Goal: Transaction & Acquisition: Purchase product/service

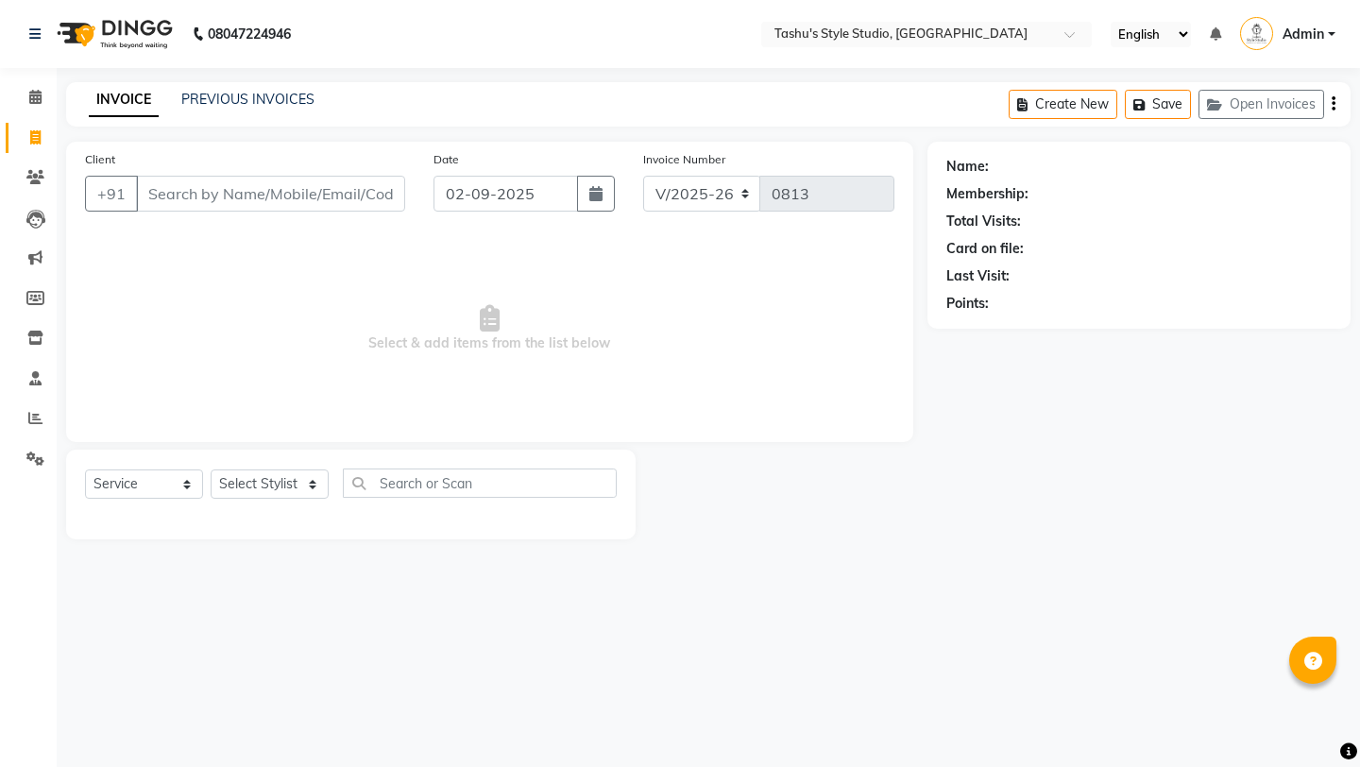
select select "5375"
select select "service"
click at [195, 171] on div "Client +91" at bounding box center [245, 187] width 348 height 77
click at [183, 187] on input "Client" at bounding box center [270, 194] width 269 height 36
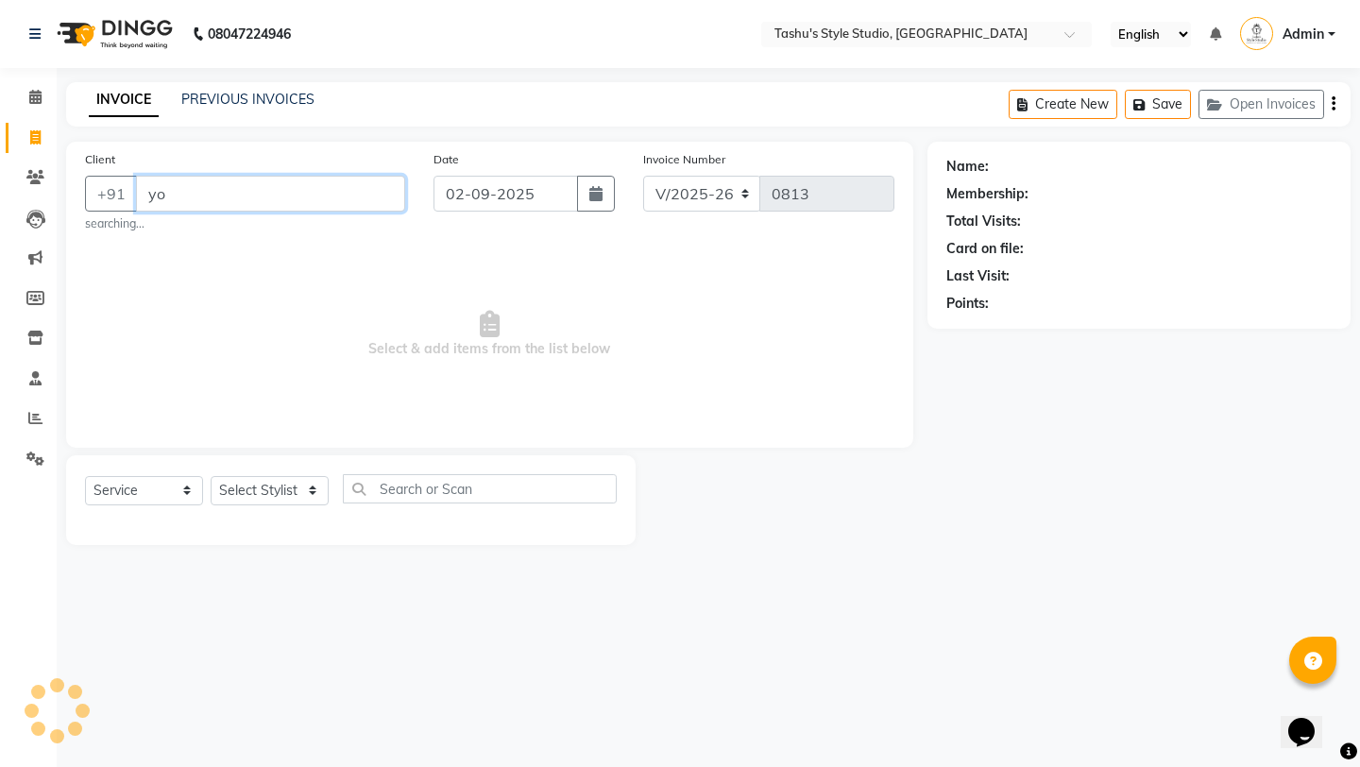
type input "y"
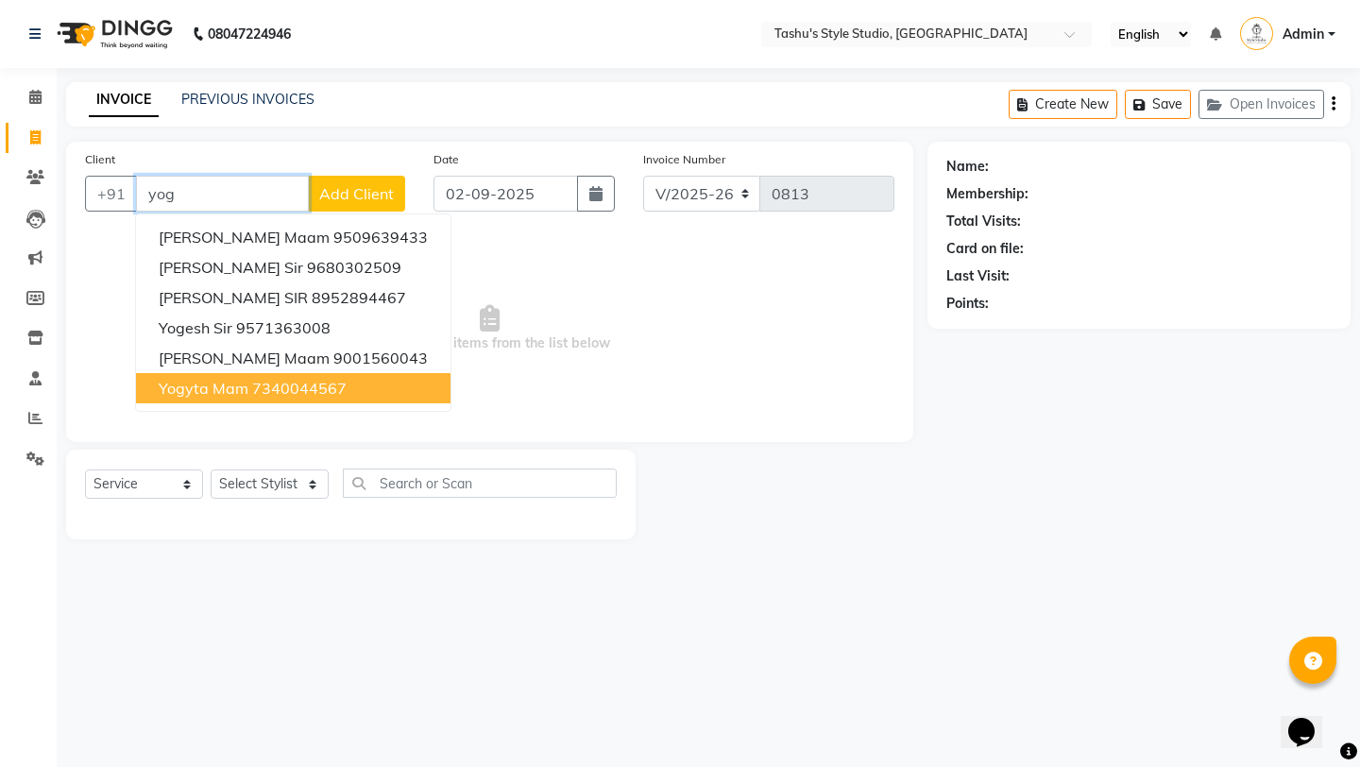
click at [218, 400] on button "yogyta mam 7340044567" at bounding box center [293, 388] width 314 height 30
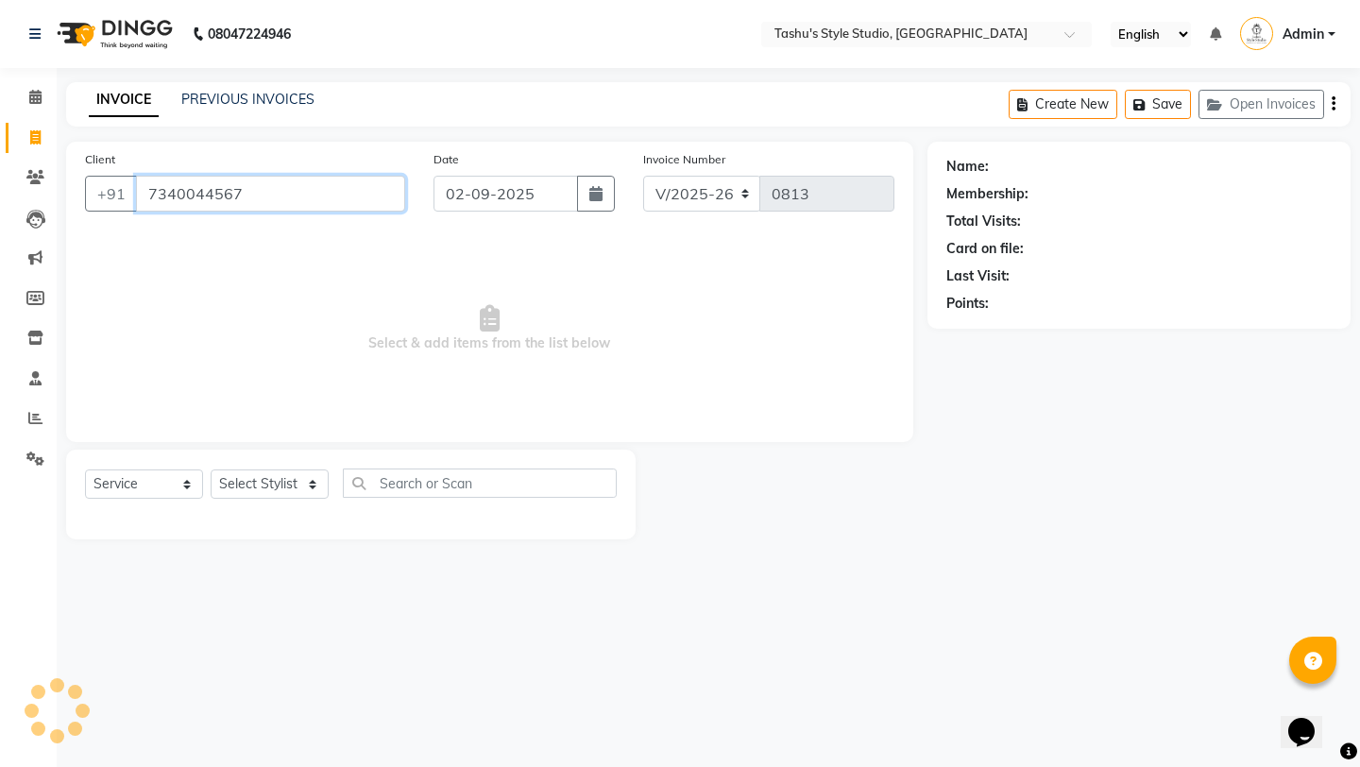
type input "7340044567"
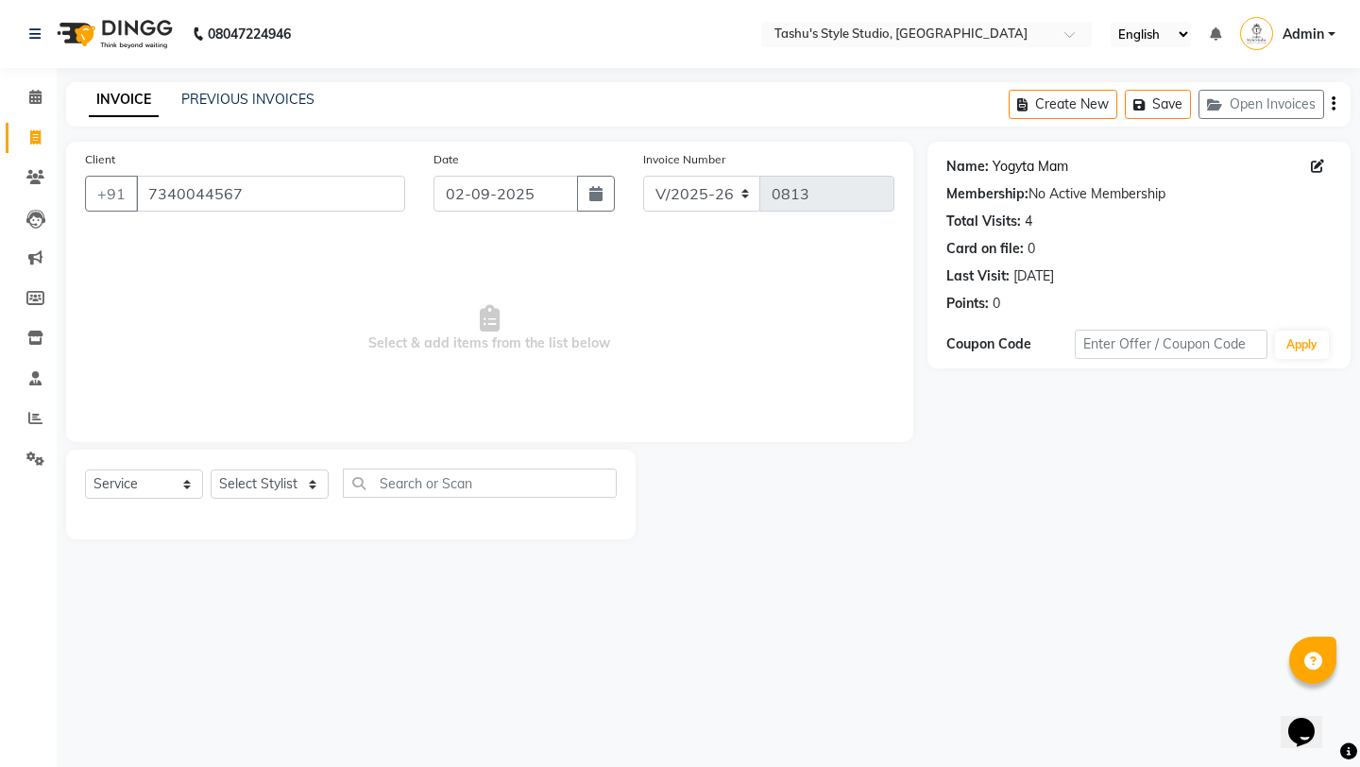
click at [1025, 164] on link "Yogyta Mam" at bounding box center [1030, 167] width 76 height 20
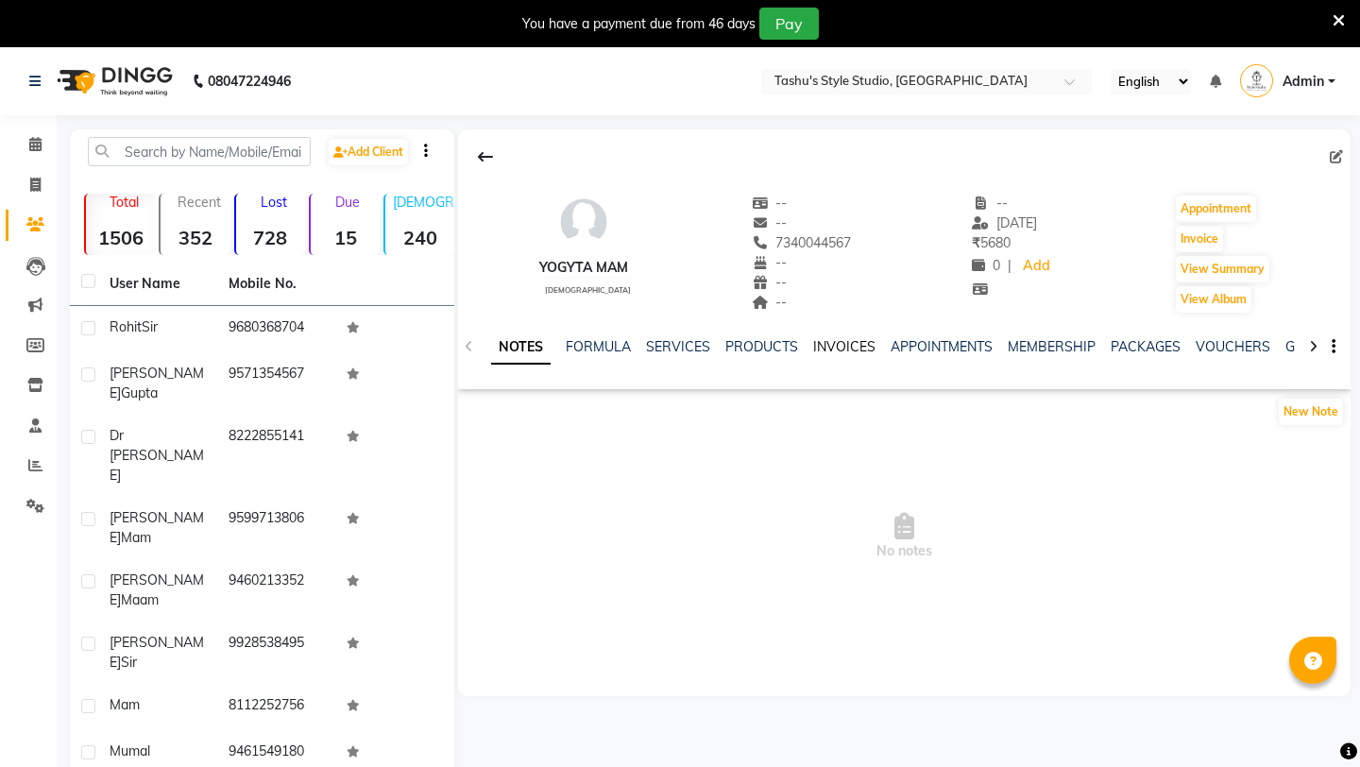
click at [843, 338] on link "INVOICES" at bounding box center [844, 346] width 62 height 17
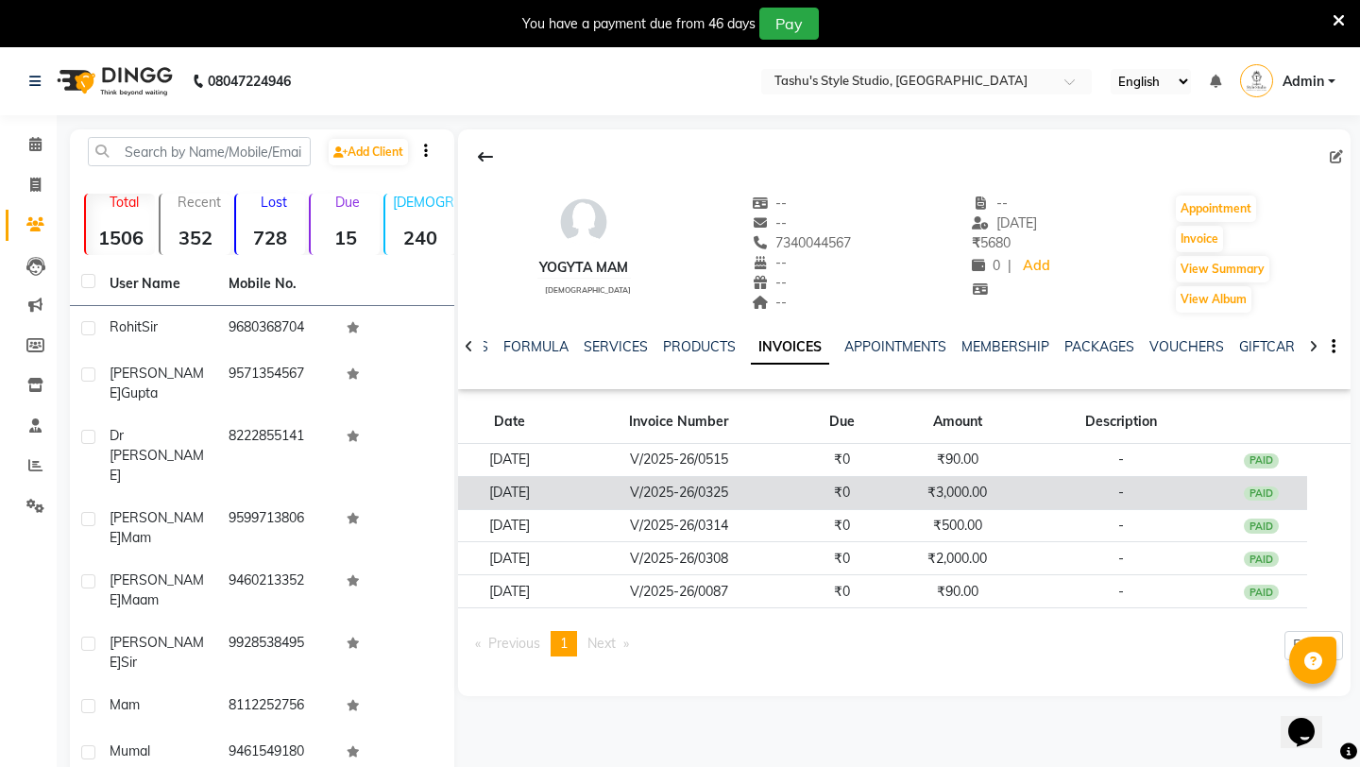
click at [826, 488] on td "₹0" at bounding box center [842, 492] width 93 height 33
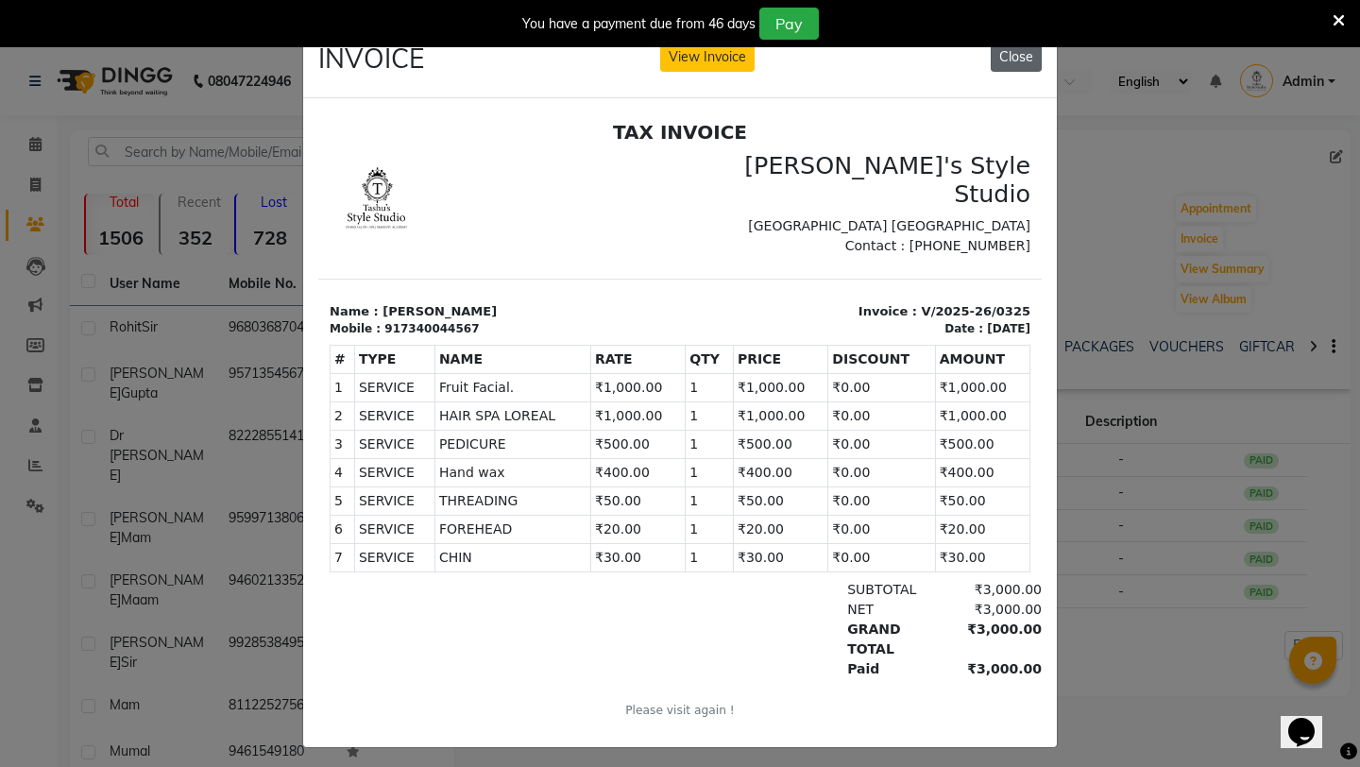
click at [1017, 62] on button "Close" at bounding box center [1016, 56] width 51 height 29
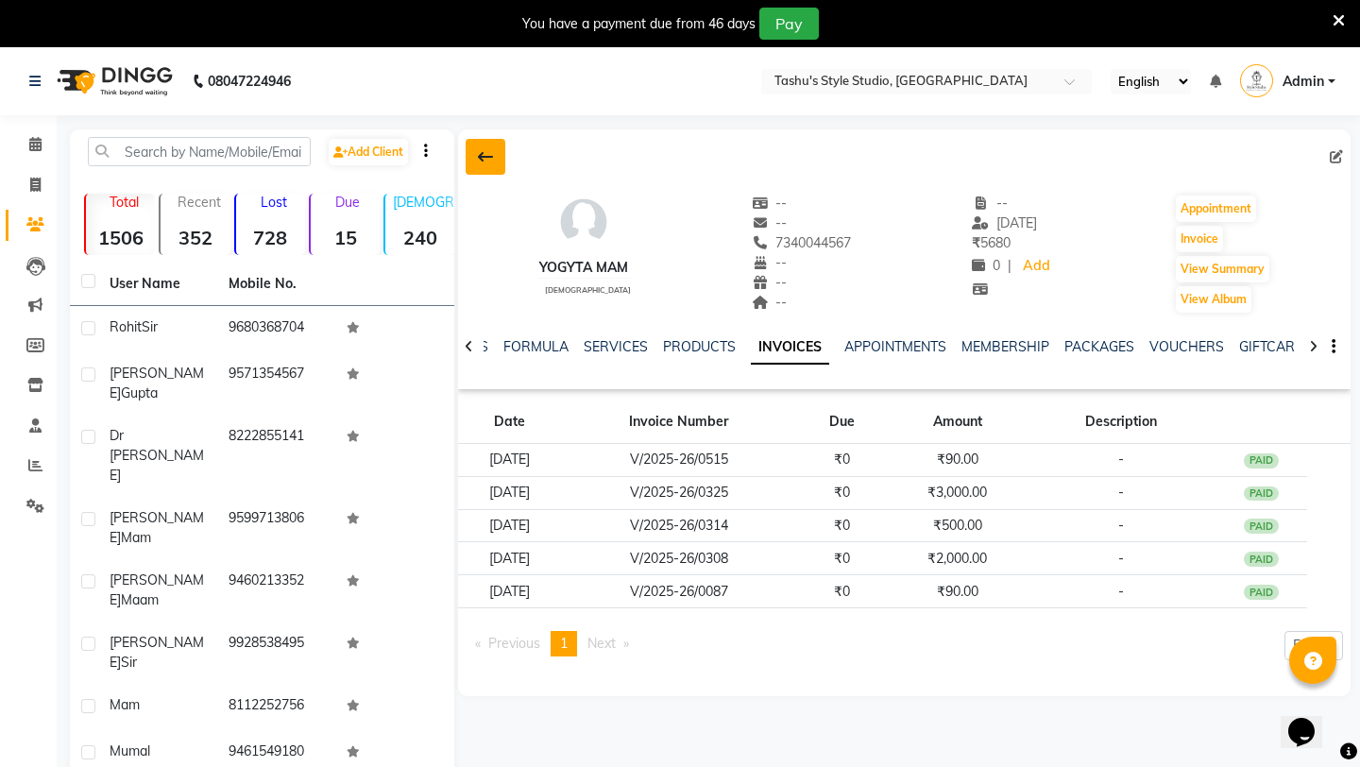
click at [474, 145] on button at bounding box center [486, 157] width 40 height 36
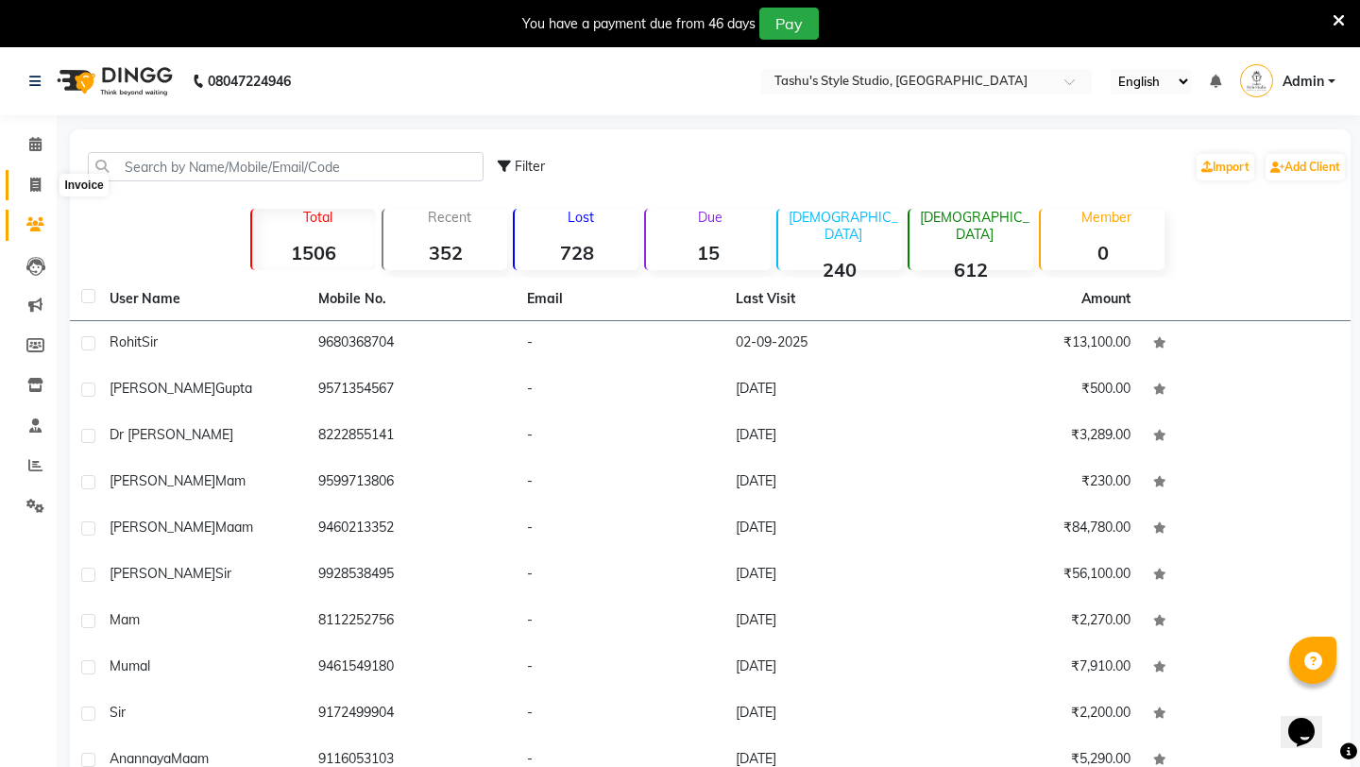
click at [34, 190] on icon at bounding box center [35, 185] width 10 height 14
select select "service"
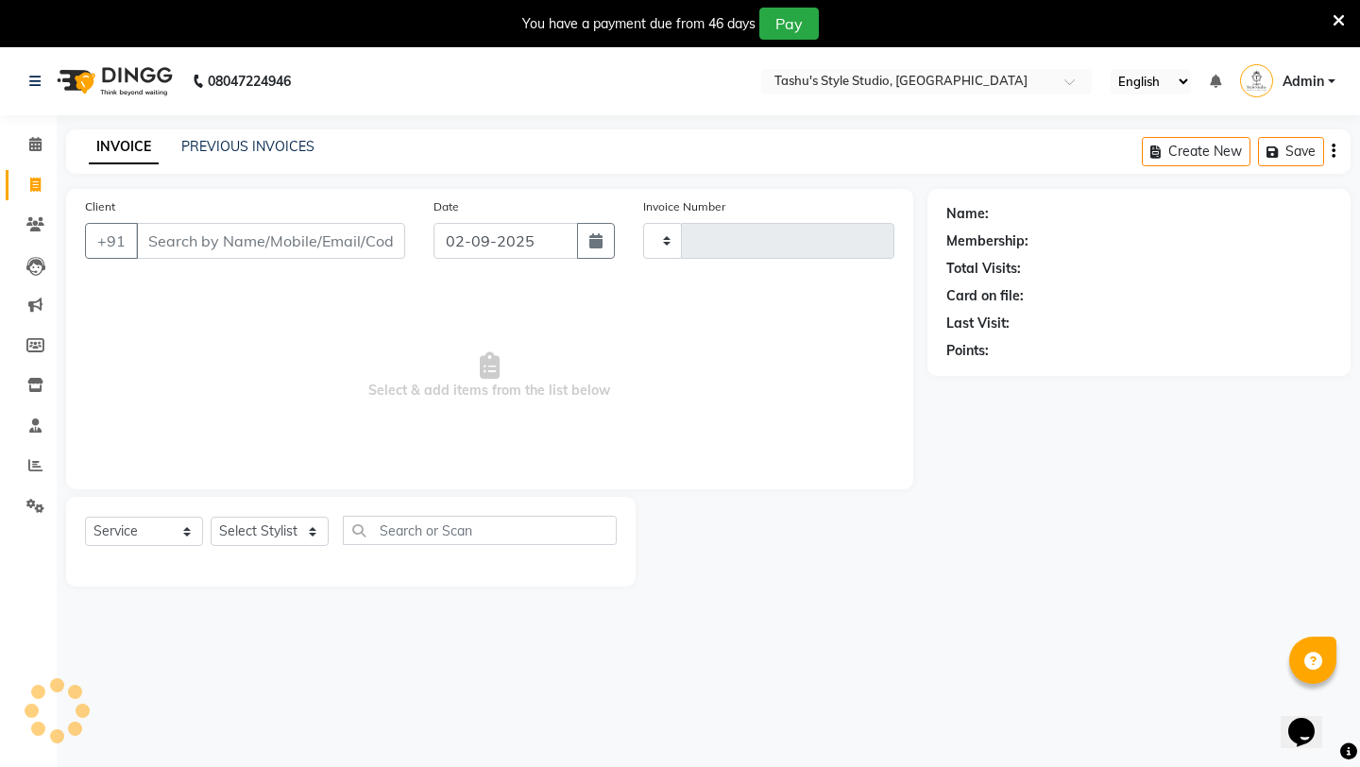
scroll to position [47, 0]
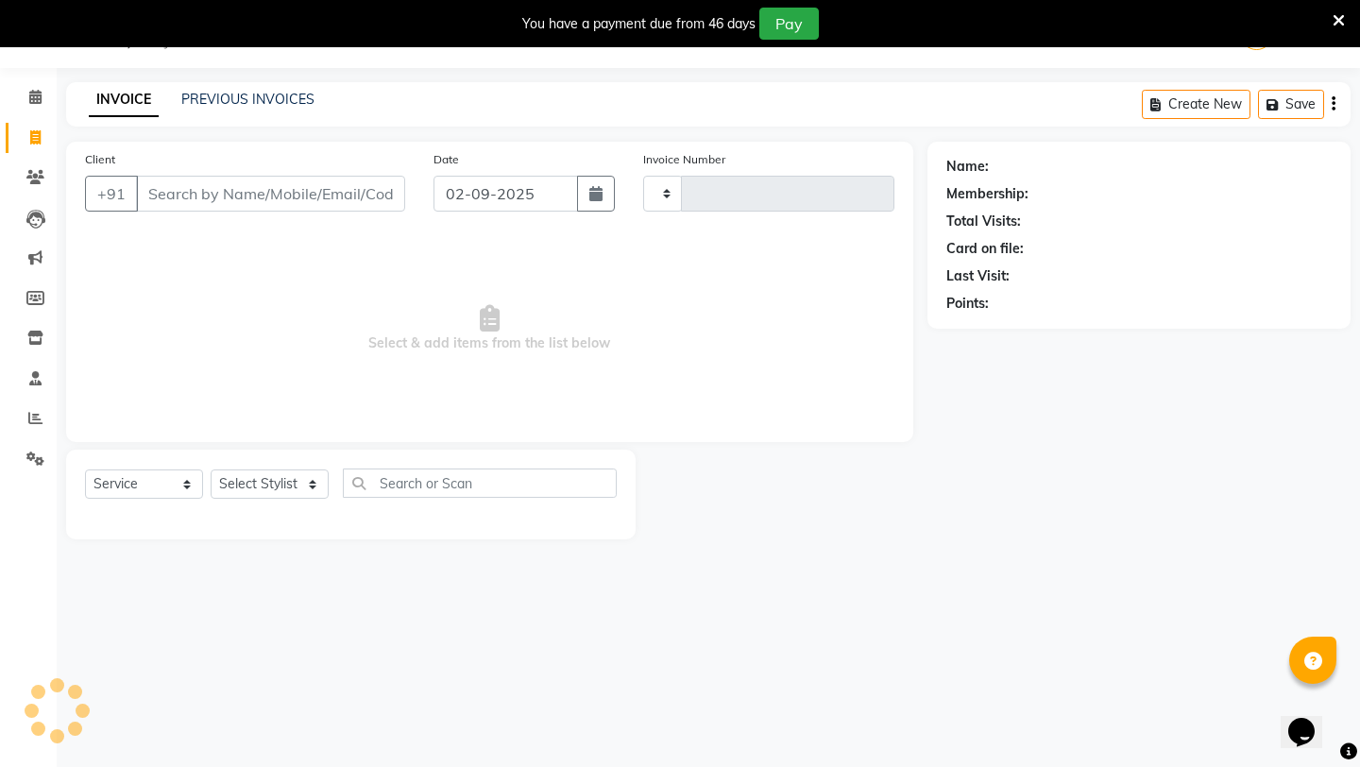
type input "0813"
select select "5375"
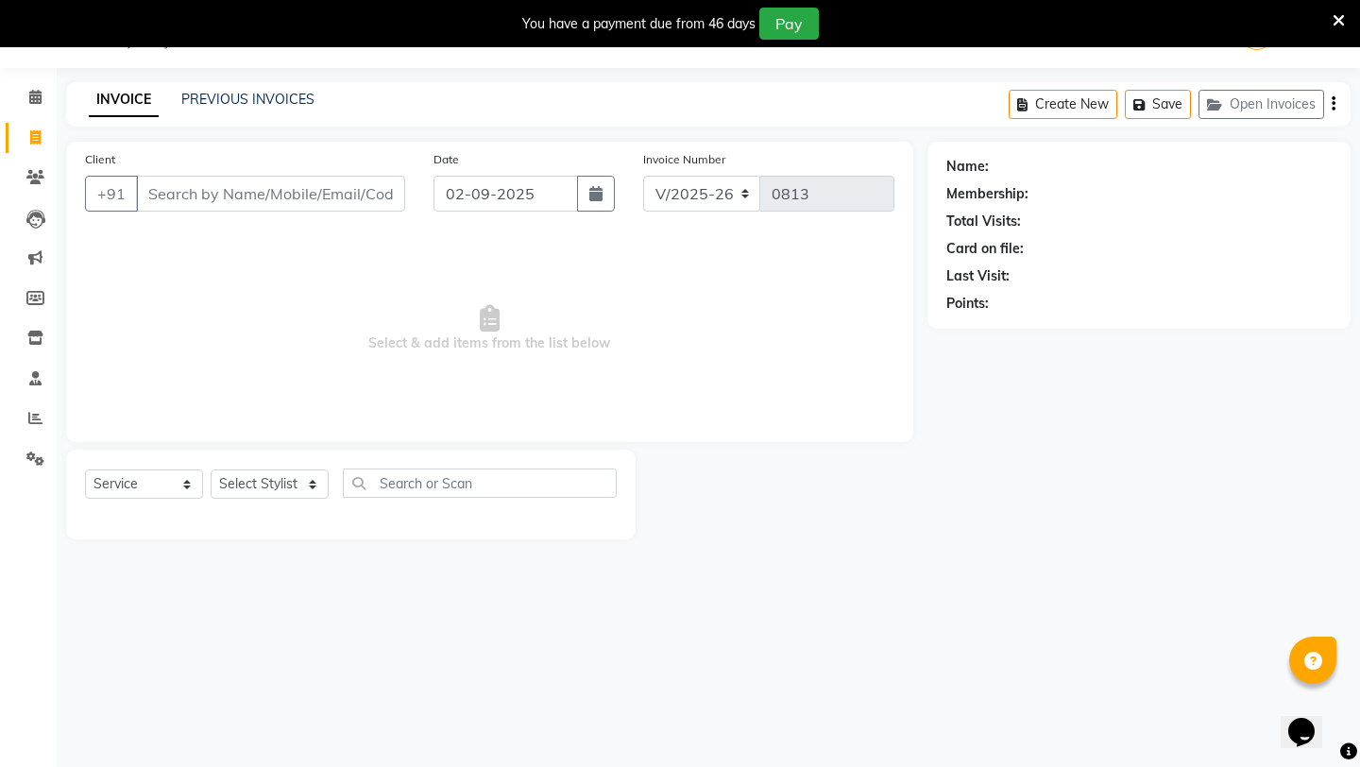
click at [189, 202] on input "Client" at bounding box center [270, 194] width 269 height 36
click at [1342, 24] on icon at bounding box center [1338, 20] width 12 height 17
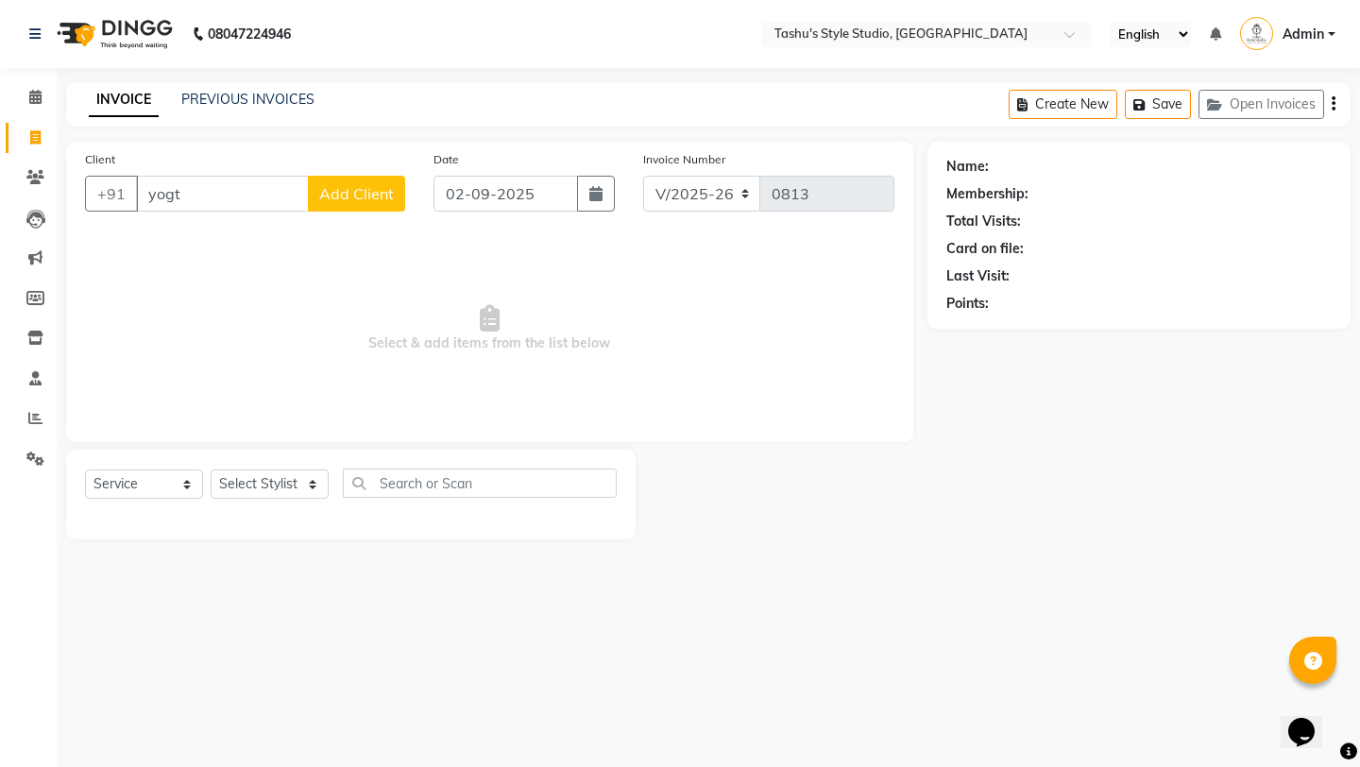
scroll to position [0, 0]
click at [188, 202] on input "yogt" at bounding box center [222, 194] width 173 height 36
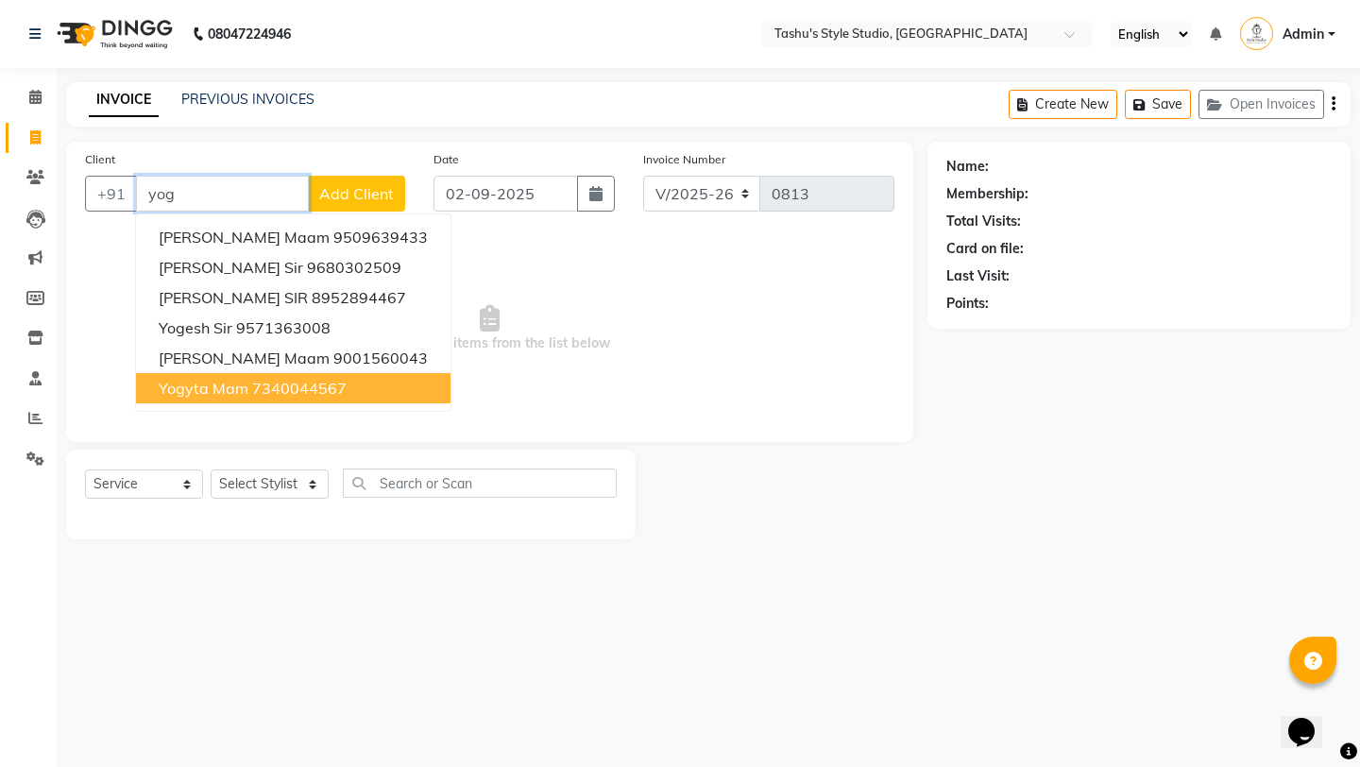
click at [188, 398] on button "yogyta mam 7340044567" at bounding box center [293, 388] width 314 height 30
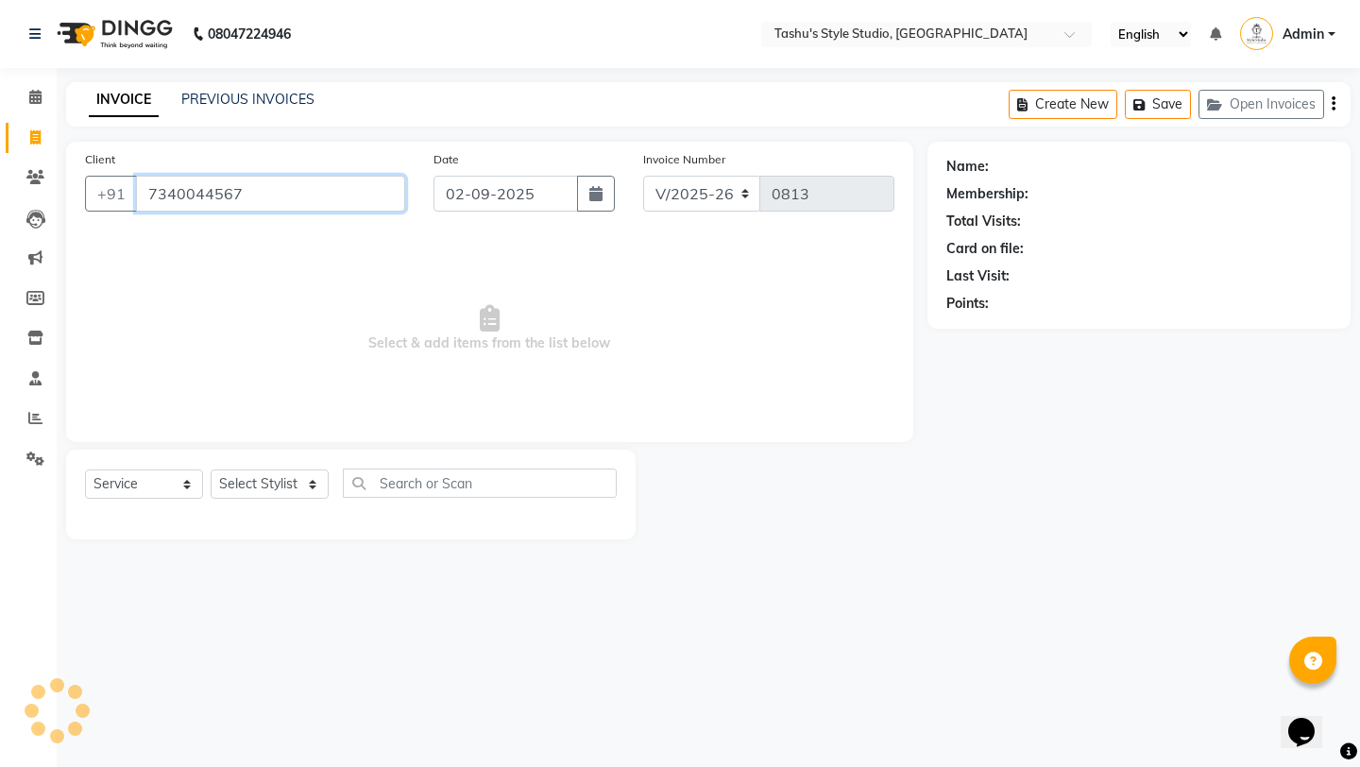
type input "7340044567"
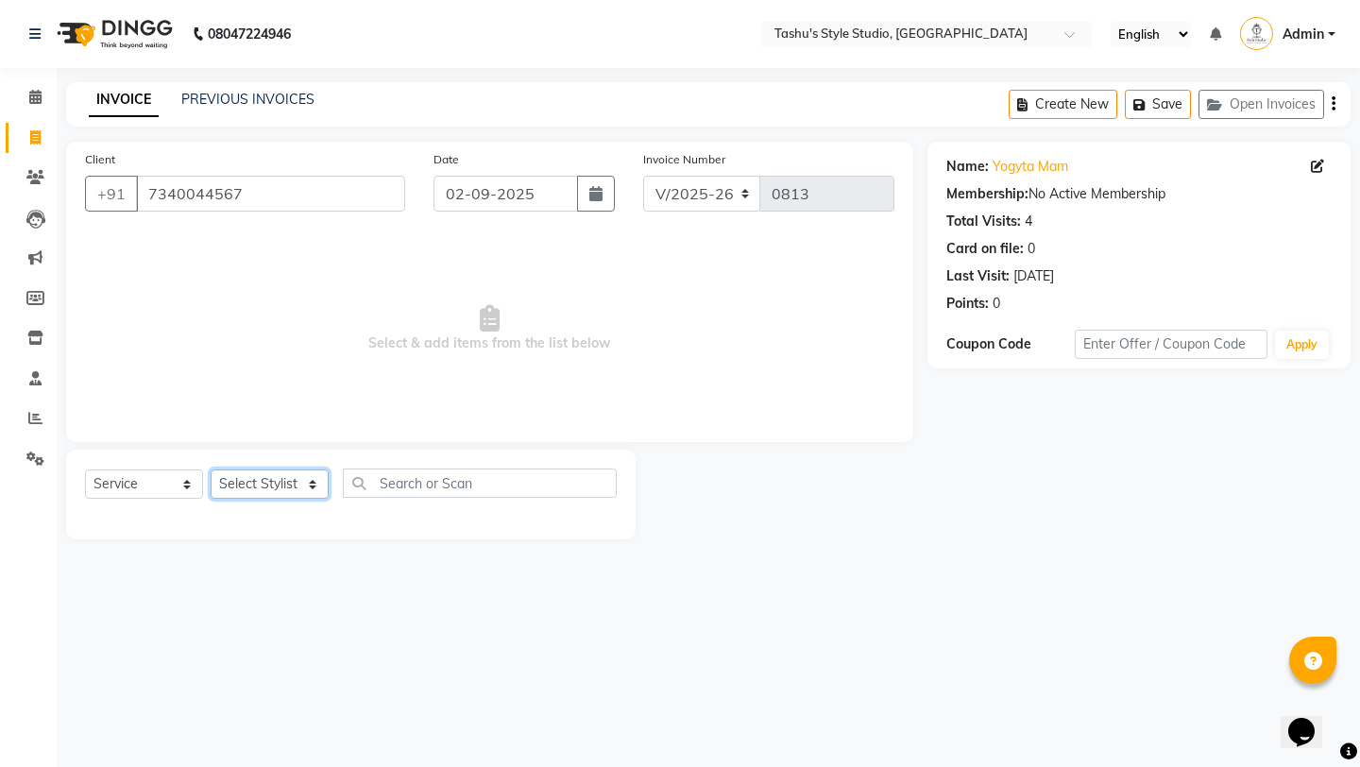
click at [282, 478] on select "Select Stylist Arpita AUNTY bandana manoj Prajul sahil SARITA shivraj style stu…" at bounding box center [270, 483] width 118 height 29
select select "75873"
click at [211, 469] on select "Select Stylist Arpita AUNTY bandana manoj Prajul sahil SARITA shivraj style stu…" at bounding box center [270, 483] width 118 height 29
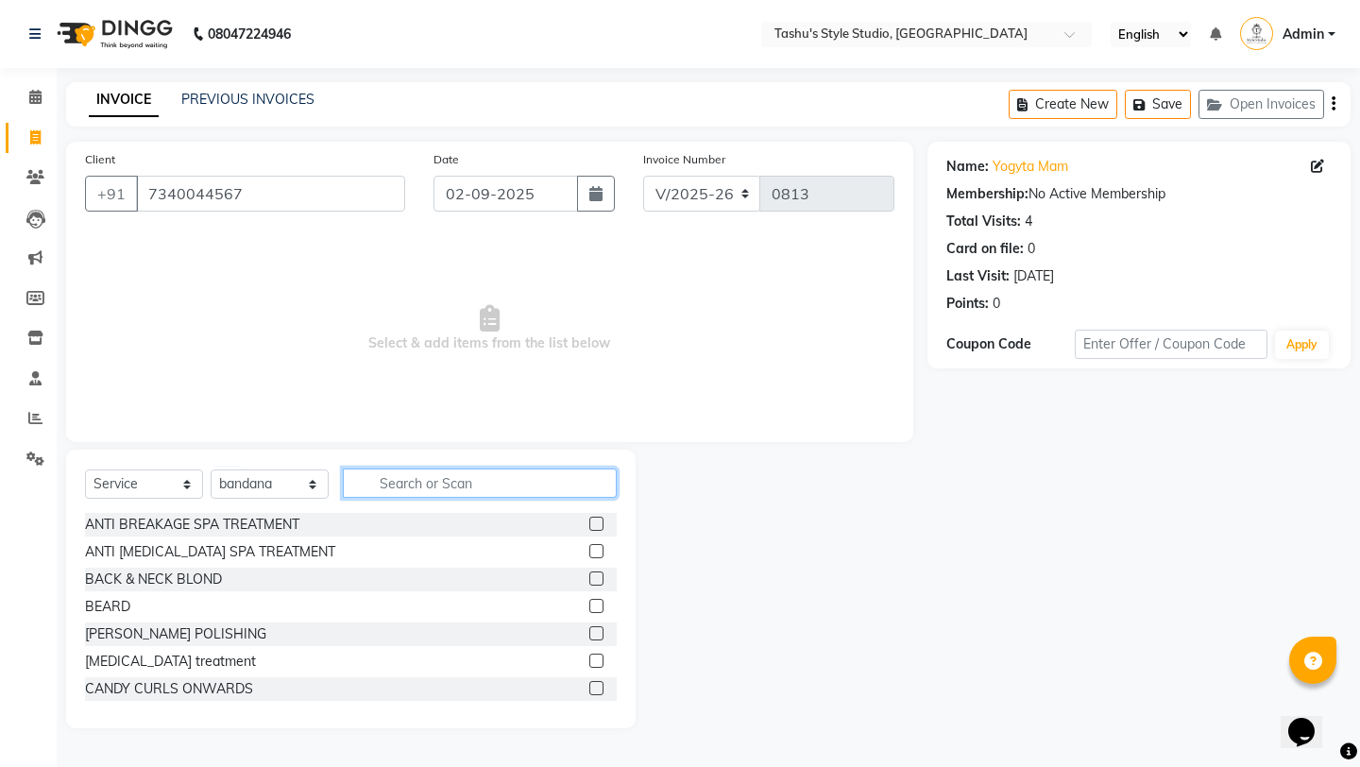
click at [470, 481] on input "text" at bounding box center [480, 482] width 274 height 29
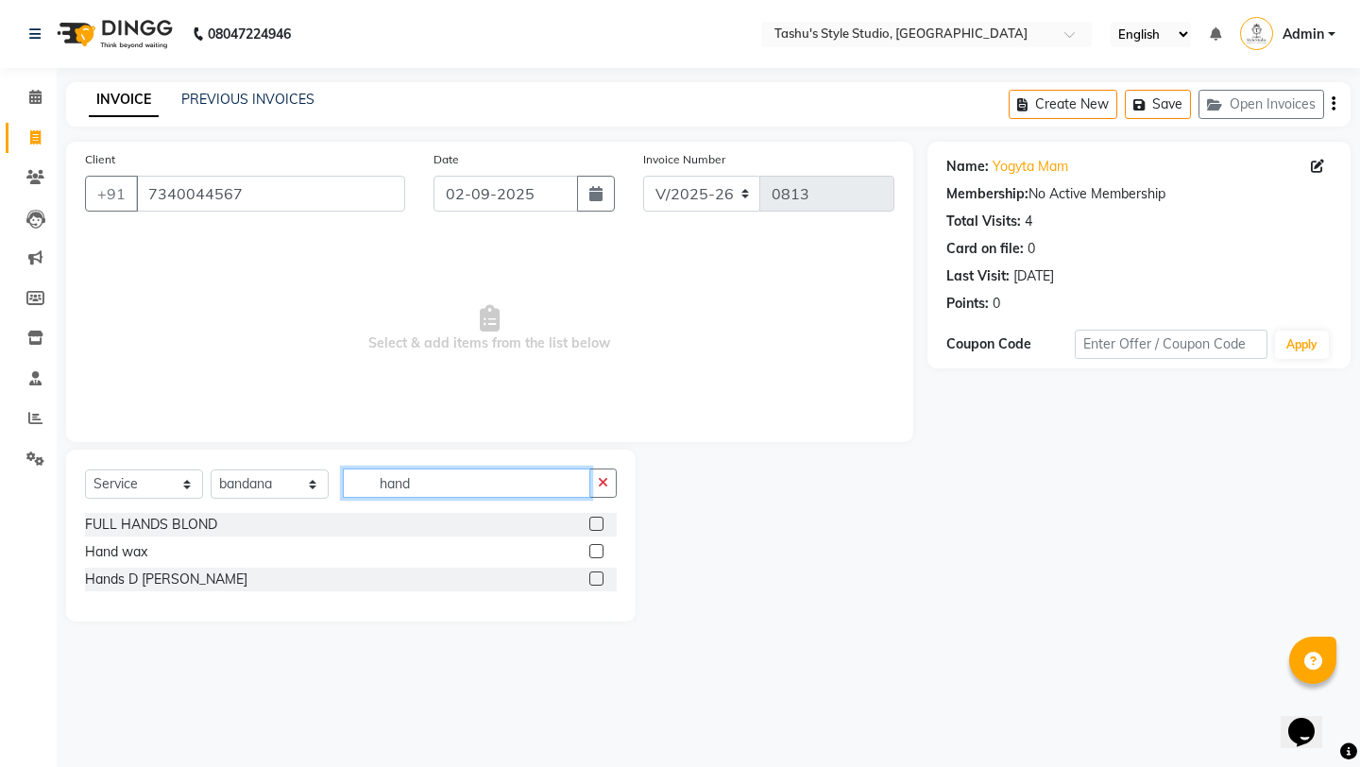
type input "hand"
click at [597, 544] on label at bounding box center [596, 551] width 14 height 14
click at [597, 546] on input "checkbox" at bounding box center [595, 552] width 12 height 12
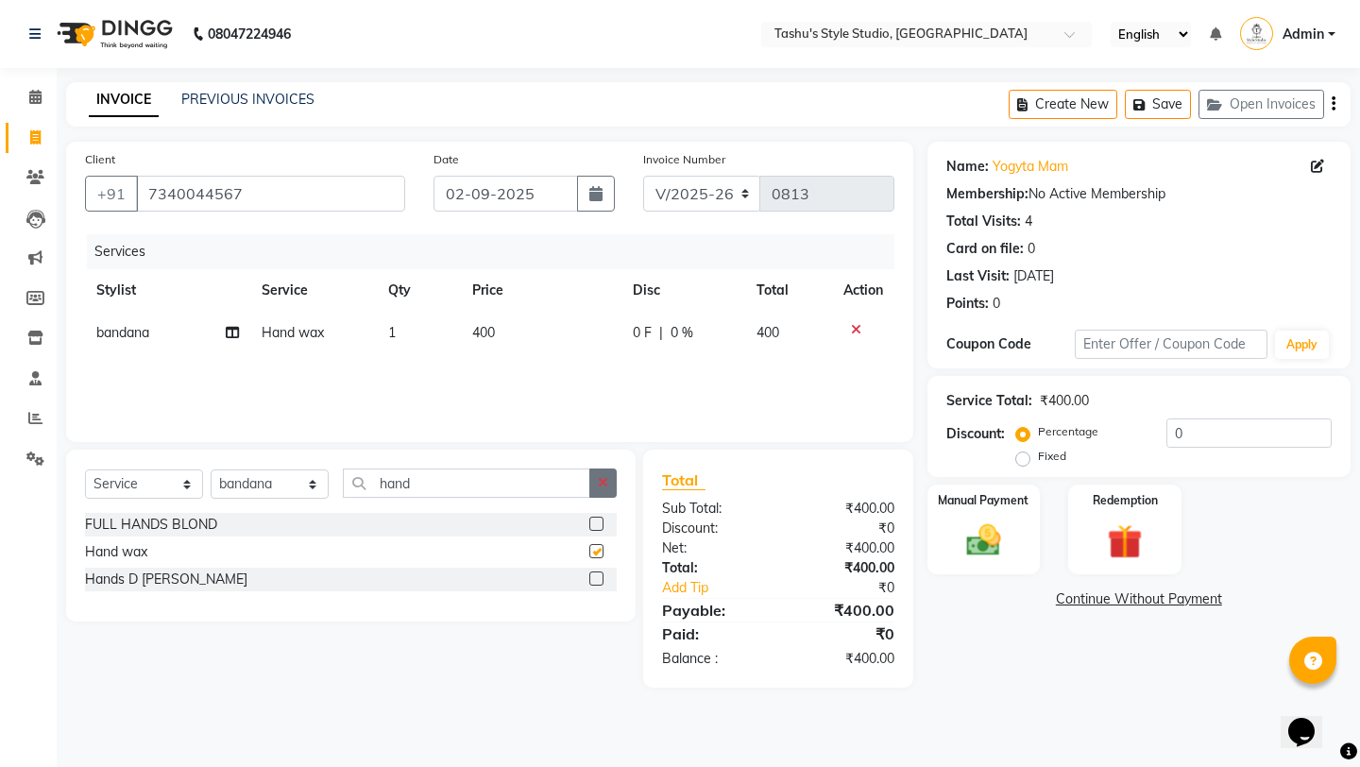
checkbox input "false"
click at [611, 476] on button "button" at bounding box center [602, 482] width 27 height 29
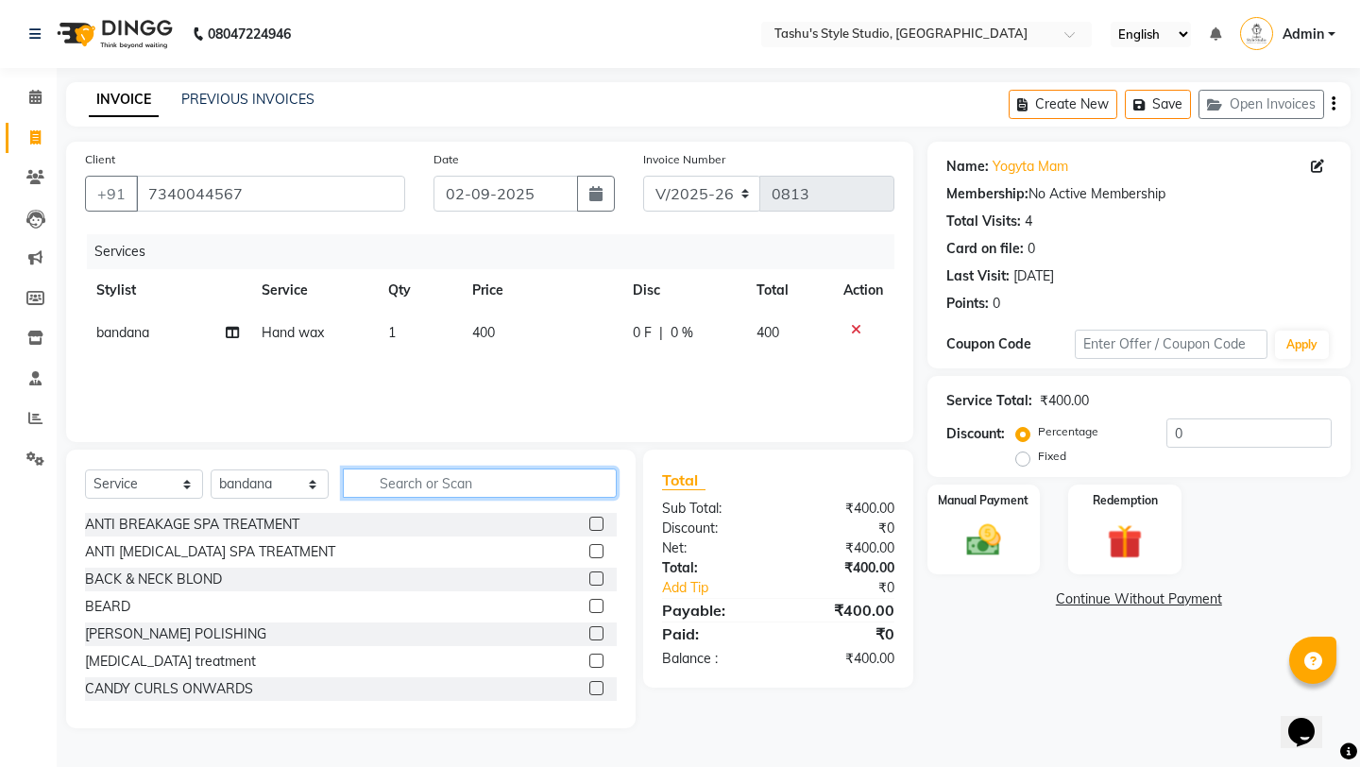
click at [609, 476] on input "text" at bounding box center [480, 482] width 274 height 29
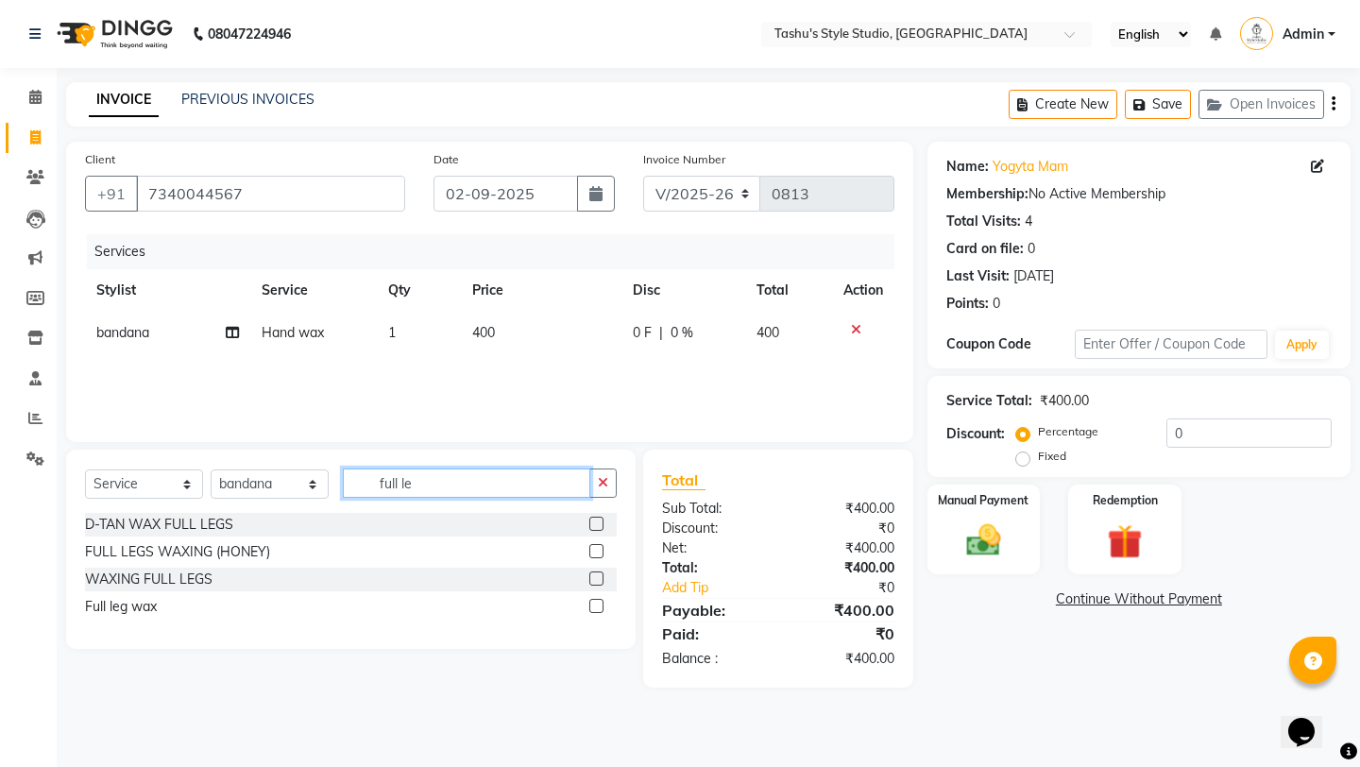
type input "full le"
click at [598, 609] on label at bounding box center [596, 606] width 14 height 14
click at [598, 609] on input "checkbox" at bounding box center [595, 607] width 12 height 12
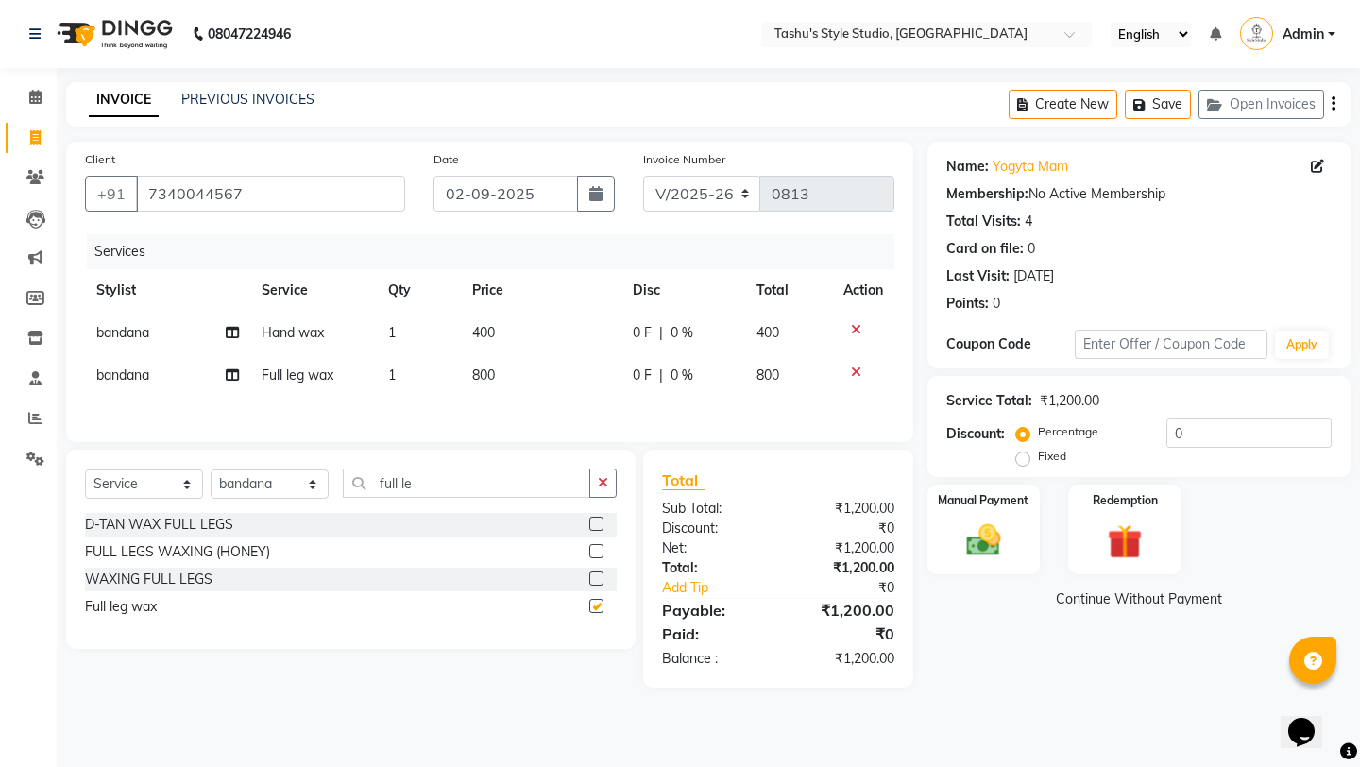
checkbox input "false"
click at [598, 483] on icon "button" at bounding box center [603, 482] width 10 height 13
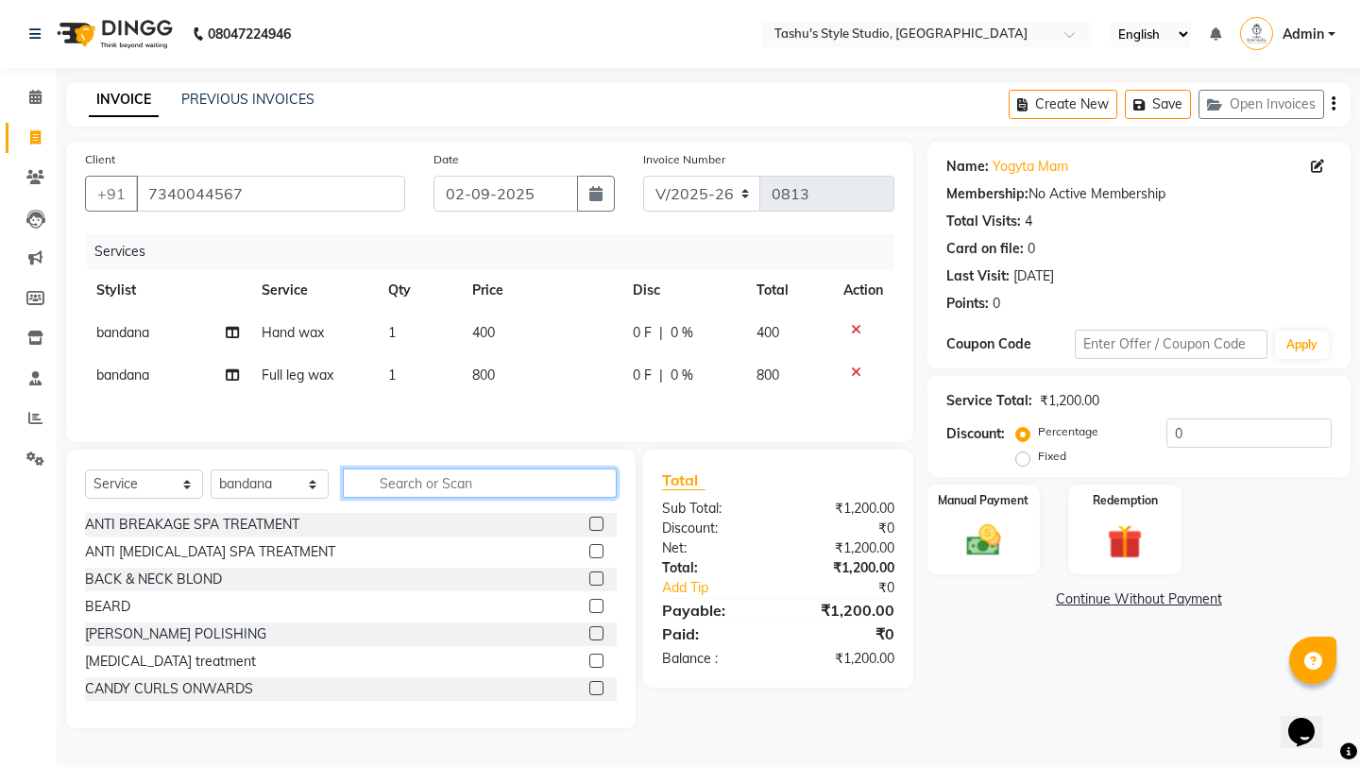
click at [585, 483] on input "text" at bounding box center [480, 482] width 274 height 29
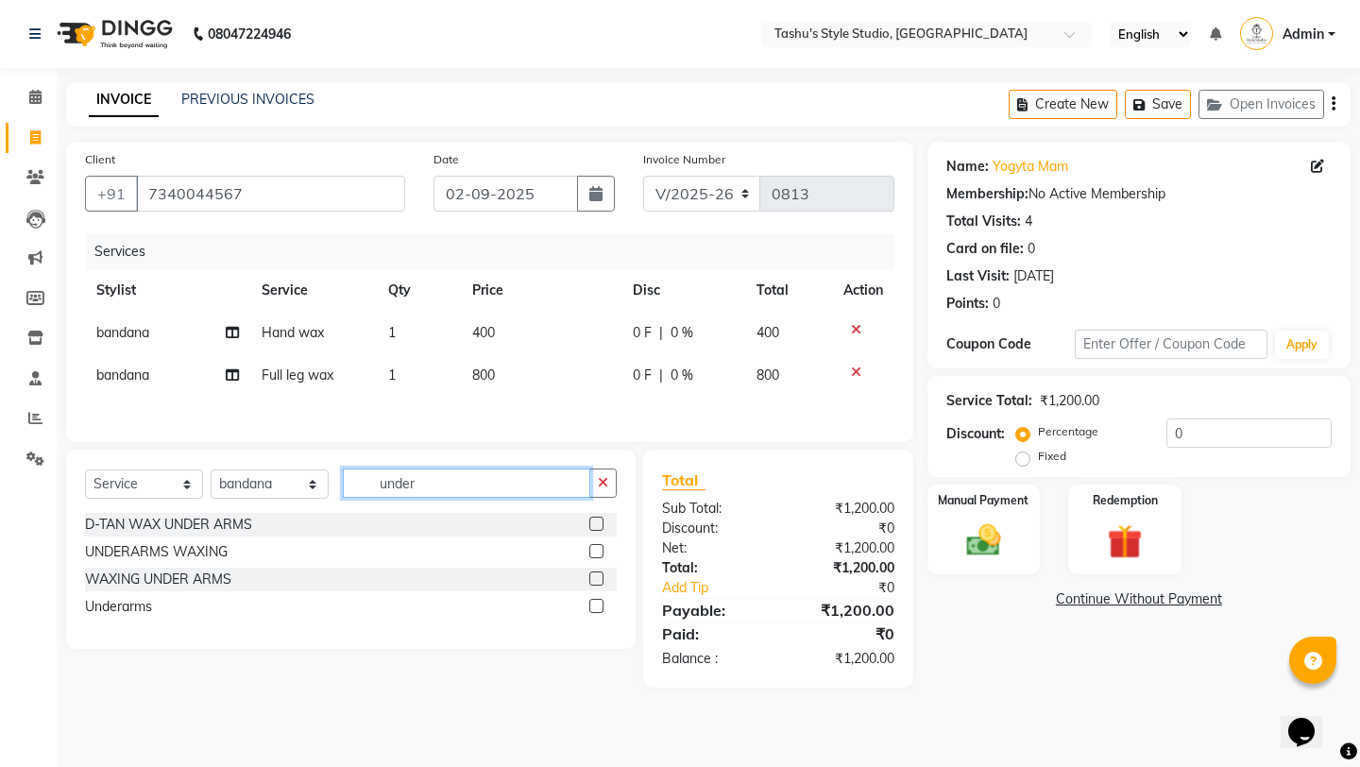
type input "under"
click at [593, 602] on label at bounding box center [596, 606] width 14 height 14
click at [593, 602] on input "checkbox" at bounding box center [595, 607] width 12 height 12
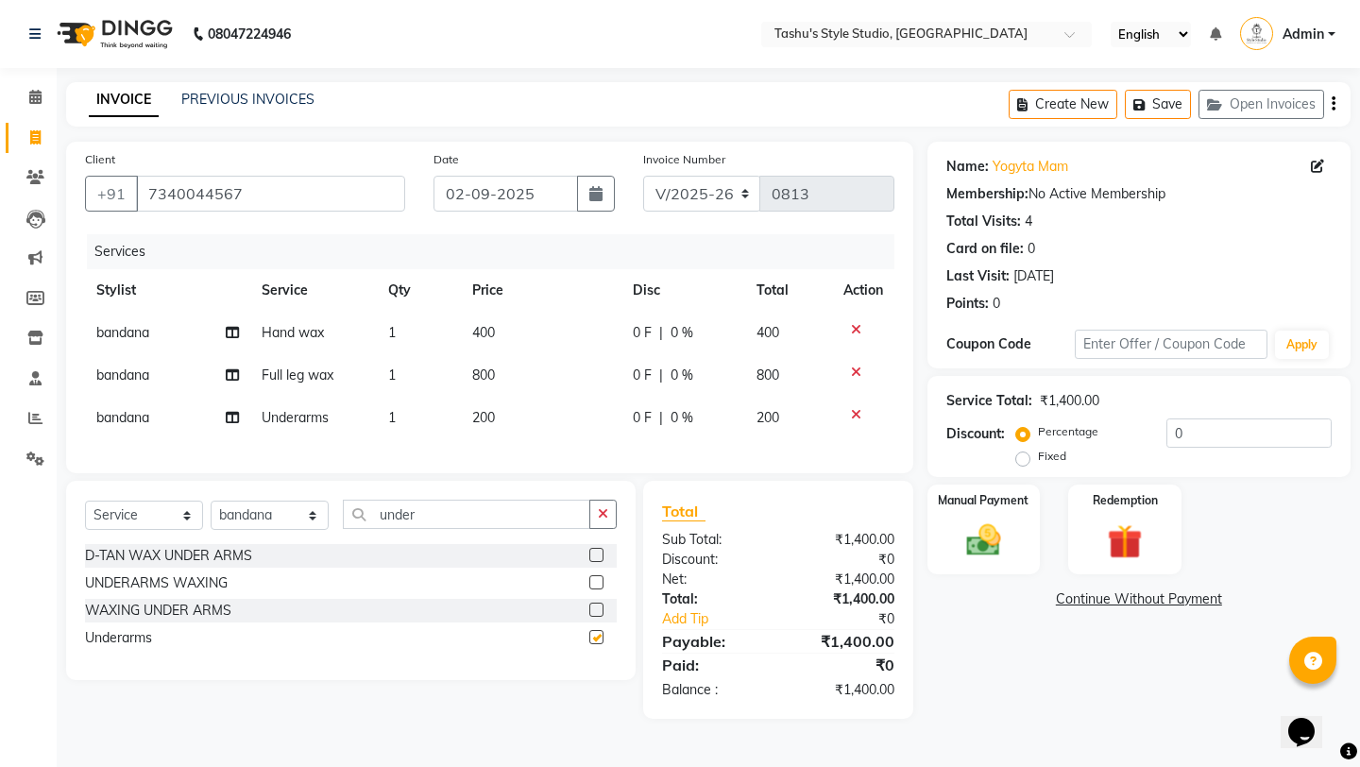
checkbox input "false"
click at [606, 516] on icon "button" at bounding box center [603, 513] width 10 height 13
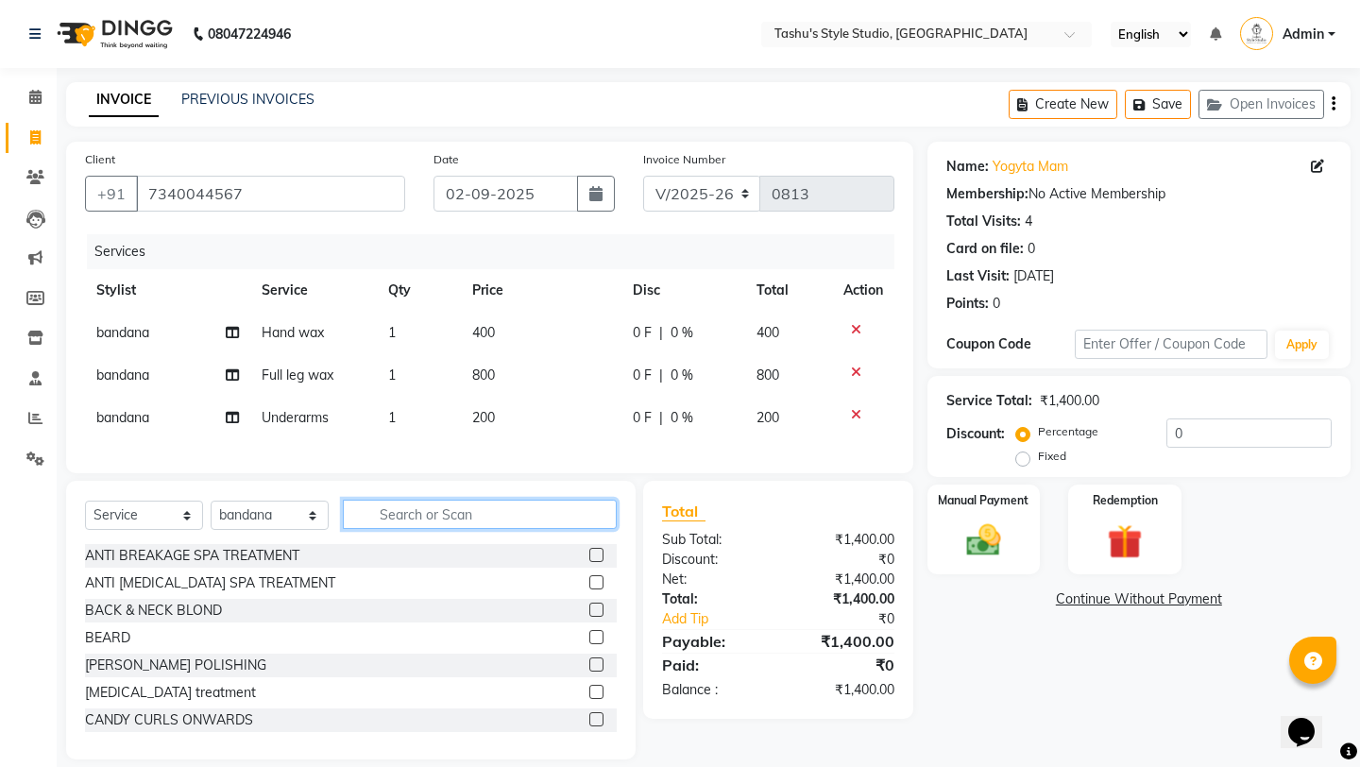
click at [403, 522] on input "text" at bounding box center [480, 514] width 274 height 29
click at [404, 514] on input "text" at bounding box center [480, 514] width 274 height 29
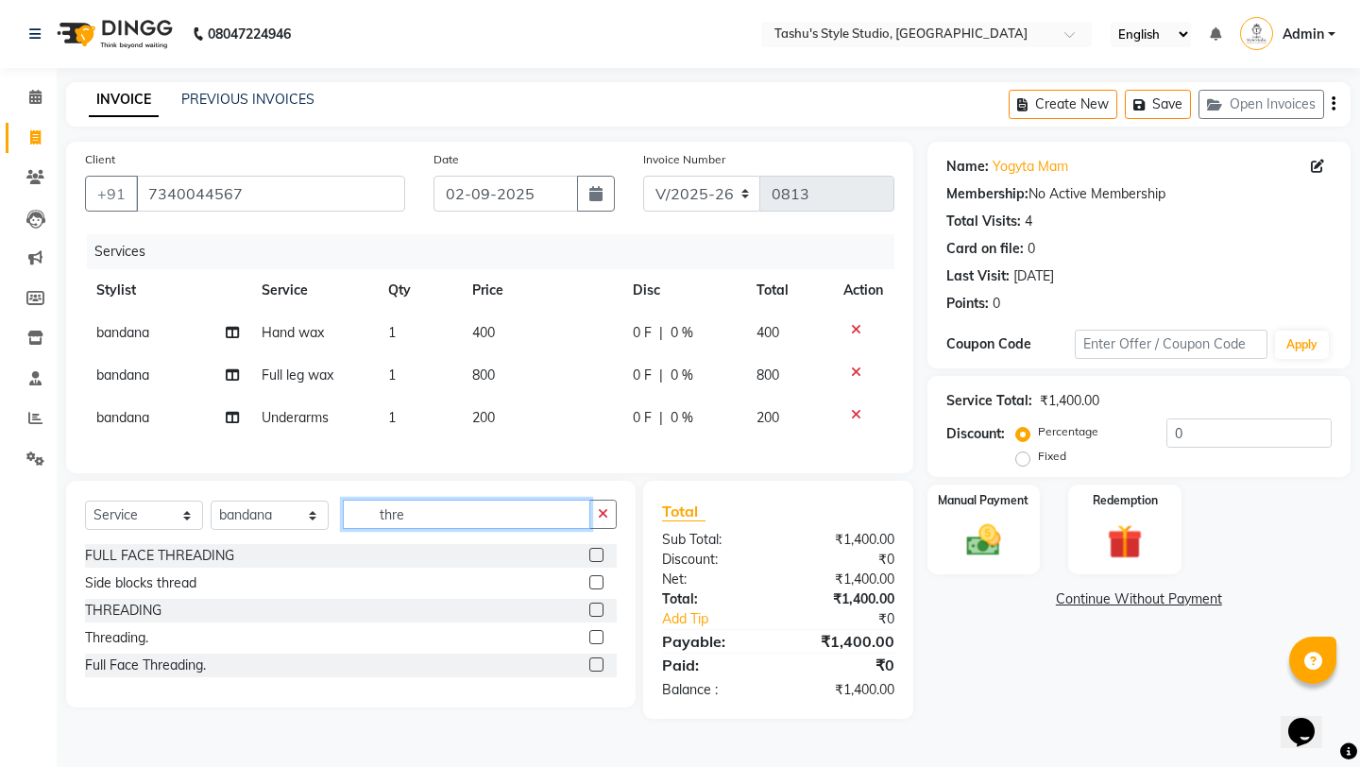
type input "thre"
click at [597, 606] on label at bounding box center [596, 609] width 14 height 14
click at [597, 606] on input "checkbox" at bounding box center [595, 610] width 12 height 12
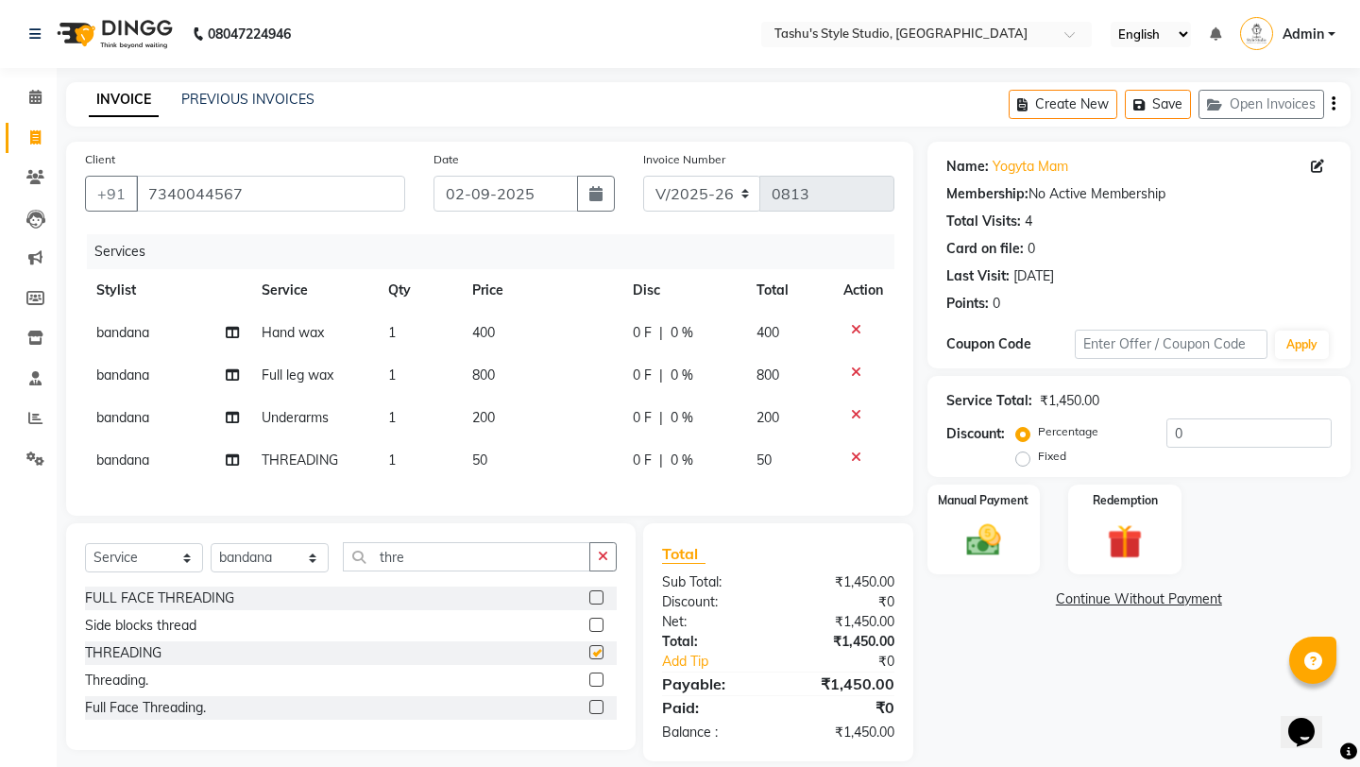
checkbox input "false"
click at [599, 550] on icon "button" at bounding box center [603, 556] width 10 height 13
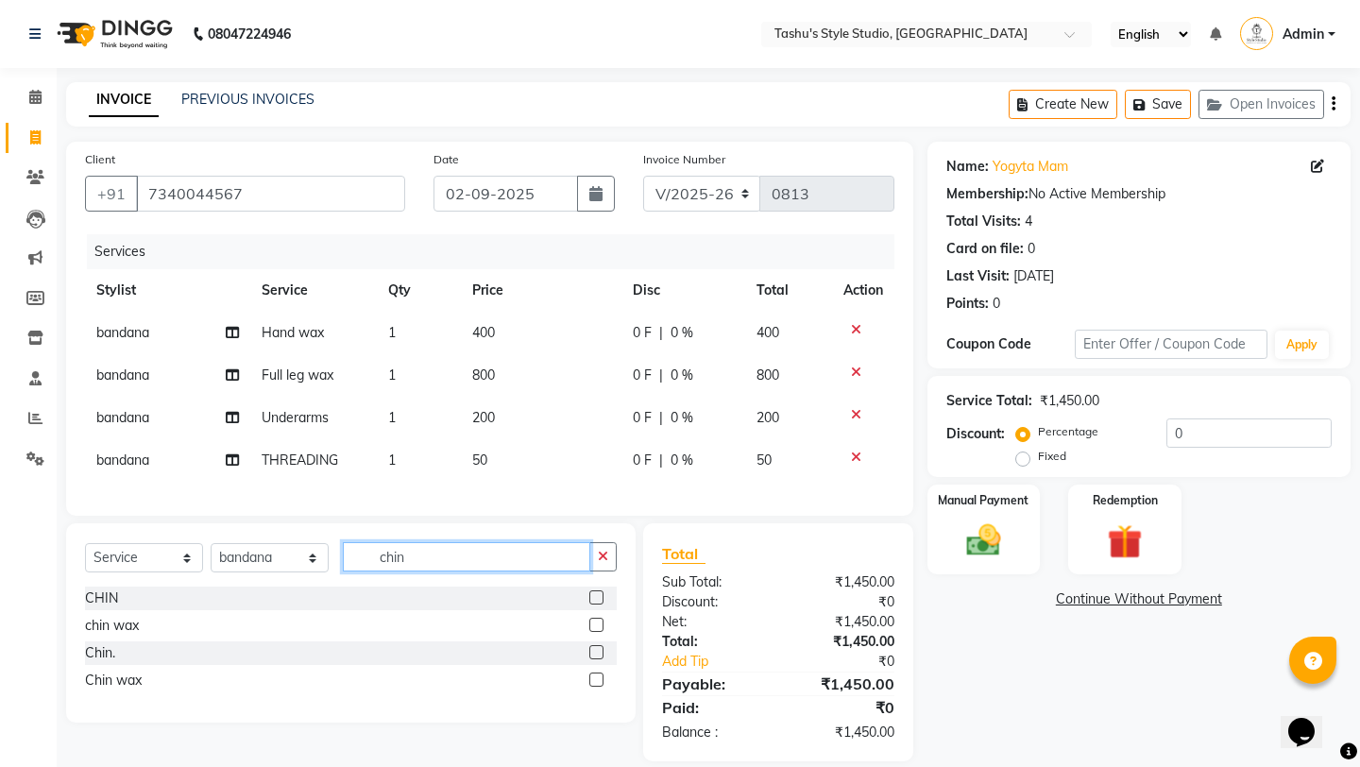
type input "chin"
click at [602, 591] on label at bounding box center [596, 597] width 14 height 14
click at [602, 592] on input "checkbox" at bounding box center [595, 598] width 12 height 12
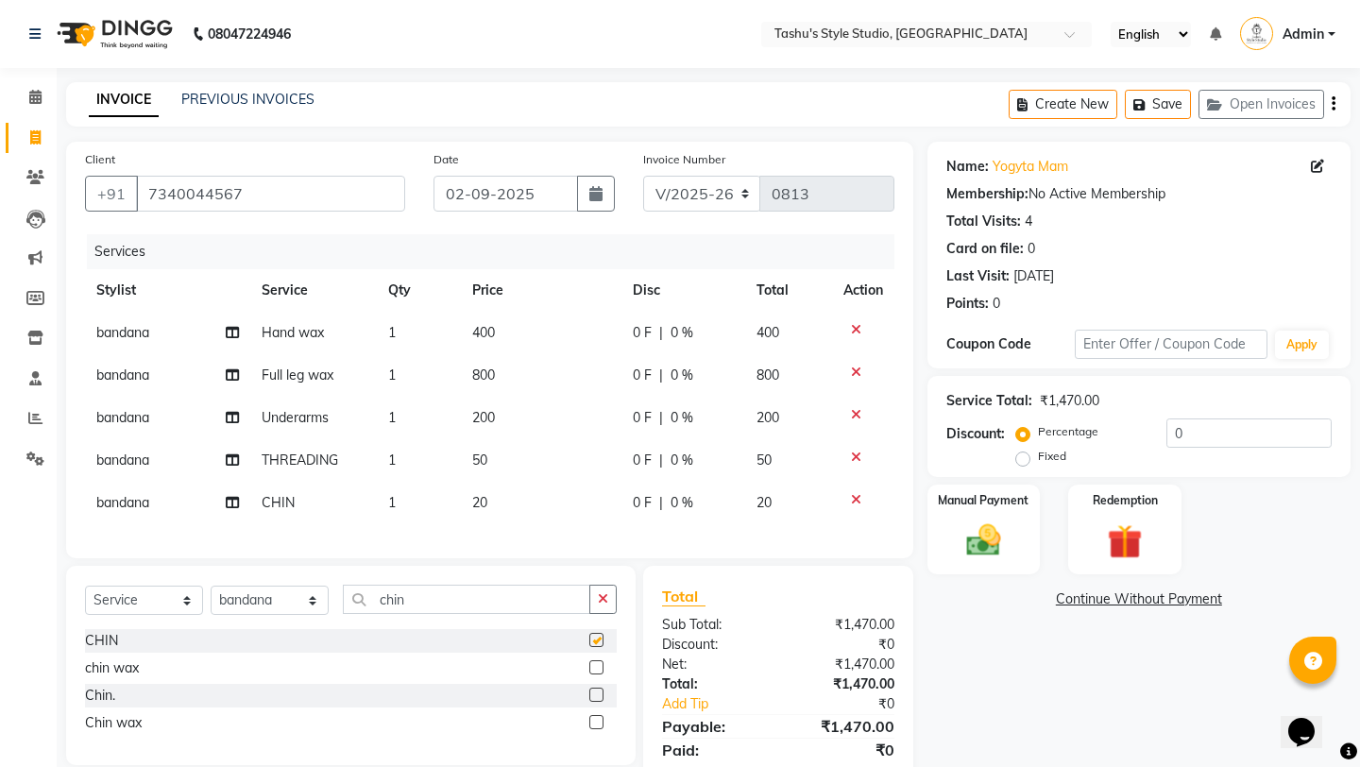
checkbox input "false"
click at [594, 605] on button "button" at bounding box center [602, 599] width 27 height 29
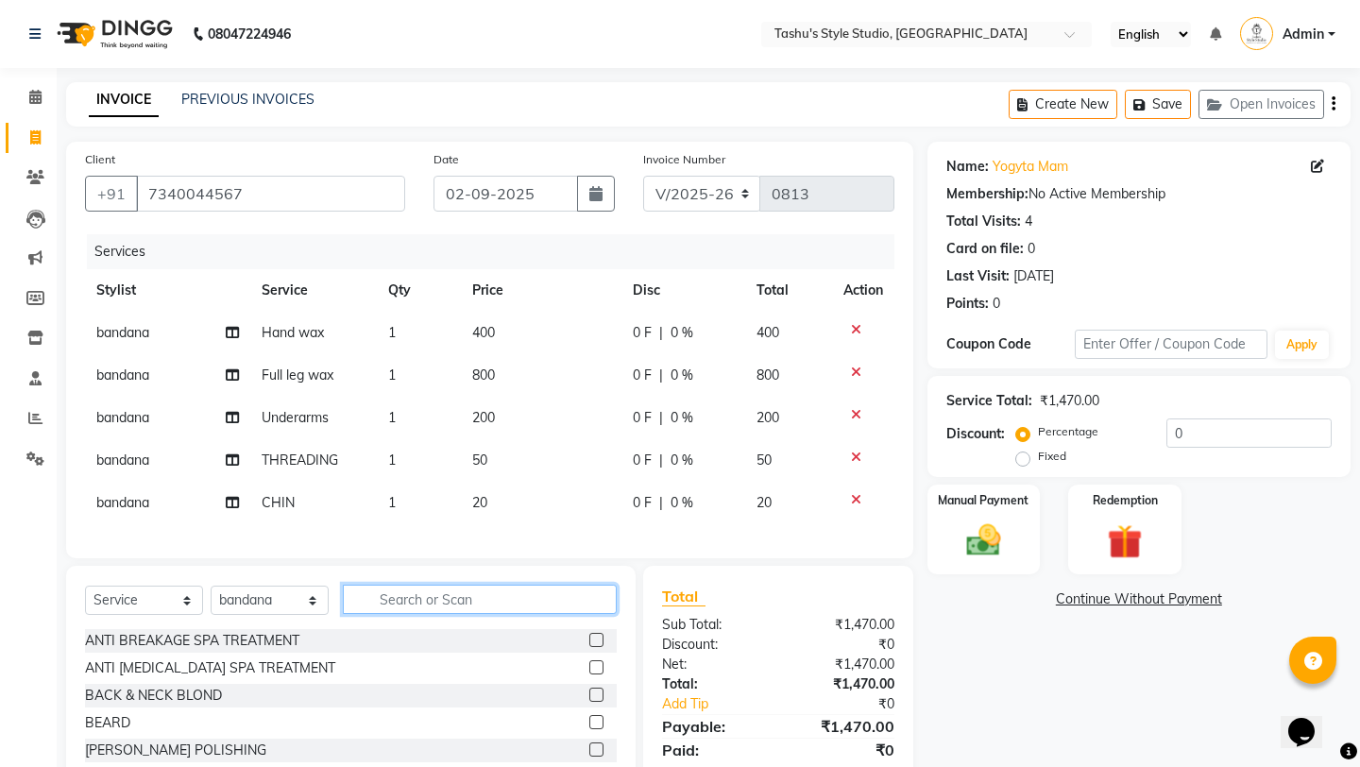
click at [484, 608] on input "text" at bounding box center [480, 599] width 274 height 29
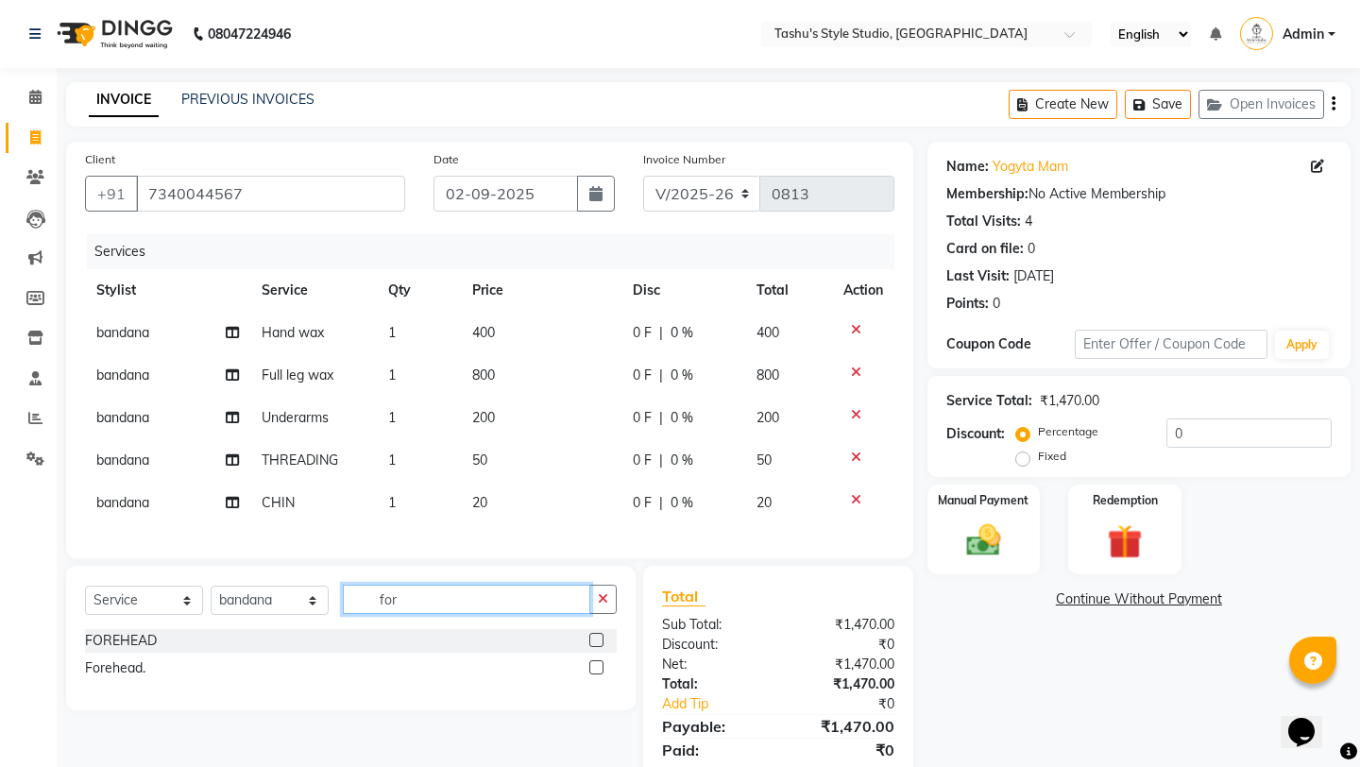
type input "for"
click at [594, 639] on label at bounding box center [596, 640] width 14 height 14
click at [594, 639] on input "checkbox" at bounding box center [595, 641] width 12 height 12
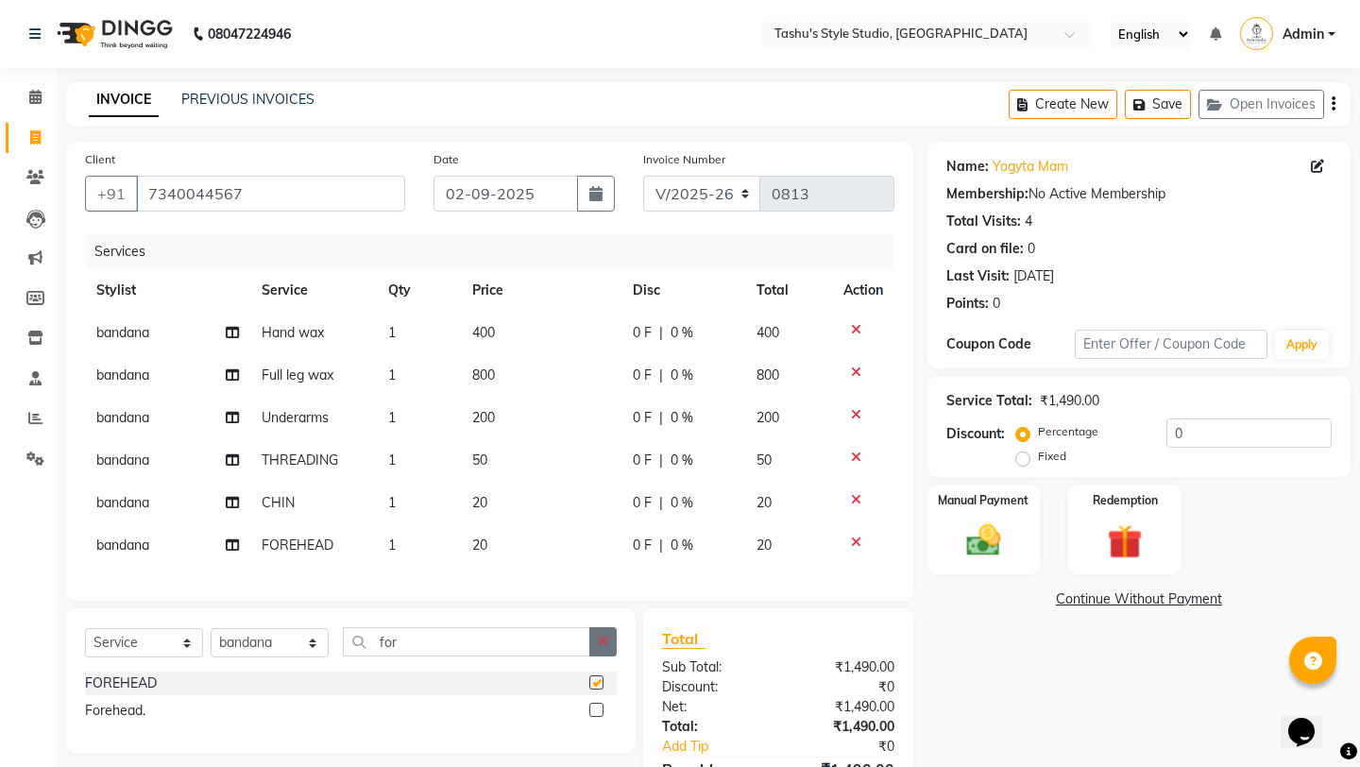
checkbox input "false"
click at [602, 635] on icon "button" at bounding box center [603, 641] width 10 height 13
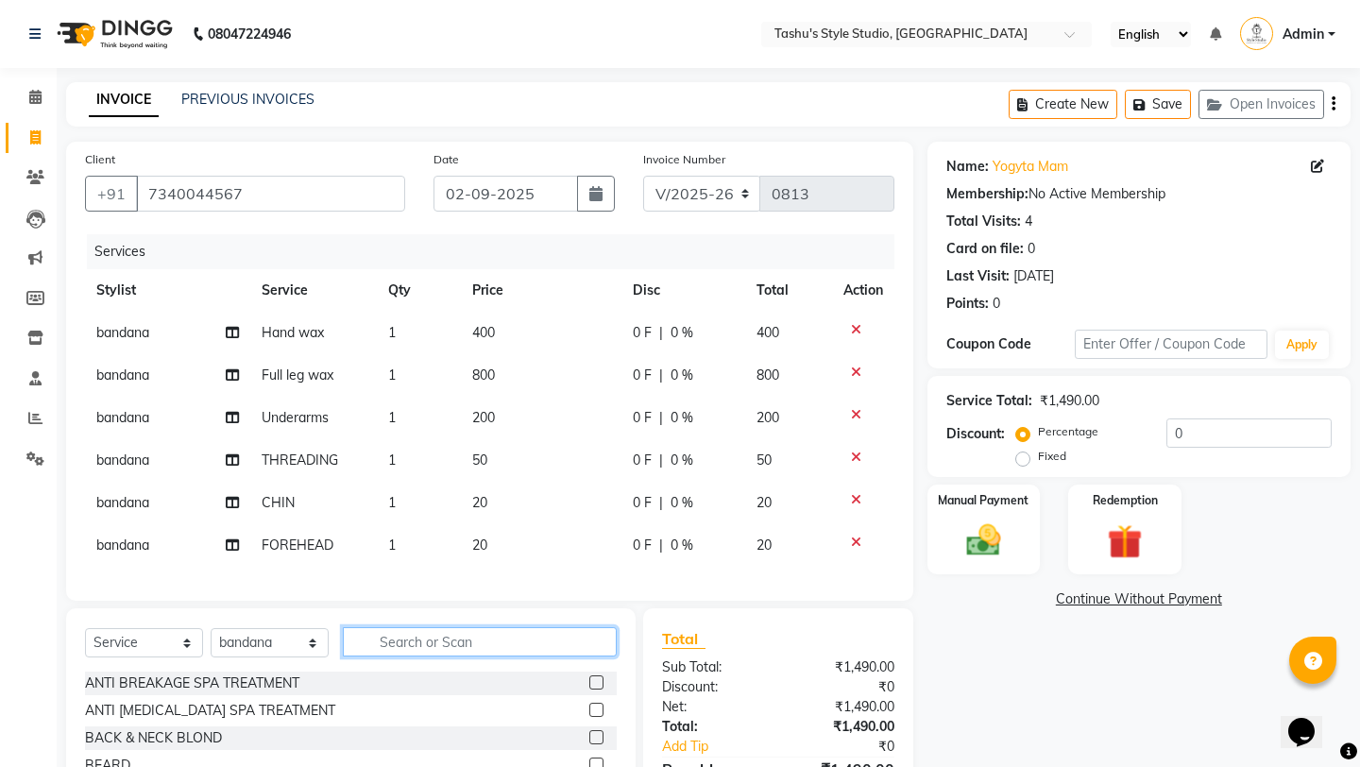
scroll to position [37, 0]
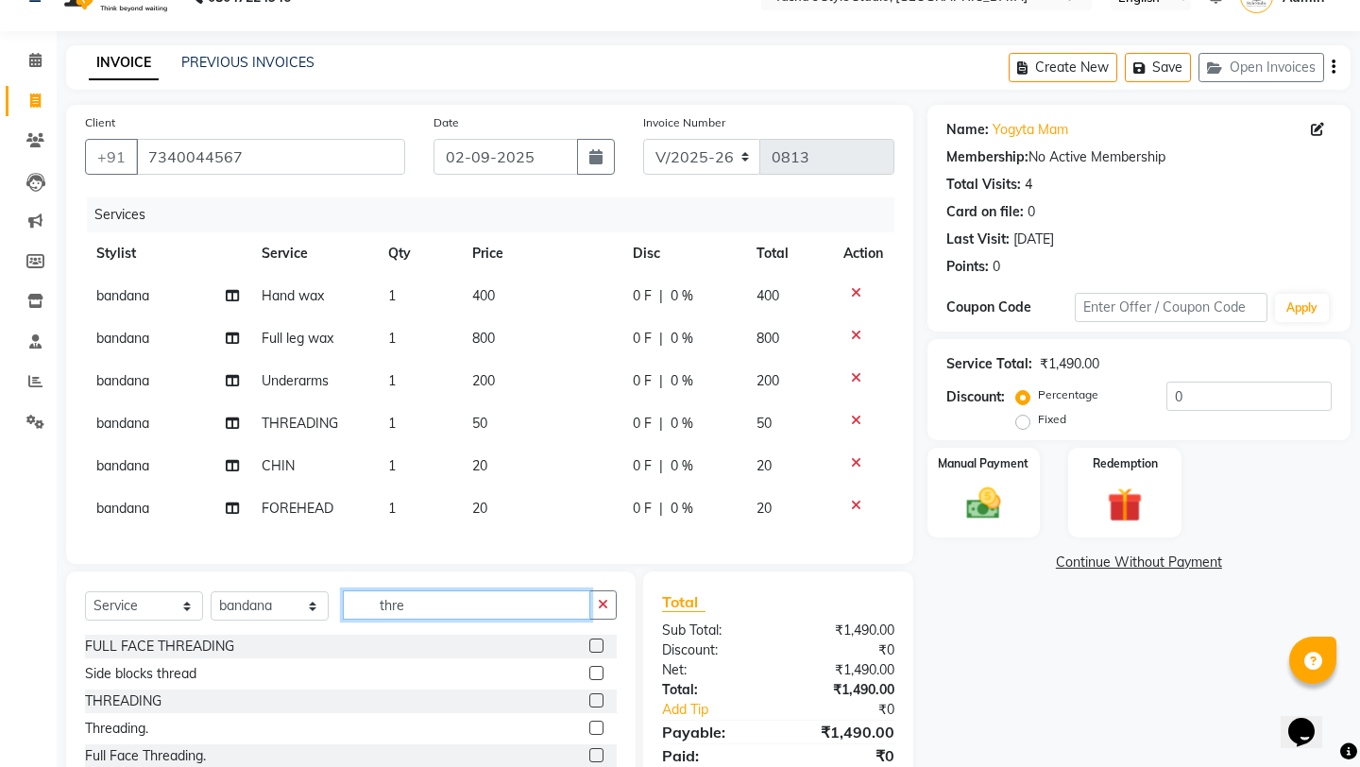
type input "thre"
click at [599, 699] on label at bounding box center [596, 700] width 14 height 14
click at [599, 699] on input "checkbox" at bounding box center [595, 701] width 12 height 12
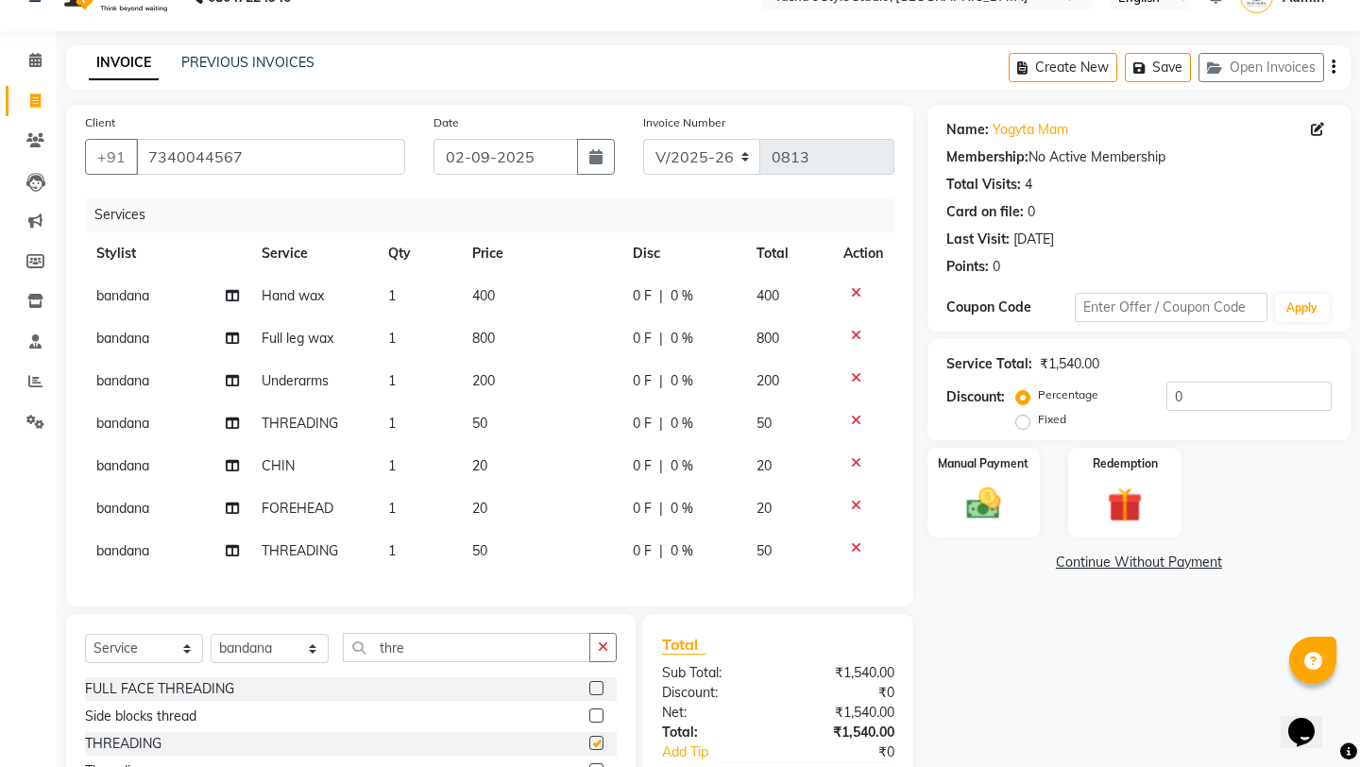
checkbox input "false"
click at [856, 504] on icon at bounding box center [856, 505] width 10 height 13
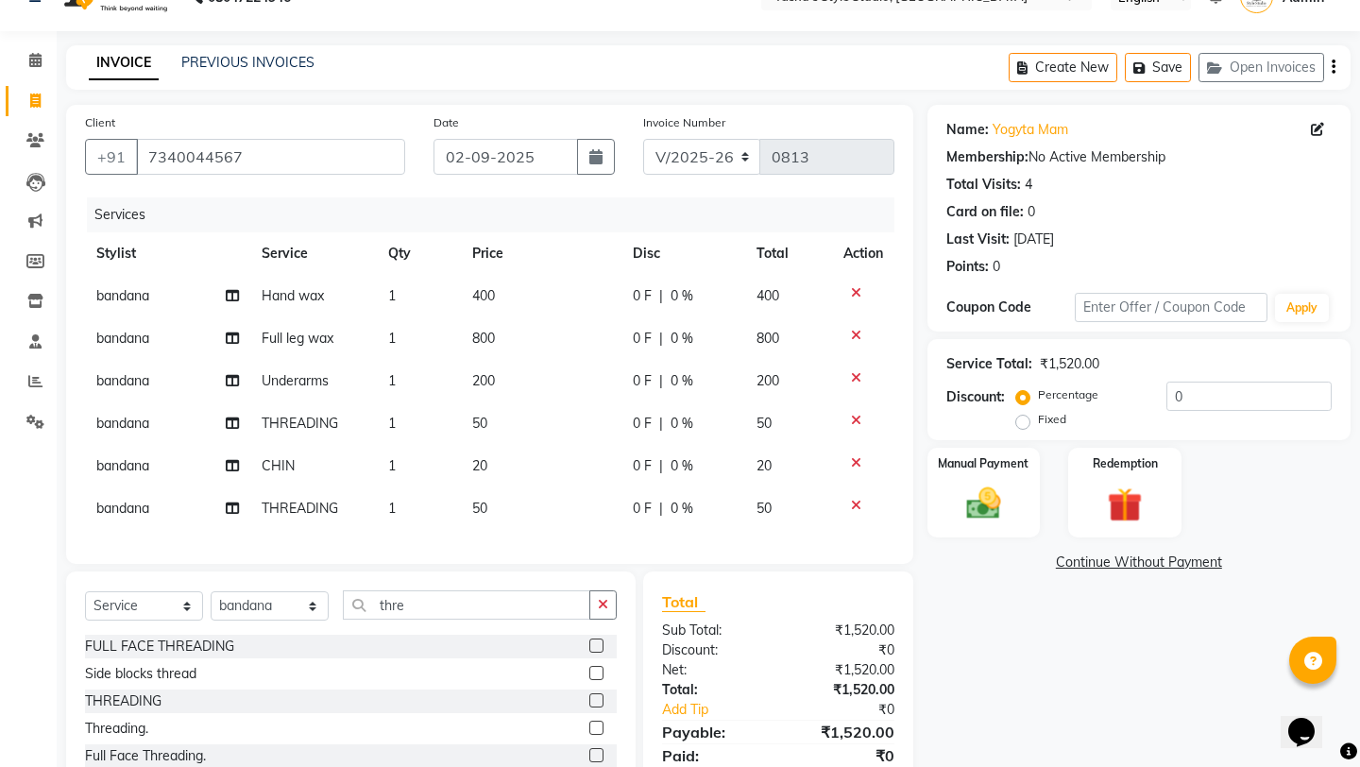
click at [486, 493] on td "50" at bounding box center [541, 508] width 161 height 42
select select "75873"
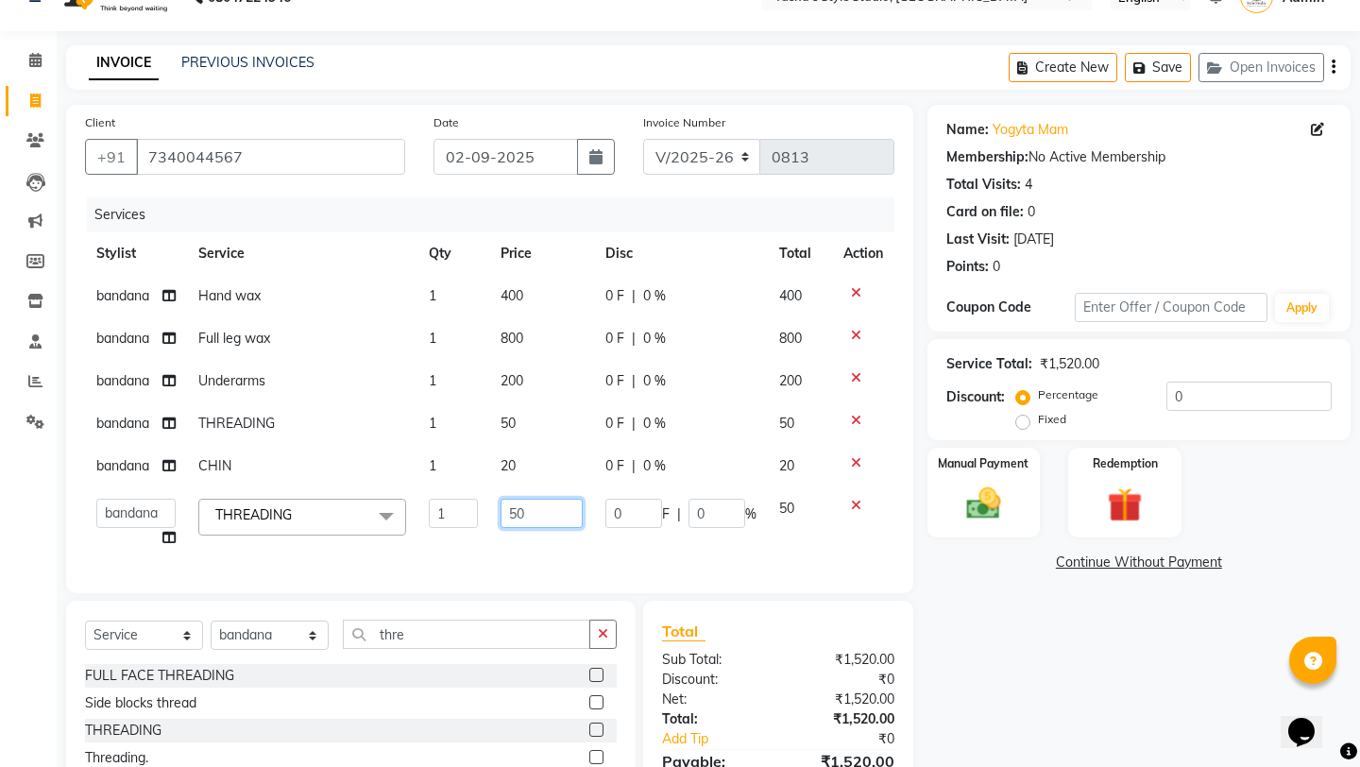
click at [520, 511] on input "50" at bounding box center [541, 513] width 82 height 29
type input "80"
click at [659, 561] on div "Client +91 7340044567 Date 02-09-2025 Invoice Number V/2025 V/2025-26 0813 Serv…" at bounding box center [489, 349] width 847 height 488
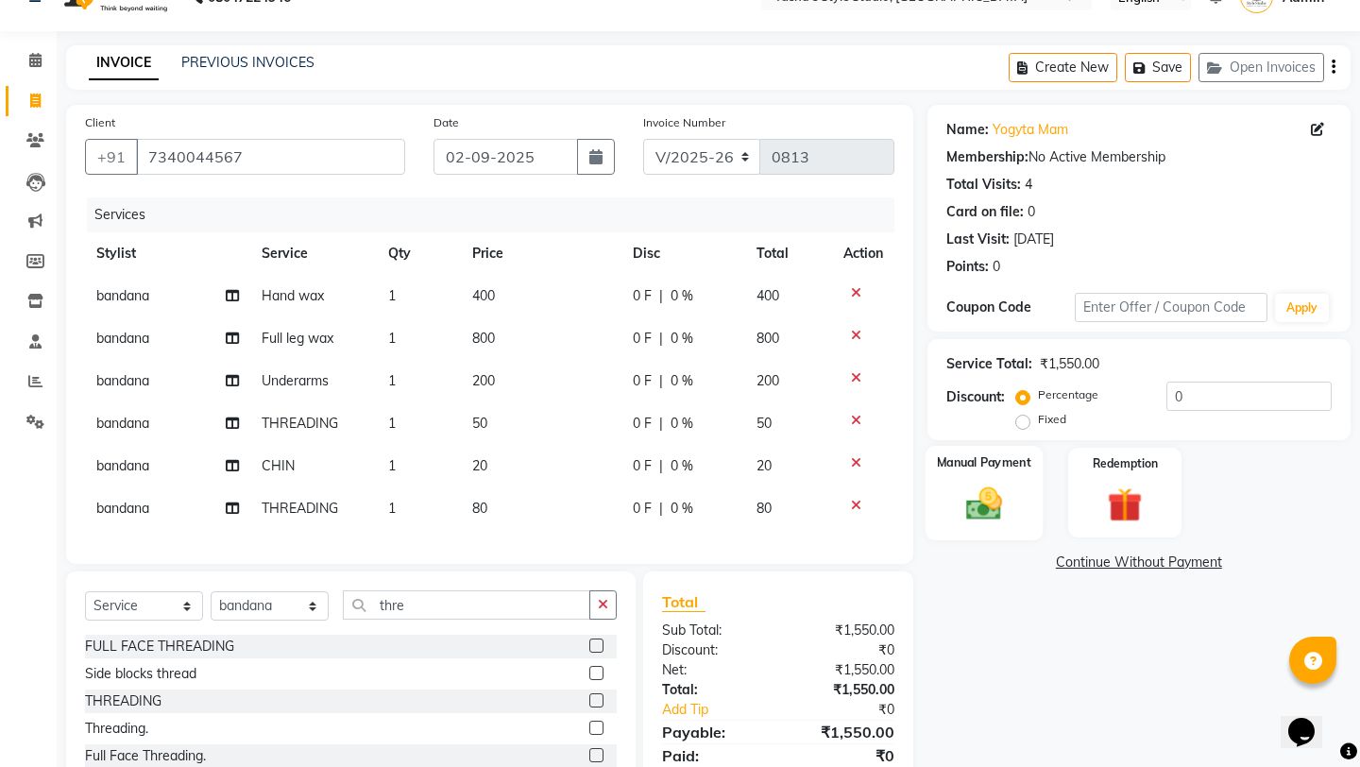
click at [976, 483] on img at bounding box center [983, 504] width 59 height 42
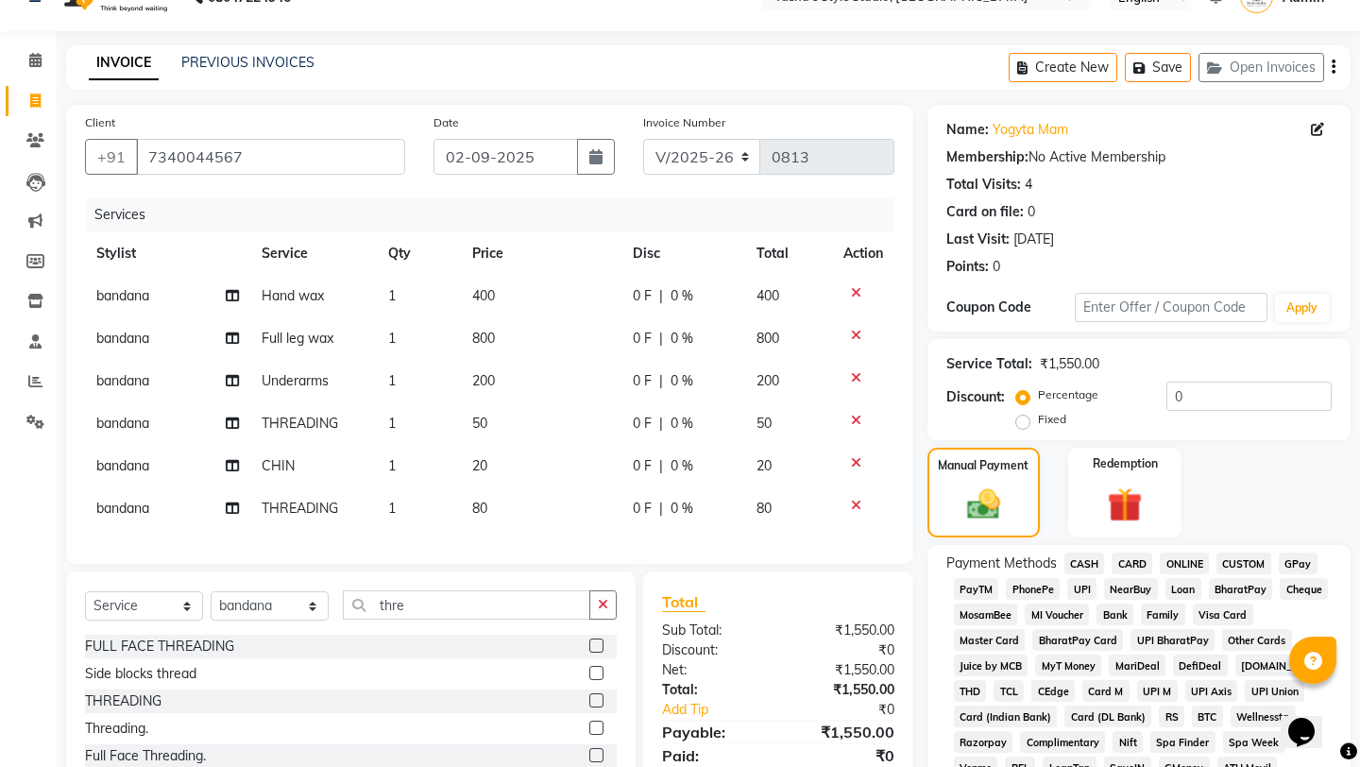
click at [1082, 552] on span "CASH" at bounding box center [1084, 563] width 41 height 22
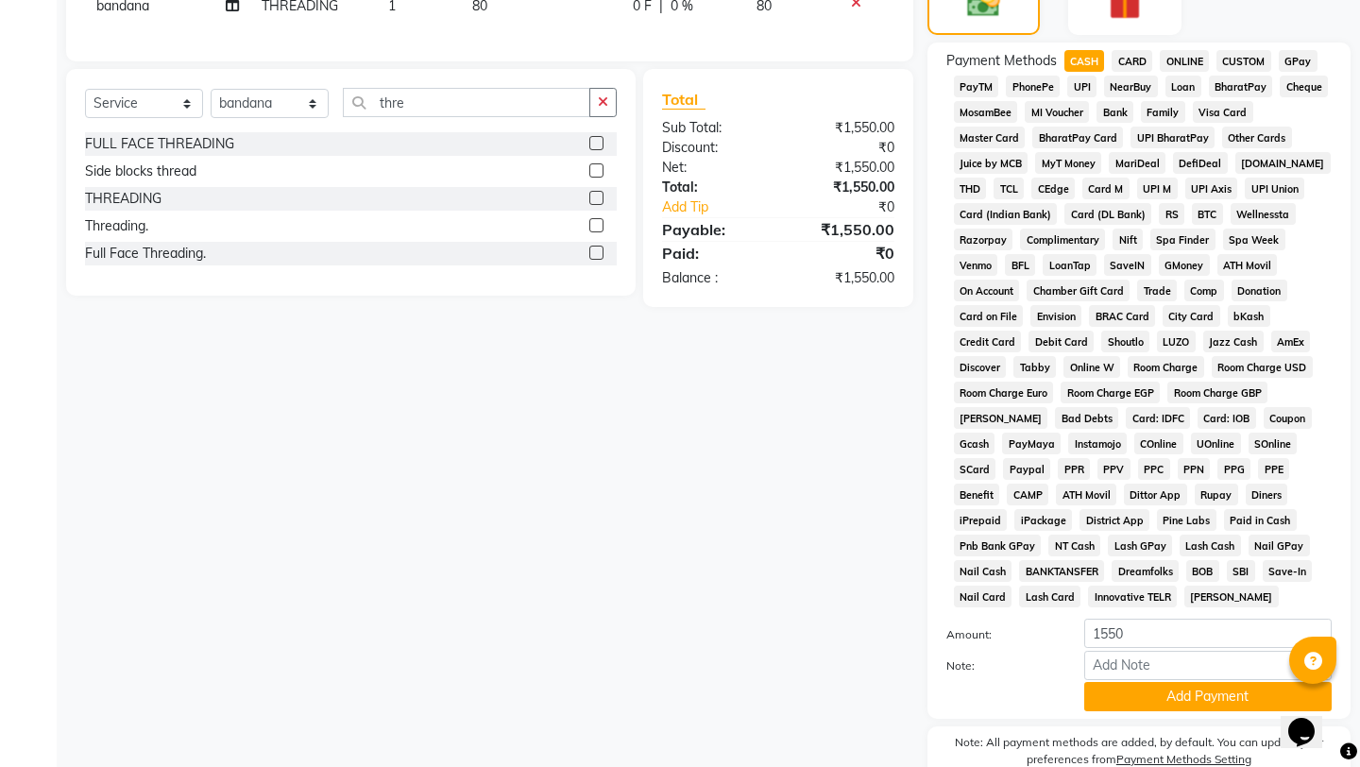
scroll to position [609, 0]
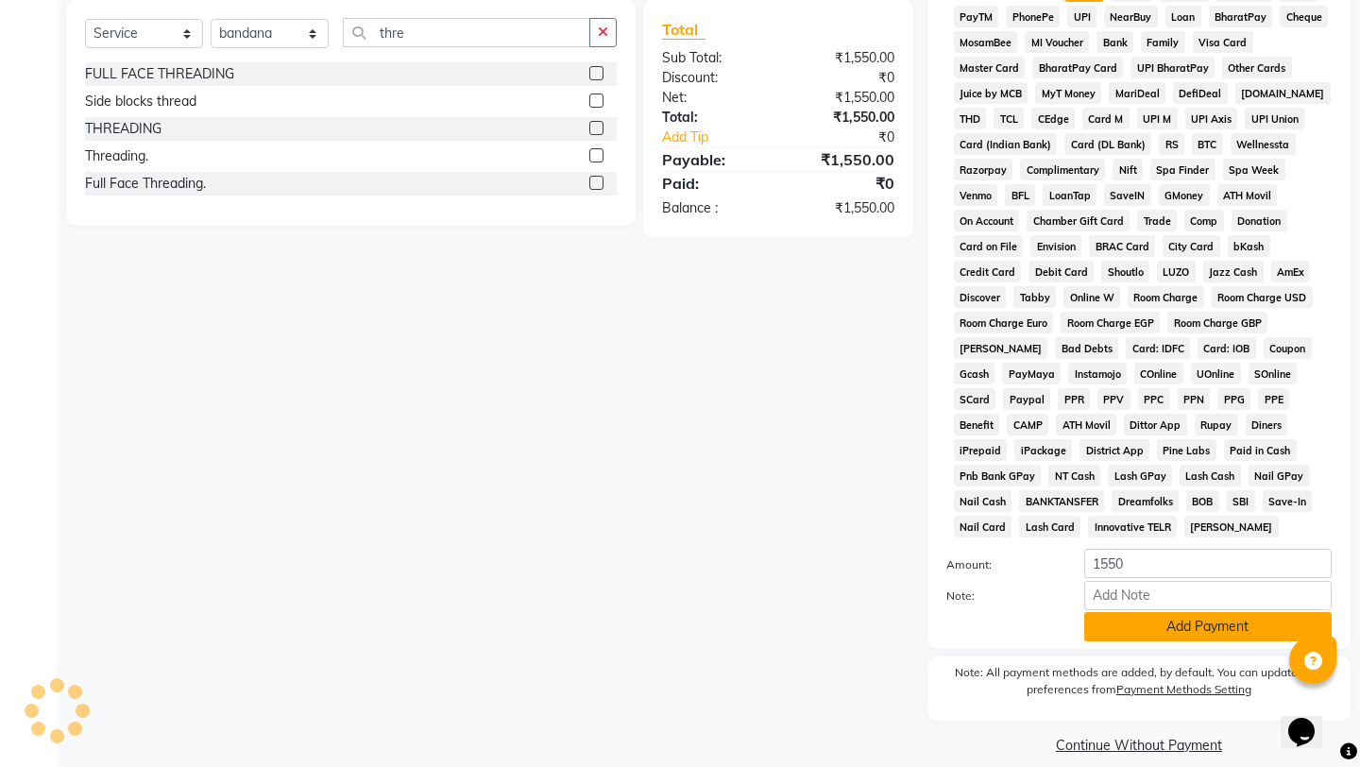
click at [1144, 612] on button "Add Payment" at bounding box center [1207, 626] width 247 height 29
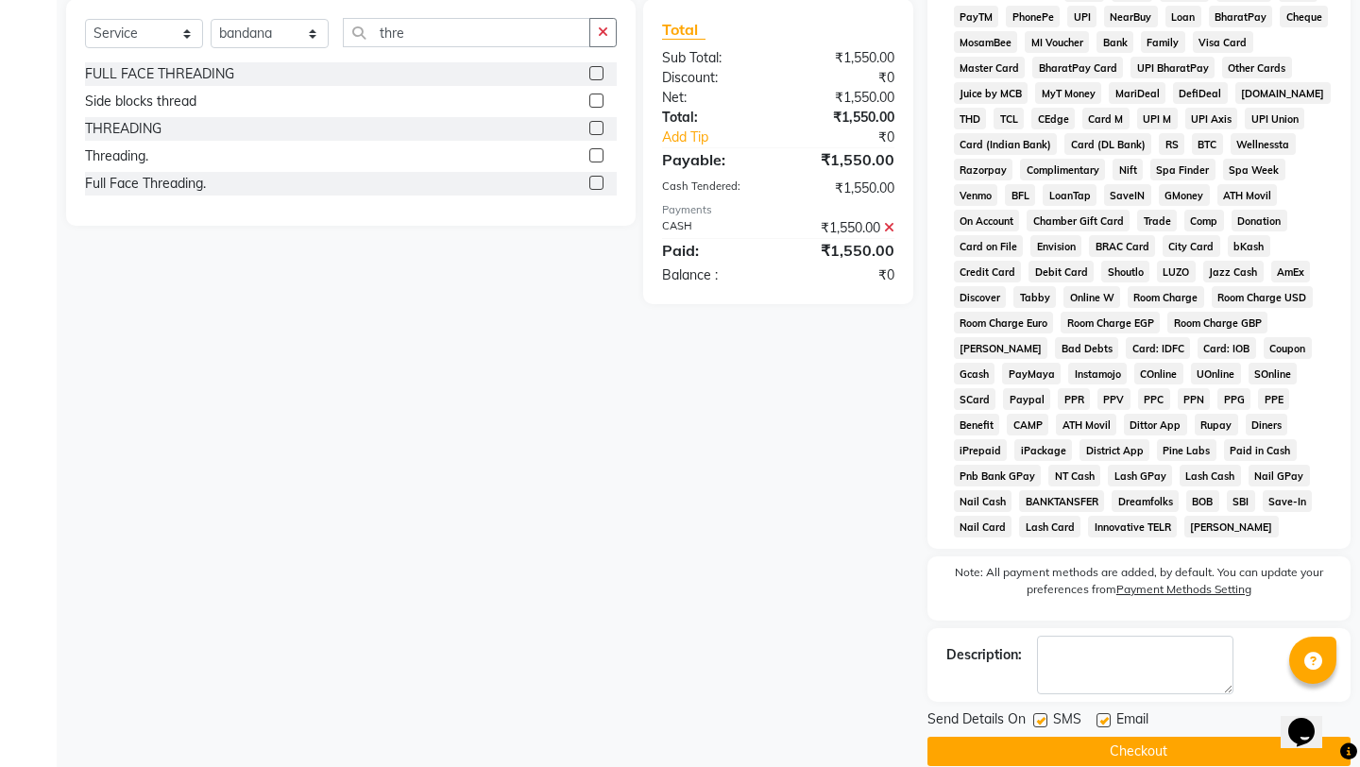
click at [1098, 713] on label at bounding box center [1103, 720] width 14 height 14
click at [1098, 715] on input "checkbox" at bounding box center [1102, 721] width 12 height 12
checkbox input "false"
click at [1038, 713] on label at bounding box center [1040, 720] width 14 height 14
click at [1038, 715] on input "checkbox" at bounding box center [1039, 721] width 12 height 12
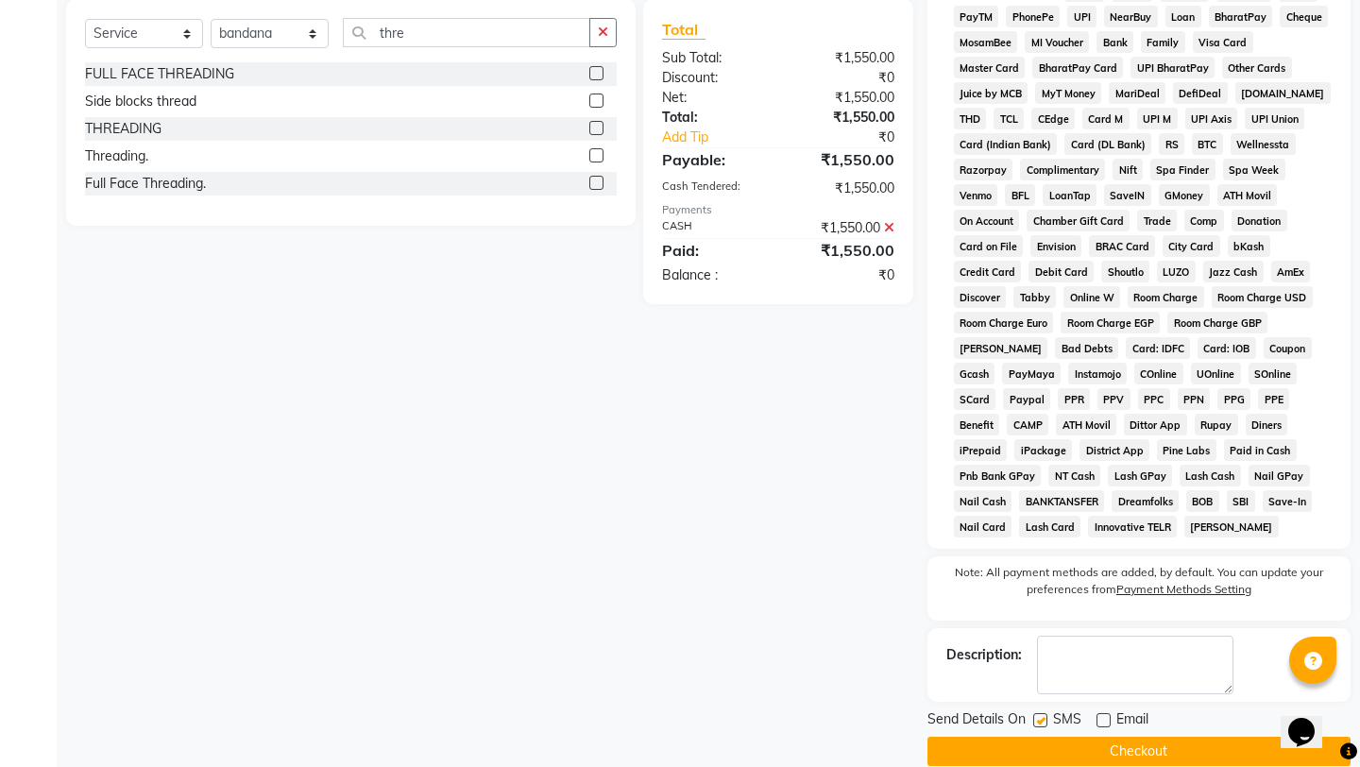
checkbox input "false"
click at [1038, 737] on button "Checkout" at bounding box center [1138, 751] width 423 height 29
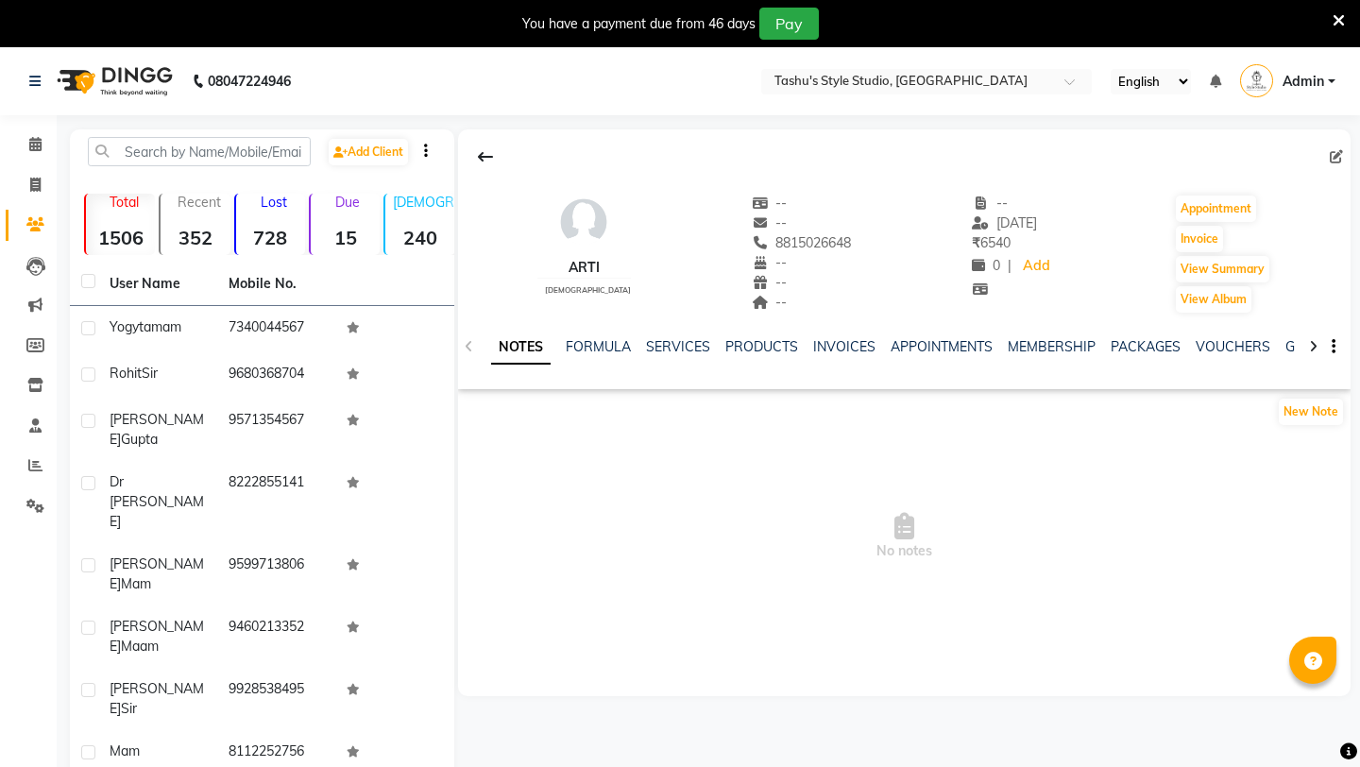
click at [839, 357] on div "NOTES FORMULA SERVICES PRODUCTS INVOICES APPOINTMENTS MEMBERSHIP PACKAGES VOUCH…" at bounding box center [881, 354] width 781 height 35
click at [839, 350] on link "INVOICES" at bounding box center [844, 346] width 62 height 17
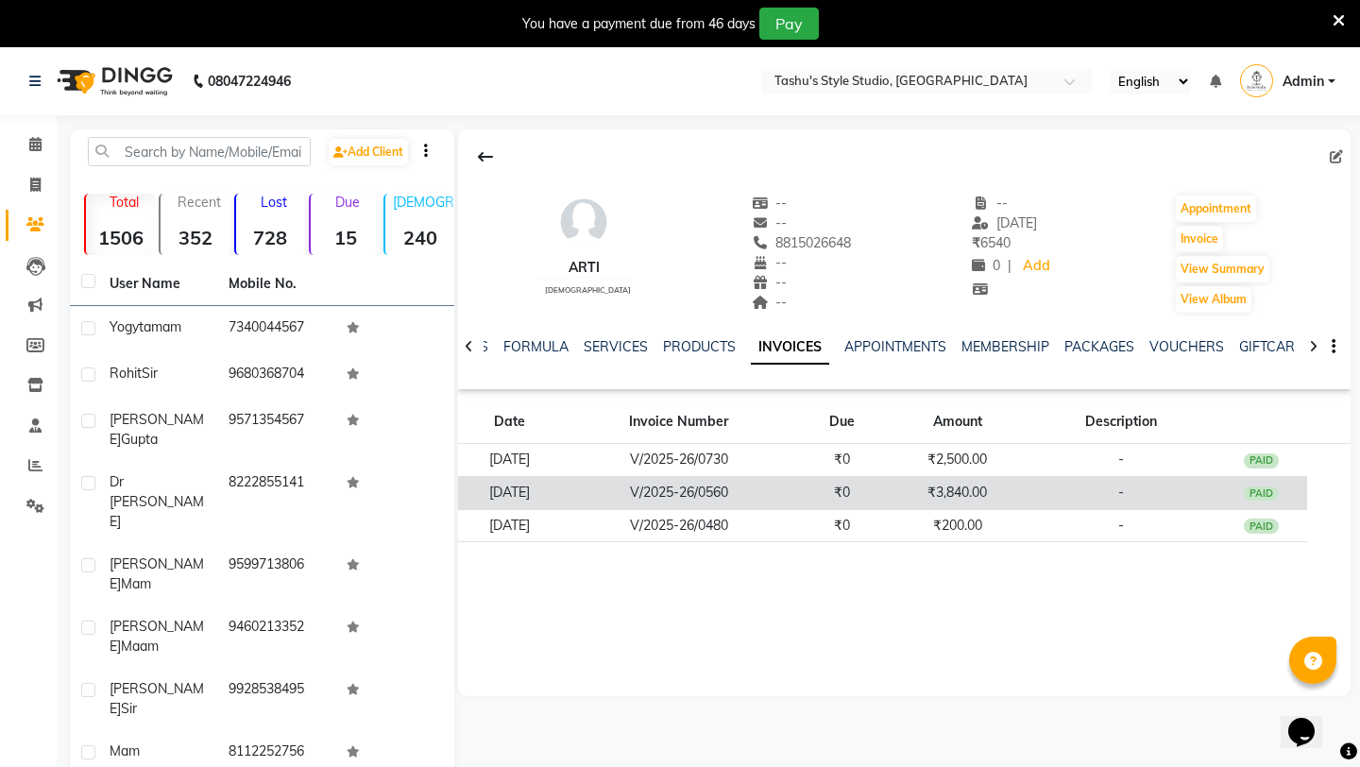
click at [834, 503] on td "₹0" at bounding box center [842, 492] width 93 height 33
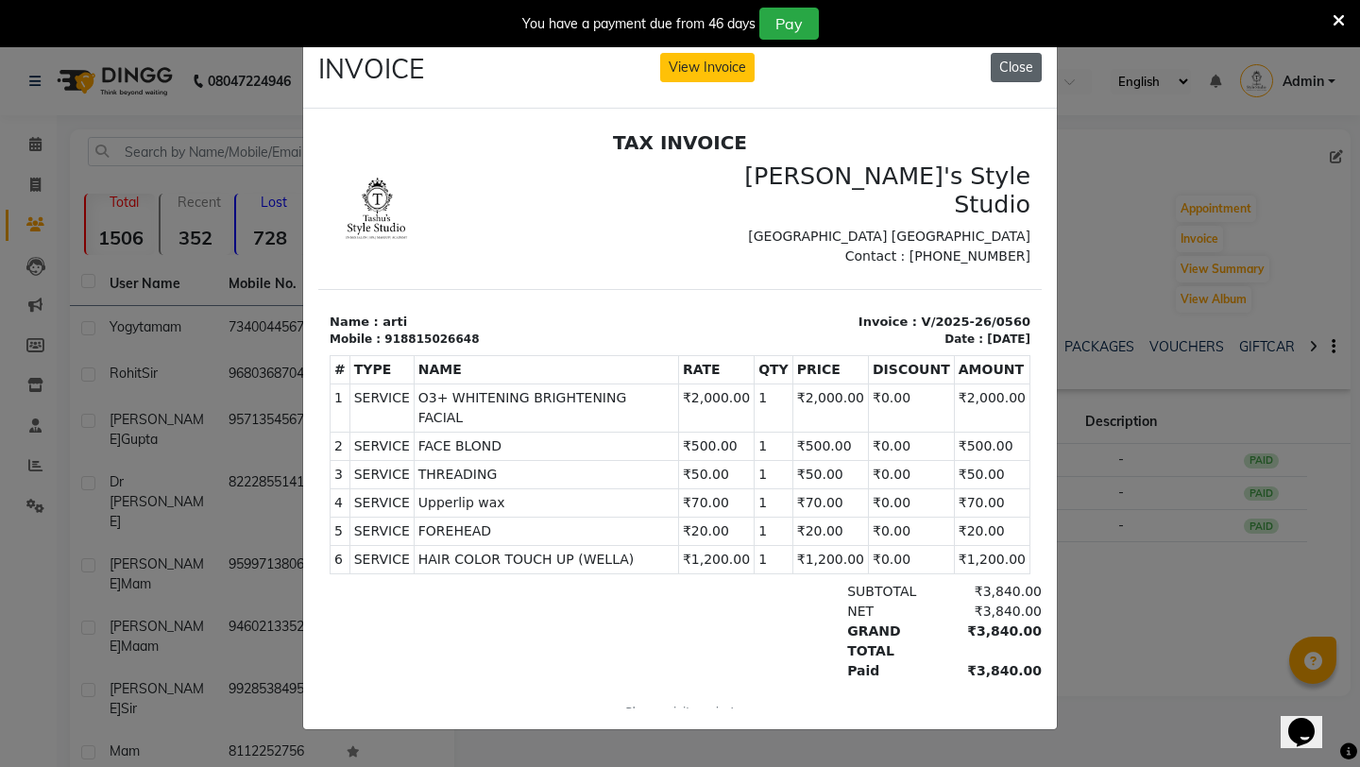
click at [1014, 65] on button "Close" at bounding box center [1016, 67] width 51 height 29
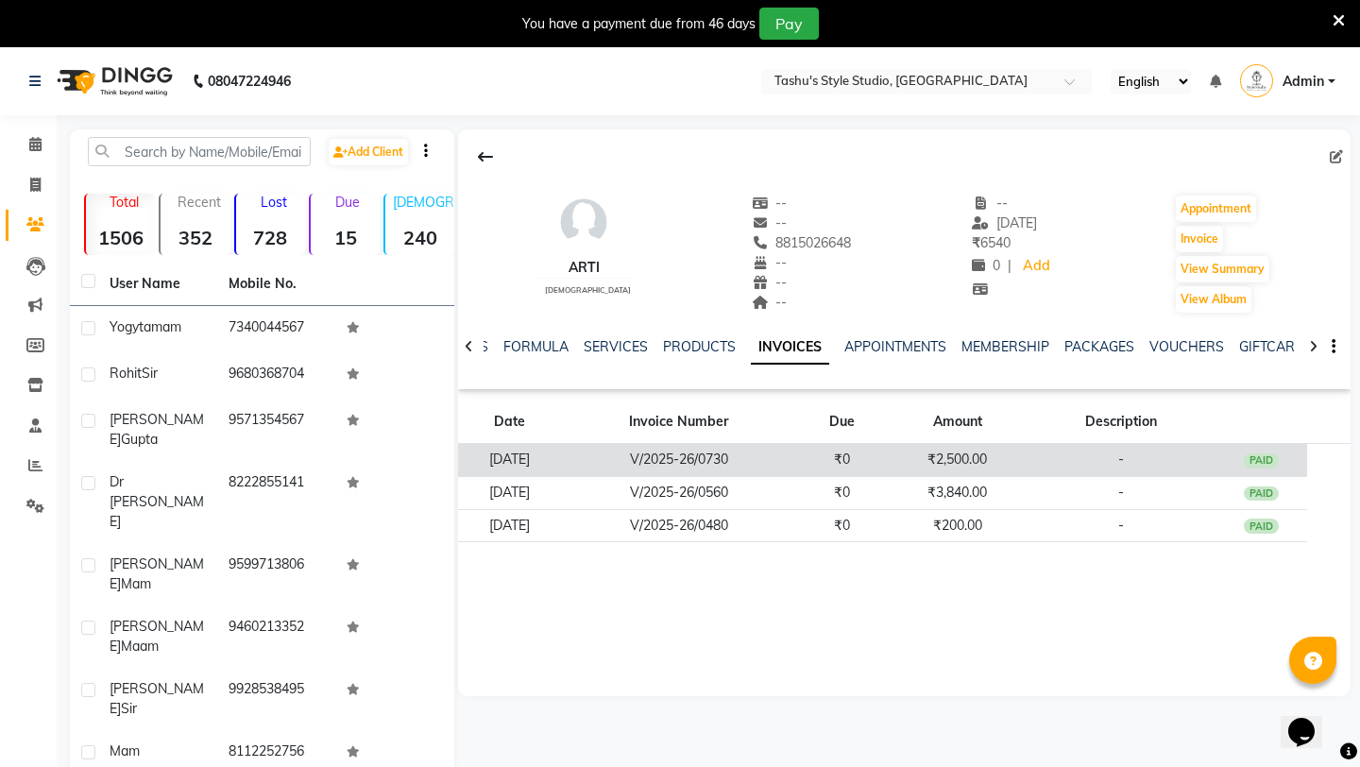
click at [772, 454] on td "V/2025-26/0730" at bounding box center [678, 460] width 234 height 33
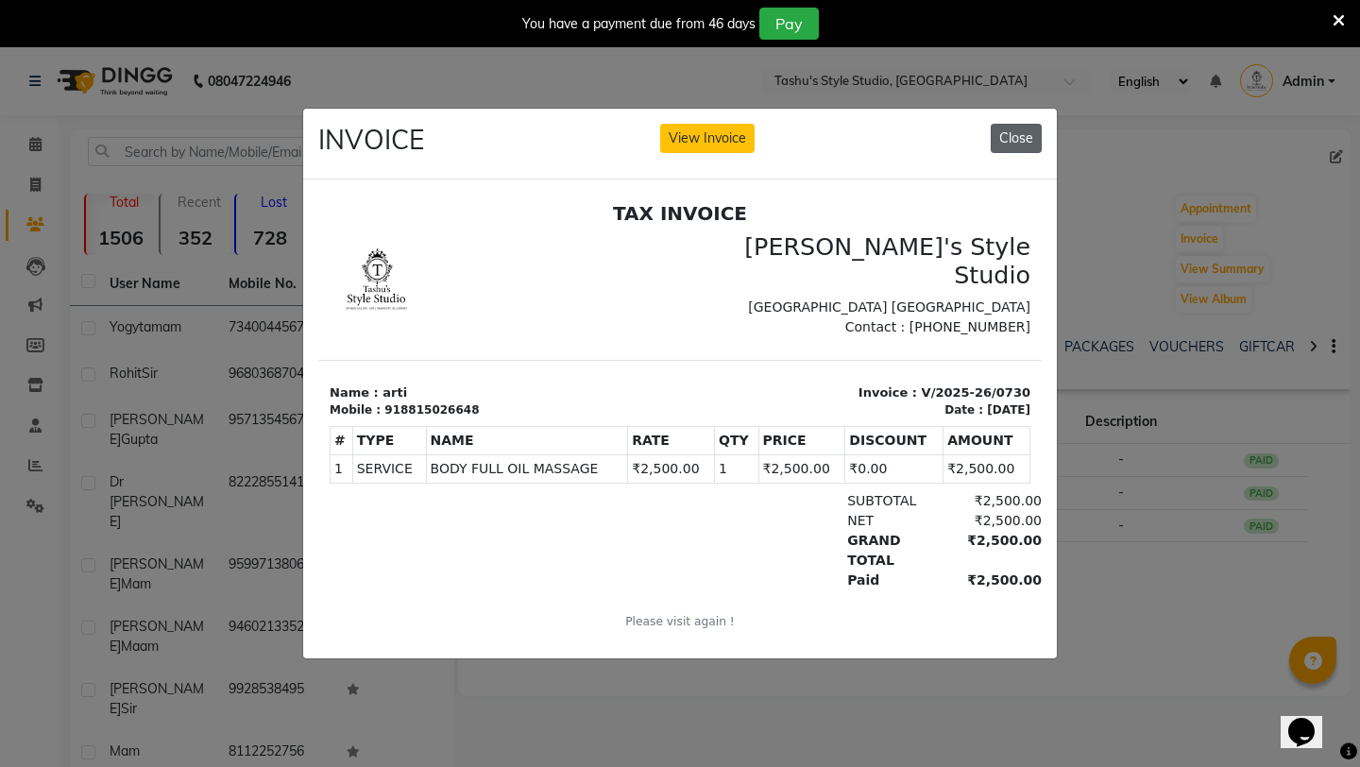
click at [1008, 141] on button "Close" at bounding box center [1016, 138] width 51 height 29
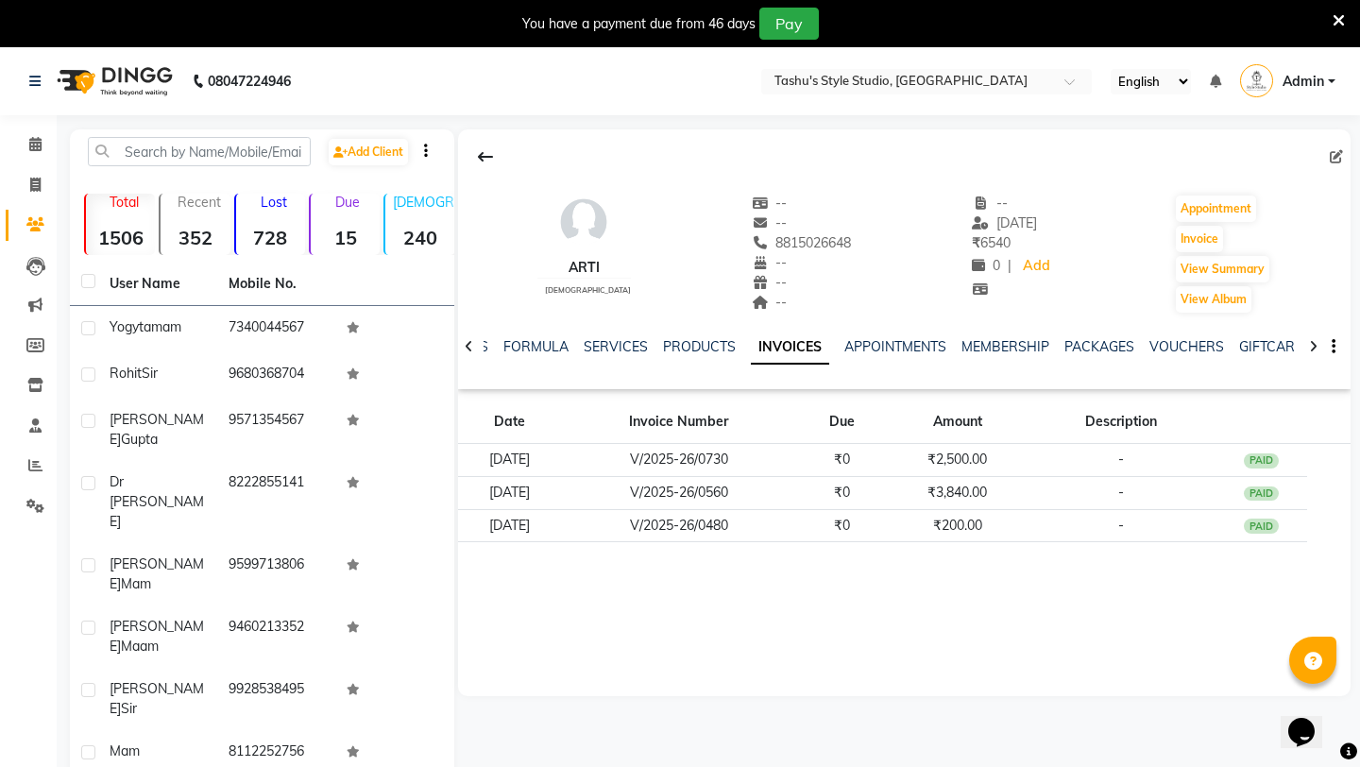
click at [1341, 25] on icon at bounding box center [1338, 20] width 12 height 17
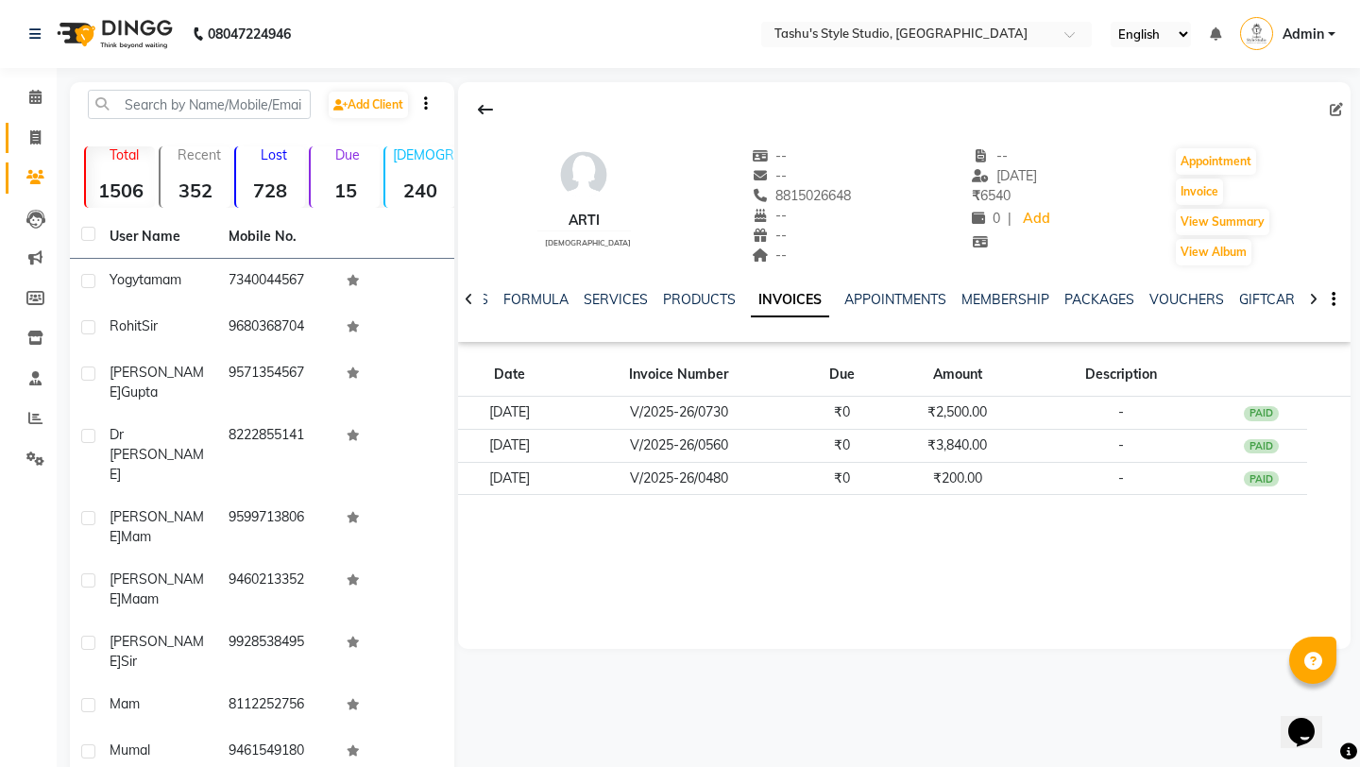
click at [41, 138] on span at bounding box center [35, 138] width 33 height 22
select select "5375"
select select "service"
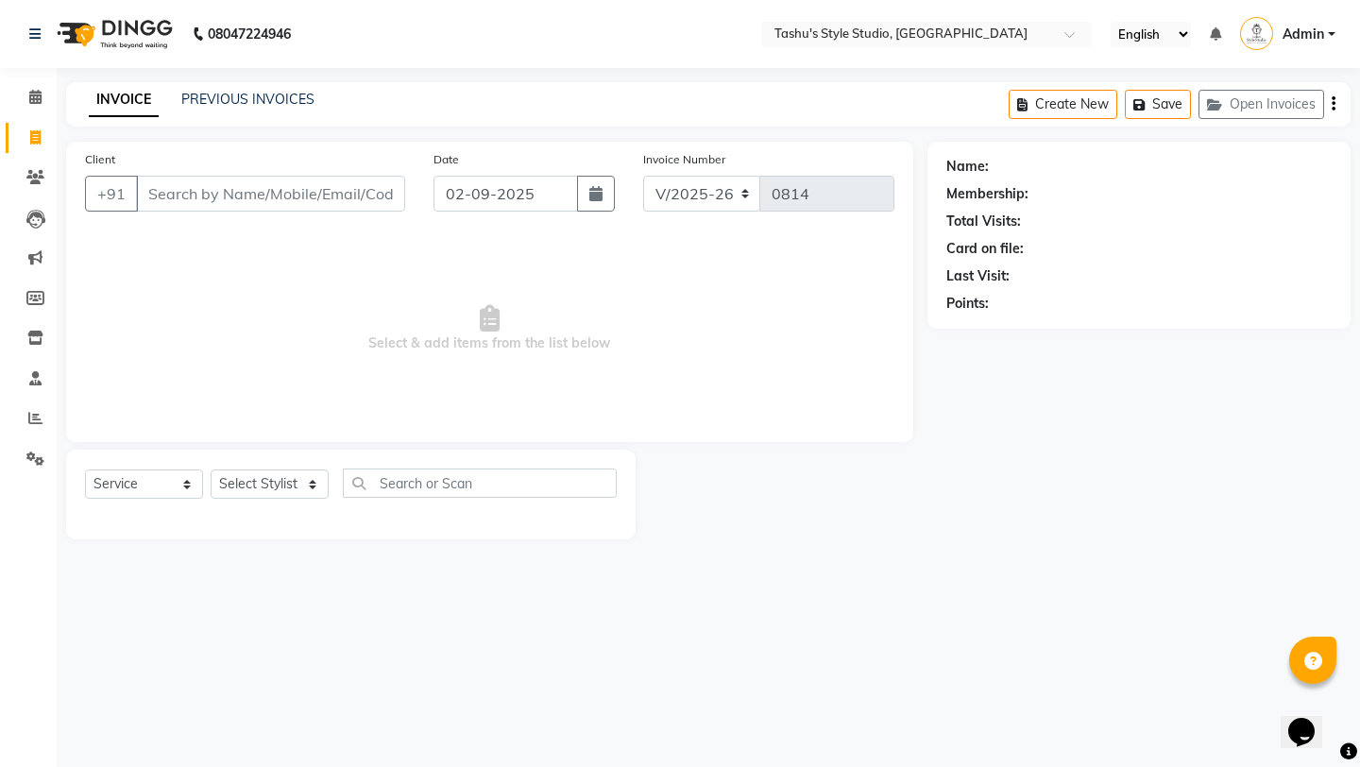
click at [257, 85] on div "INVOICE PREVIOUS INVOICES Create New Save Open Invoices" at bounding box center [708, 104] width 1284 height 44
click at [258, 100] on link "PREVIOUS INVOICES" at bounding box center [247, 99] width 133 height 17
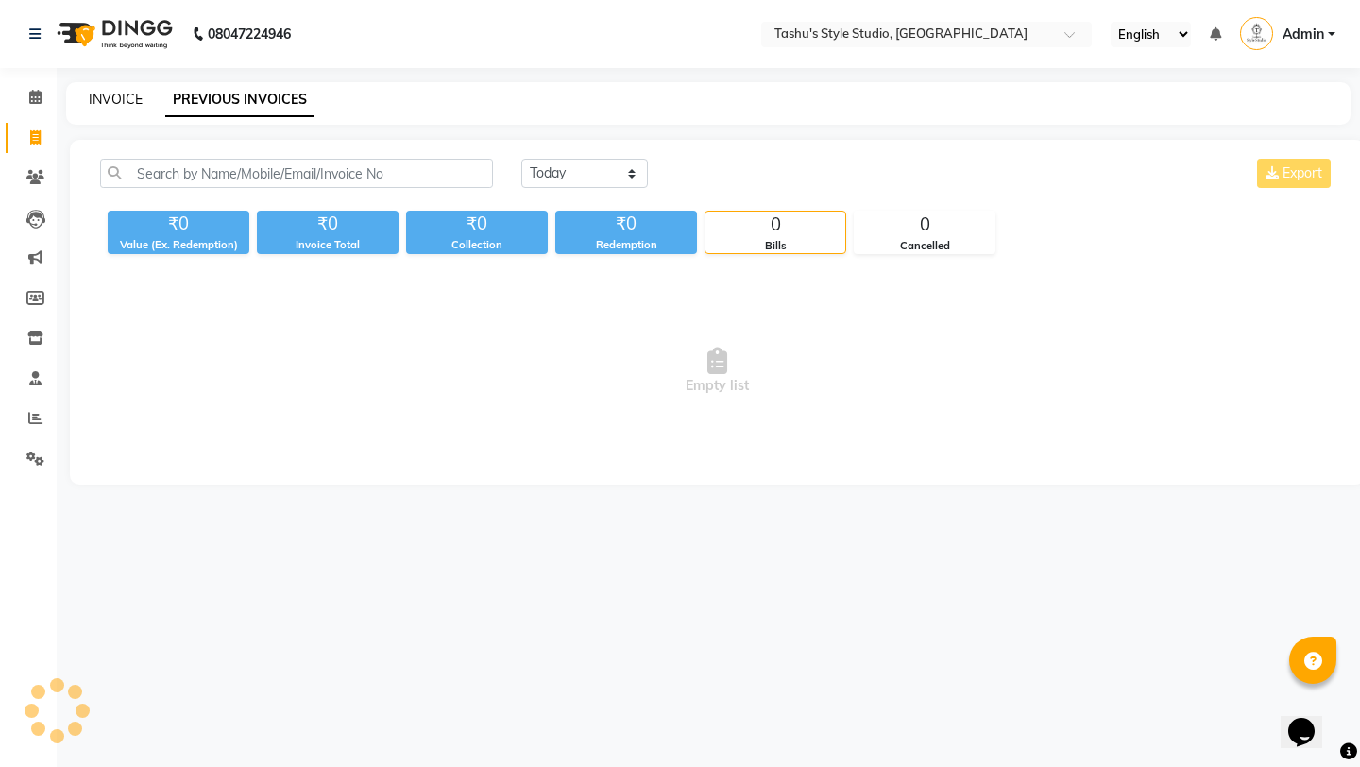
click at [121, 98] on link "INVOICE" at bounding box center [116, 99] width 54 height 17
select select "service"
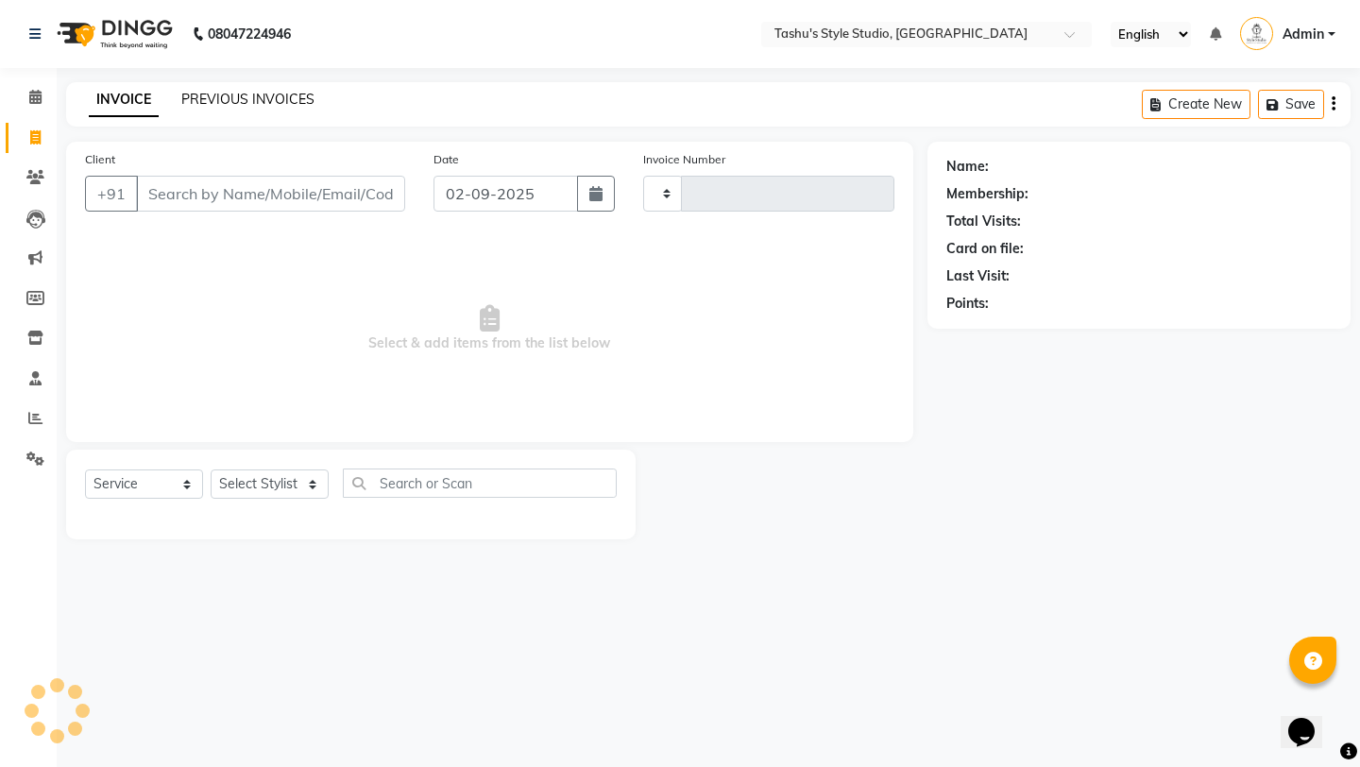
click at [273, 95] on link "PREVIOUS INVOICES" at bounding box center [247, 99] width 133 height 17
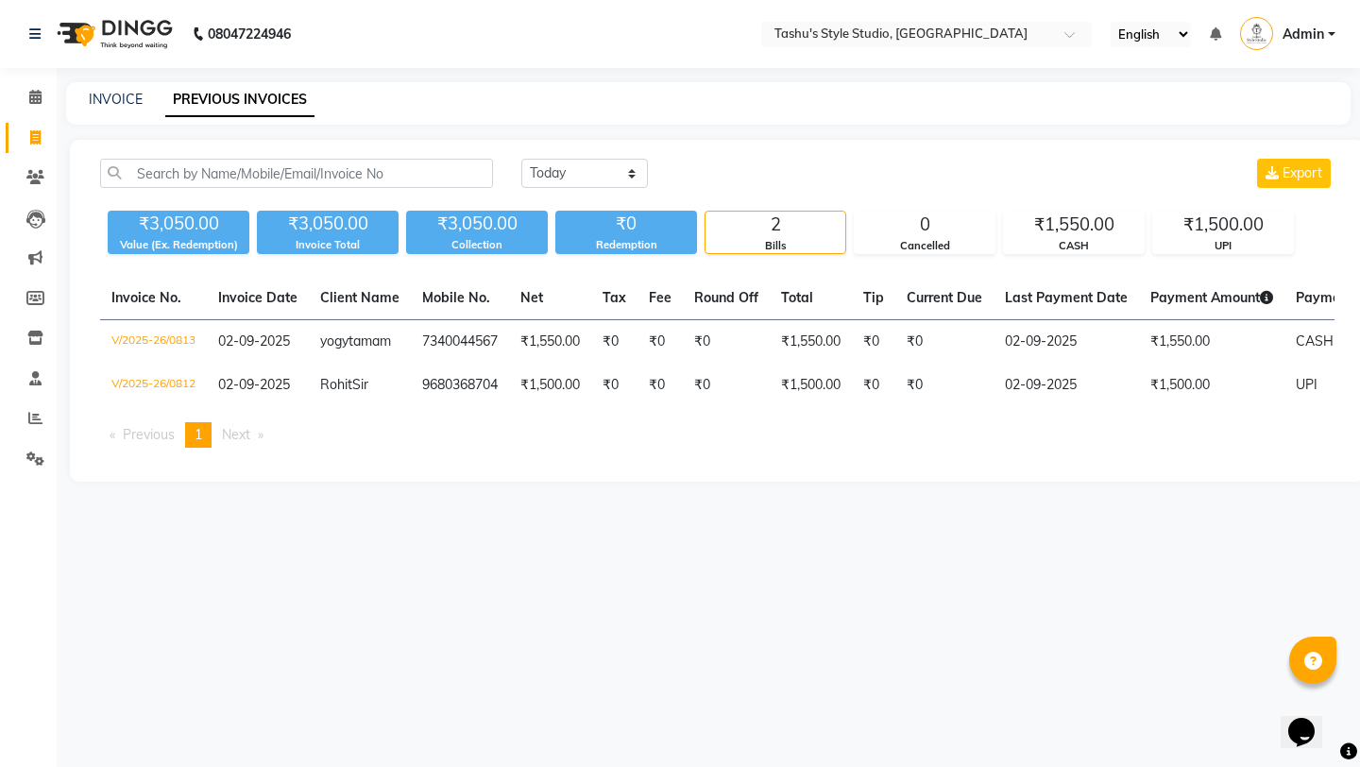
click at [36, 155] on li "Invoice" at bounding box center [28, 138] width 57 height 41
click at [35, 135] on icon at bounding box center [35, 137] width 10 height 14
select select "service"
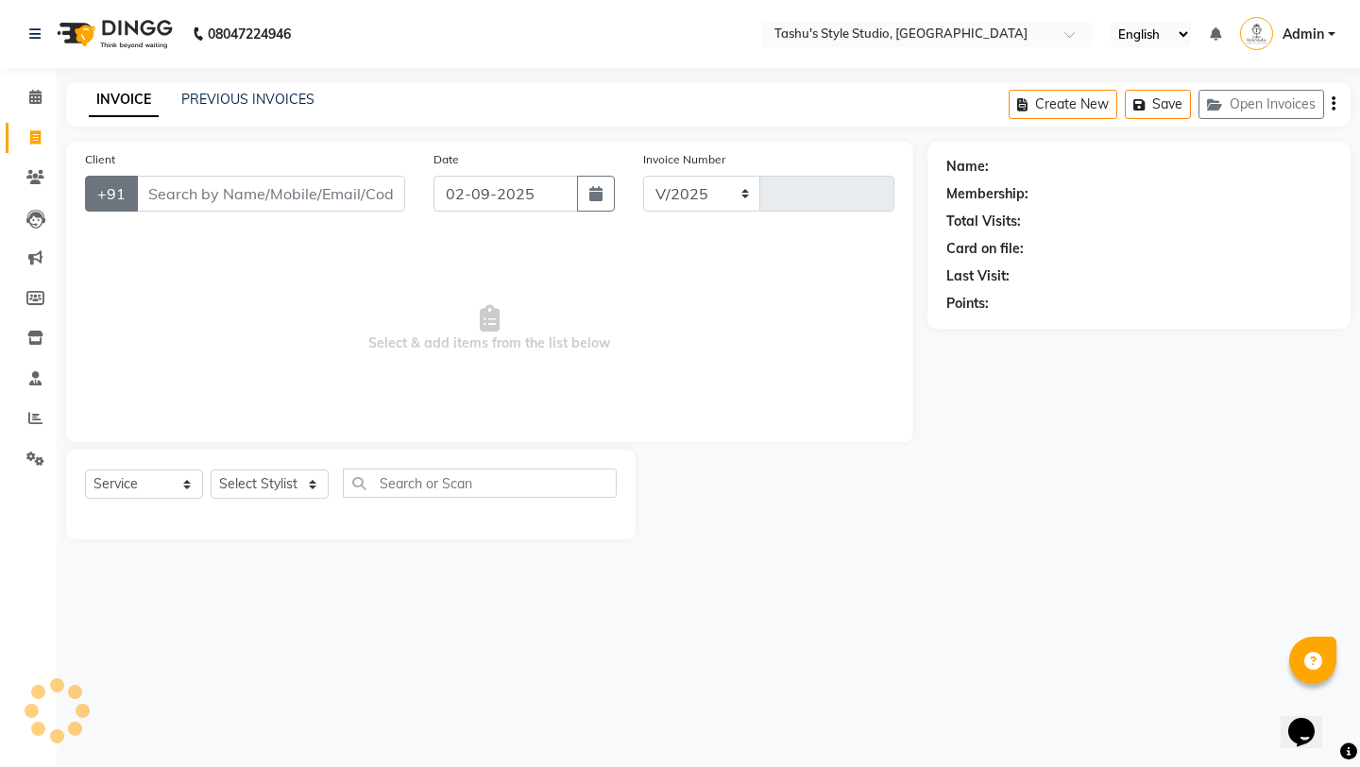
select select "5375"
type input "0814"
click at [171, 198] on input "Client" at bounding box center [270, 194] width 269 height 36
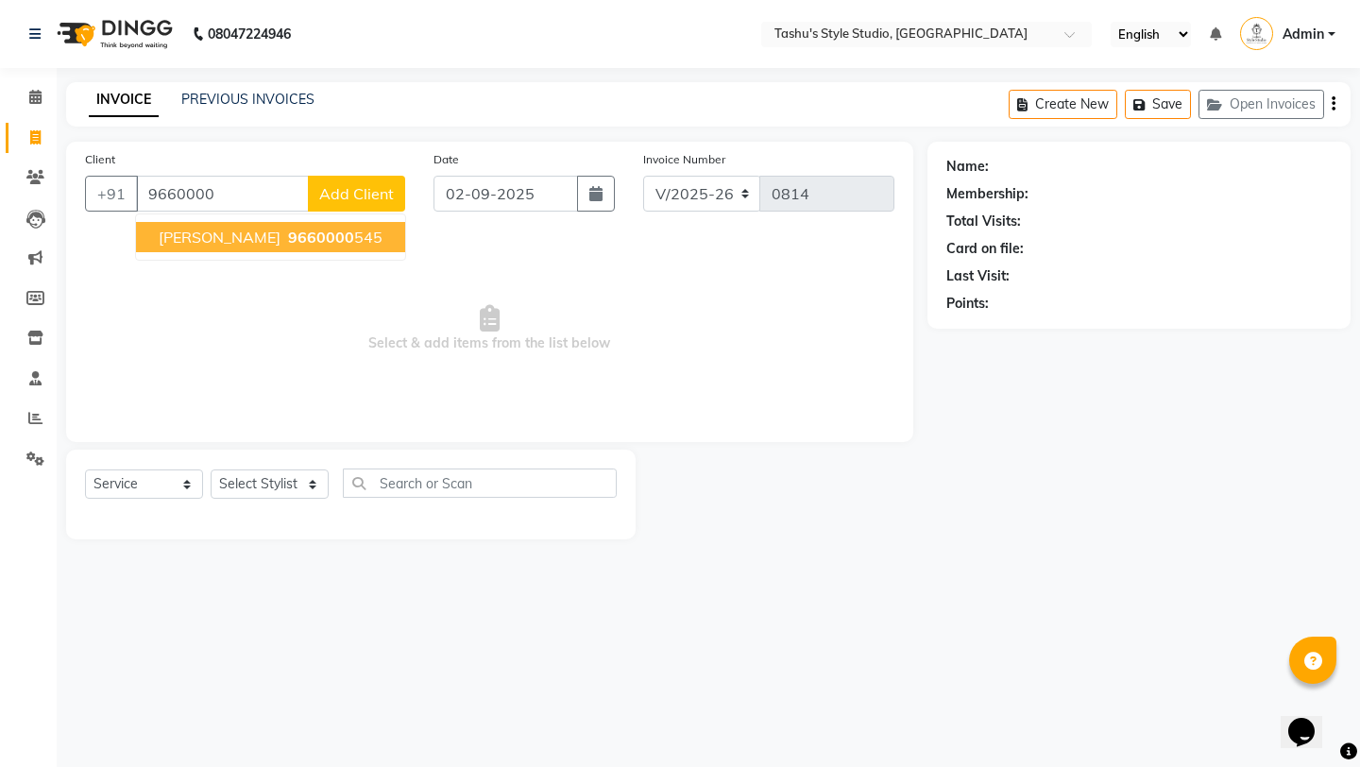
click at [215, 234] on span "Priyanka Maam" at bounding box center [220, 237] width 122 height 19
type input "9660000545"
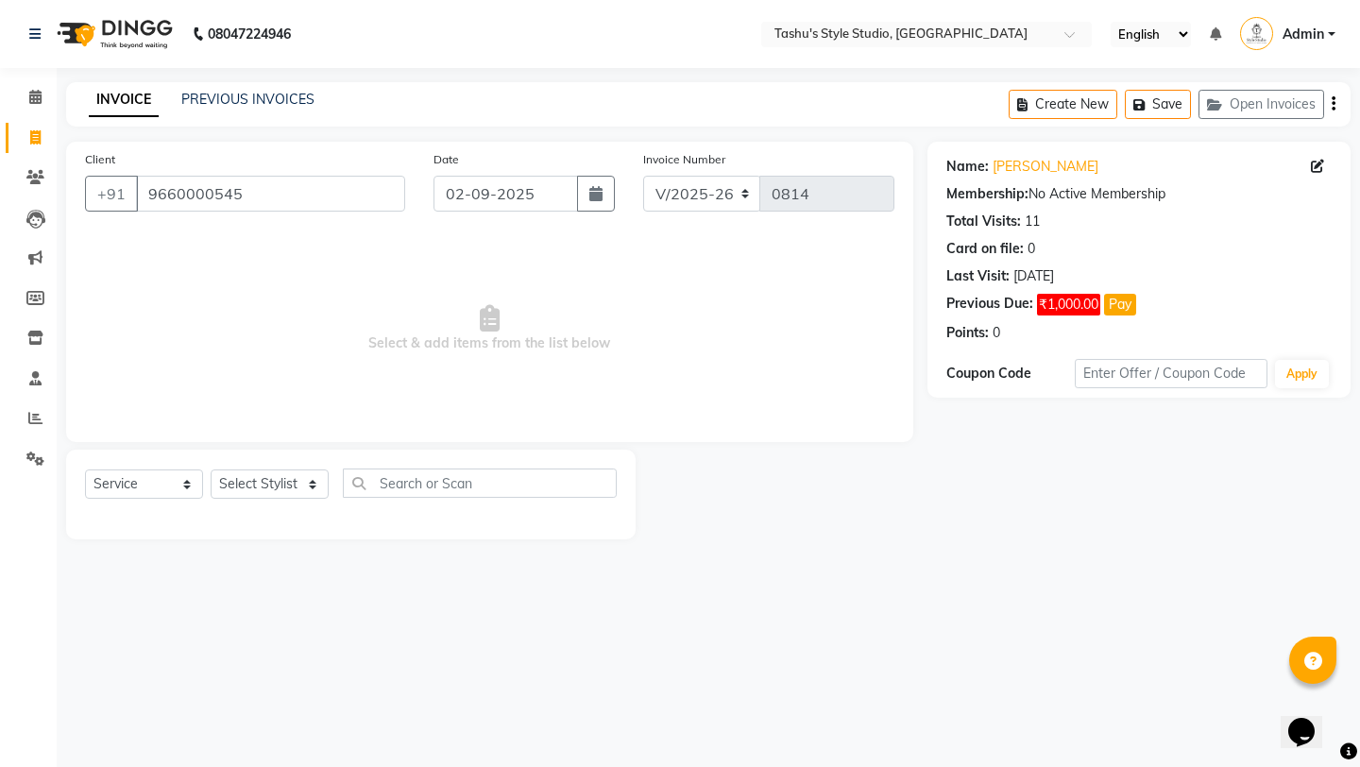
click at [255, 466] on div "Select Service Product Membership Package Voucher Prepaid Gift Card Select Styl…" at bounding box center [350, 494] width 569 height 90
click at [256, 482] on select "Select Stylist Arpita AUNTY bandana manoj Prajul sahil SARITA shivraj style stu…" at bounding box center [270, 483] width 118 height 29
click at [1121, 303] on button "Pay" at bounding box center [1120, 305] width 32 height 22
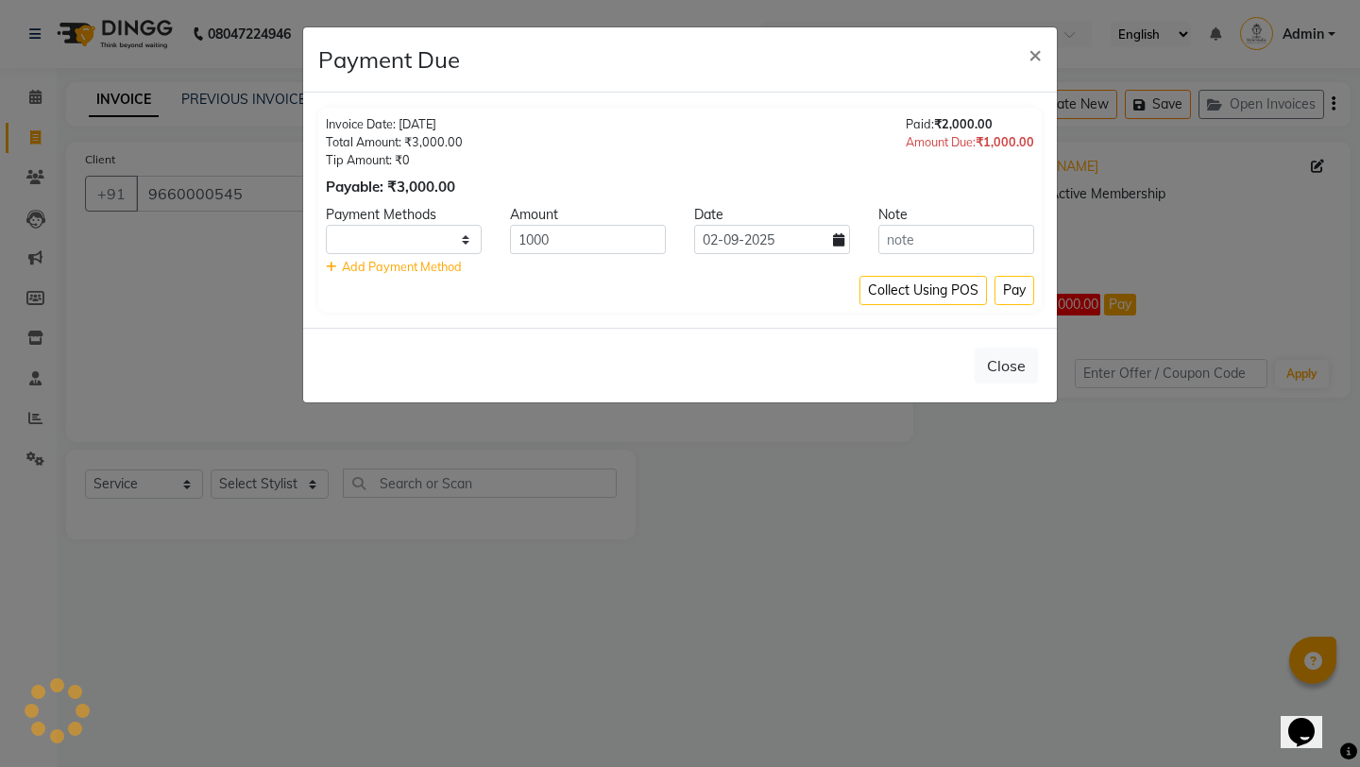
select select "1"
click at [1008, 293] on button "Pay" at bounding box center [1014, 290] width 40 height 29
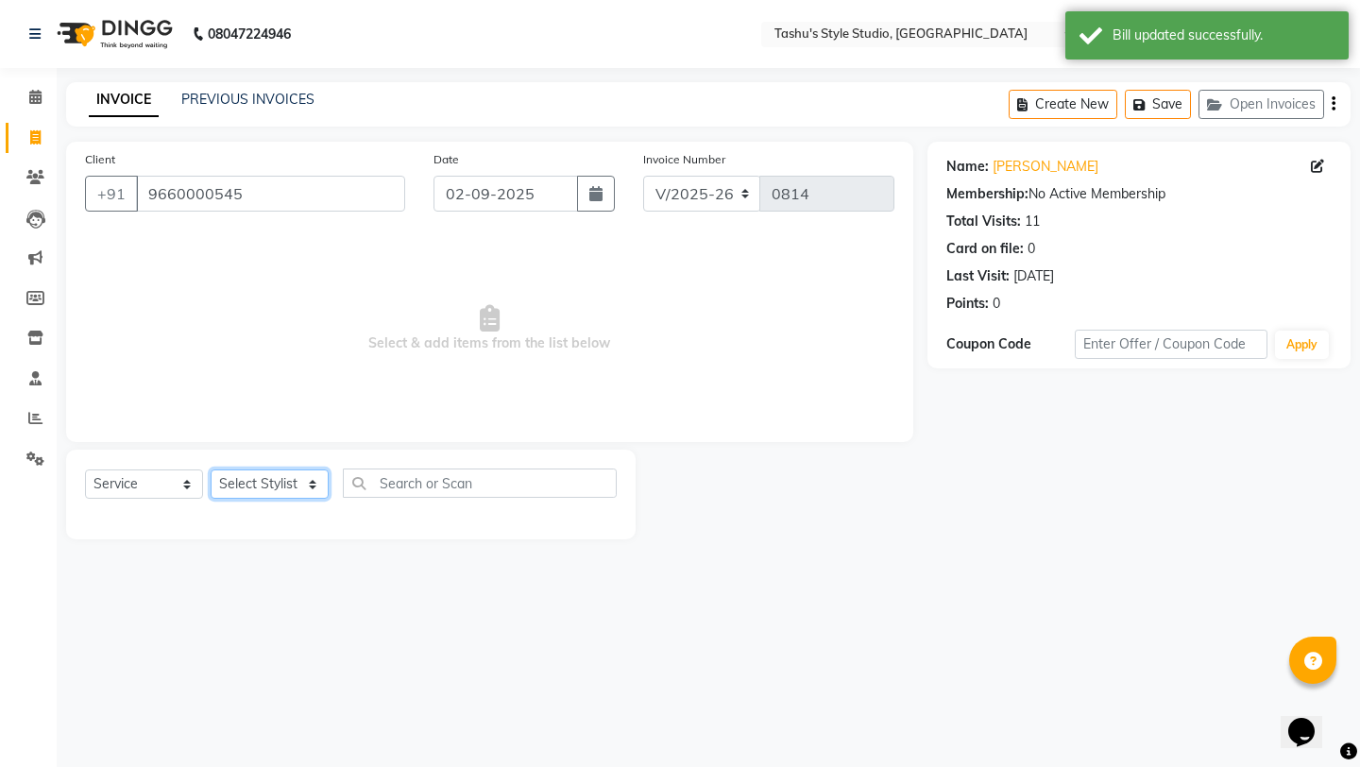
click at [242, 476] on select "Select Stylist Arpita AUNTY bandana manoj Prajul sahil SARITA shivraj style stu…" at bounding box center [270, 483] width 118 height 29
select select "75874"
click at [211, 469] on select "Select Stylist Arpita AUNTY bandana manoj Prajul sahil SARITA shivraj style stu…" at bounding box center [270, 483] width 118 height 29
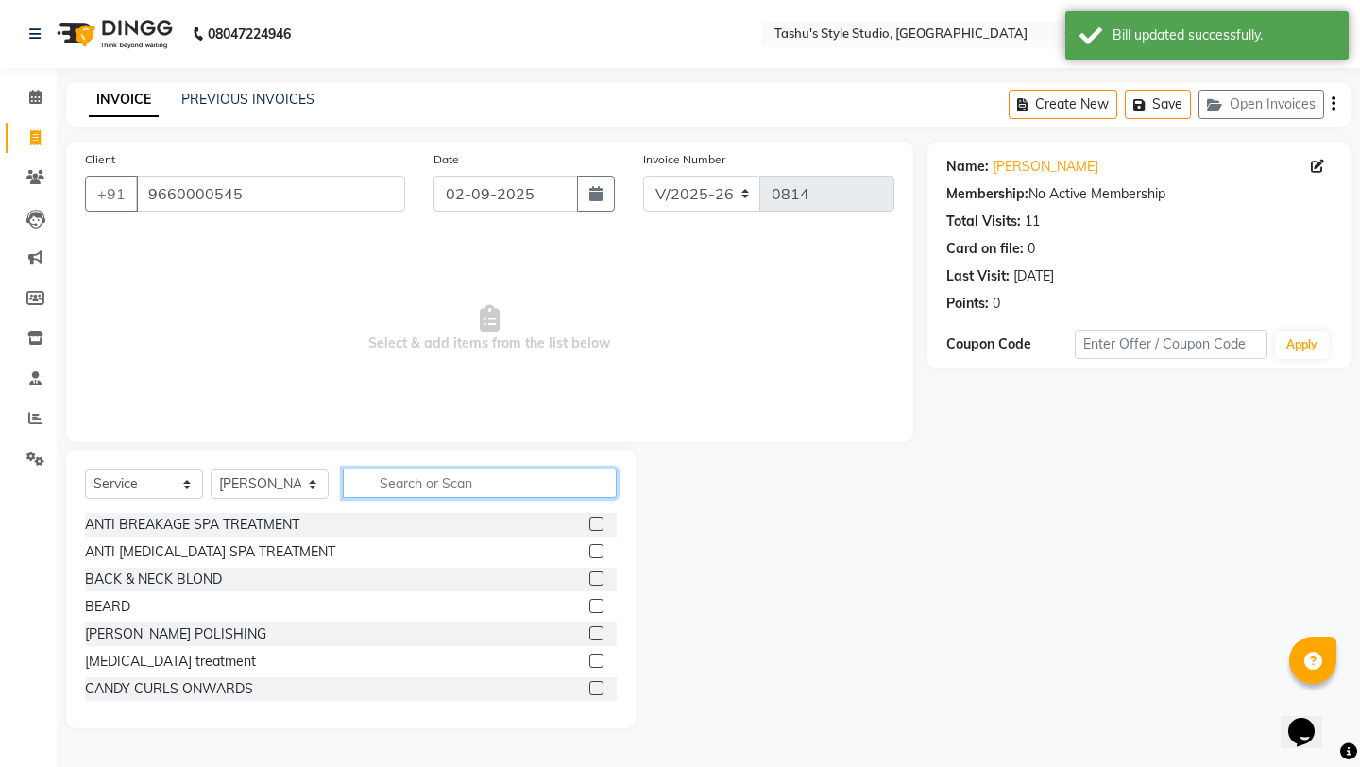
click at [399, 487] on input "text" at bounding box center [480, 482] width 274 height 29
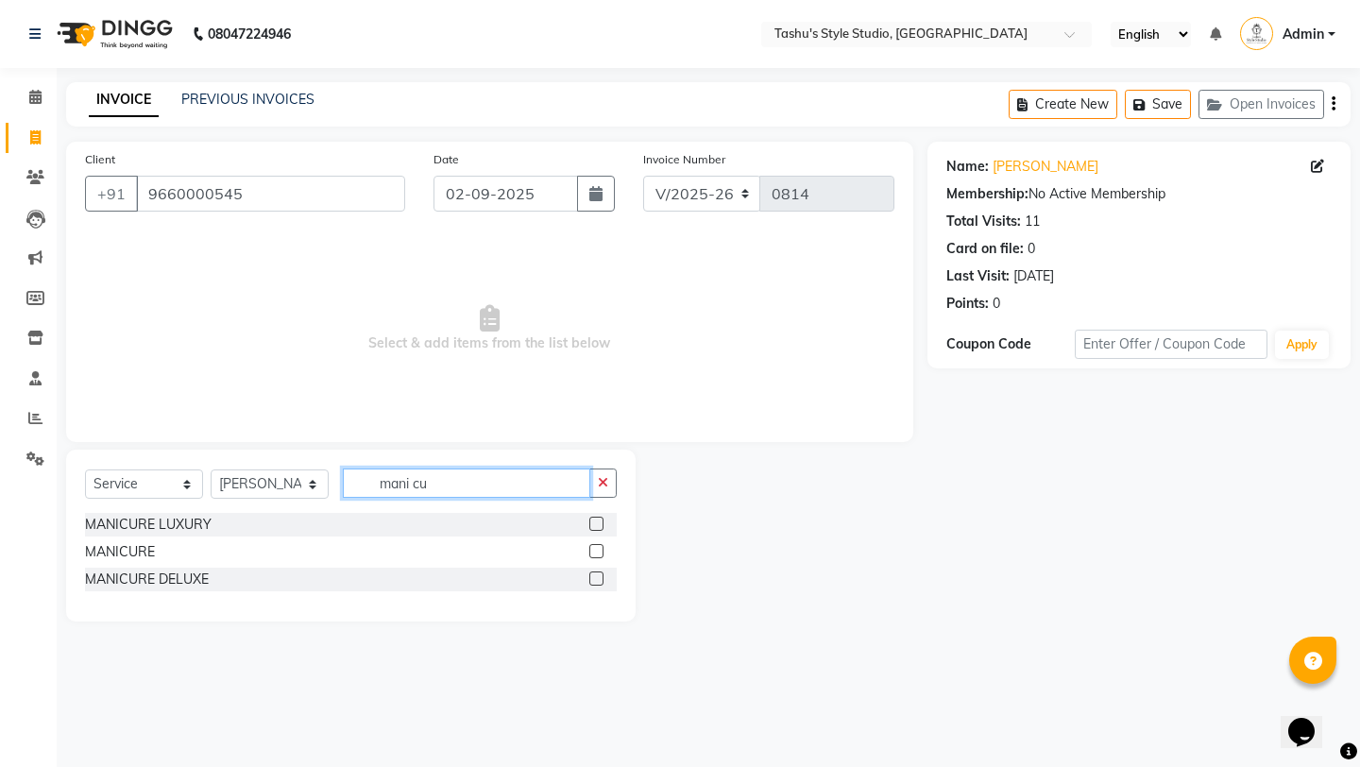
type input "mani cu"
click at [594, 551] on label at bounding box center [596, 551] width 14 height 14
click at [594, 551] on input "checkbox" at bounding box center [595, 552] width 12 height 12
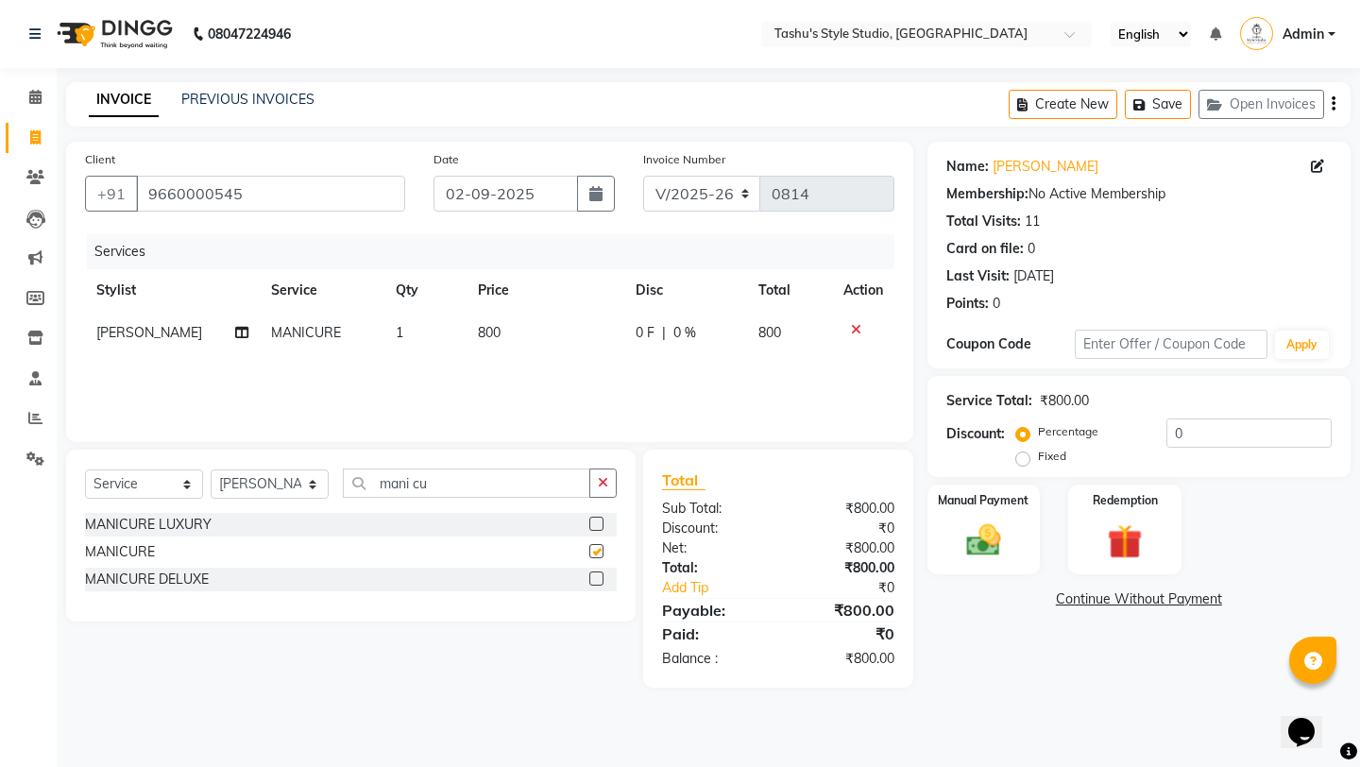
checkbox input "false"
click at [479, 332] on span "800" at bounding box center [489, 332] width 23 height 17
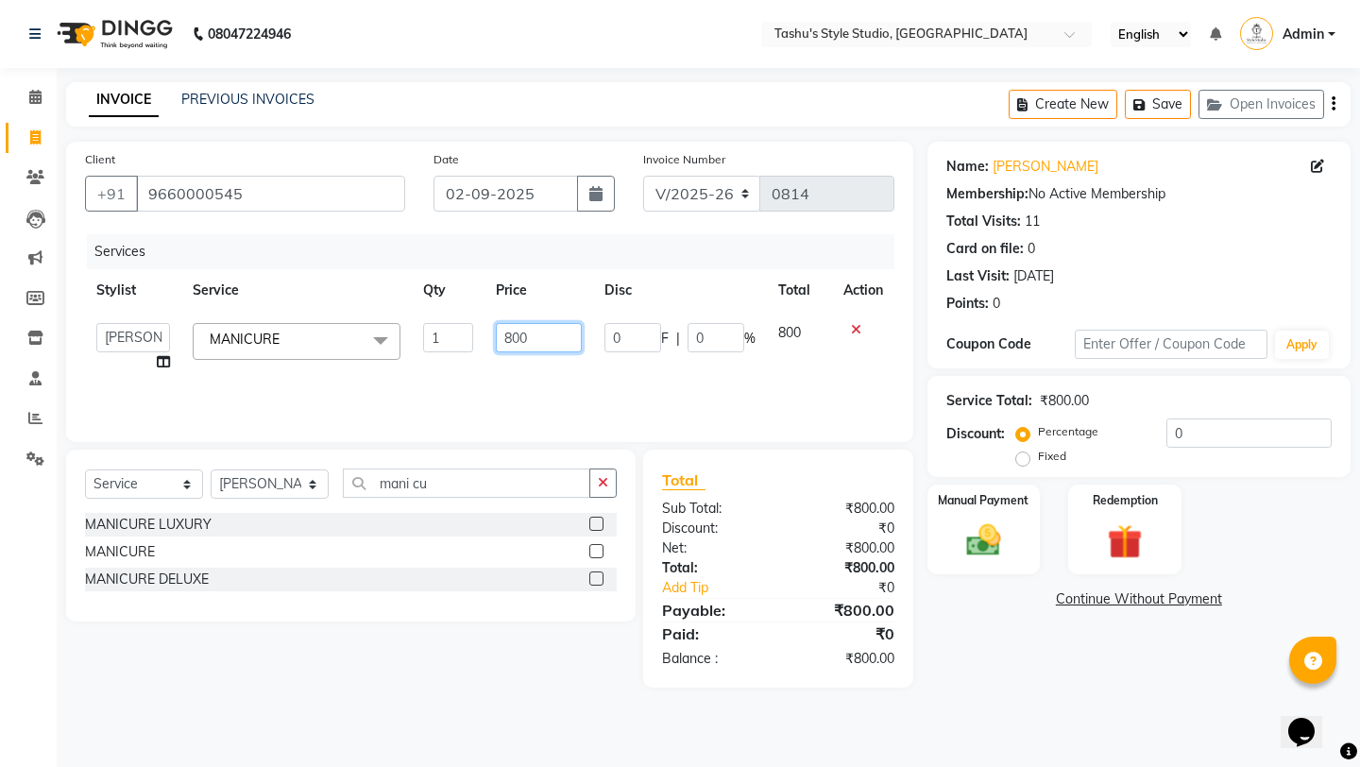
click at [513, 334] on input "800" at bounding box center [539, 337] width 86 height 29
type input "500"
click at [611, 485] on button "button" at bounding box center [602, 482] width 27 height 29
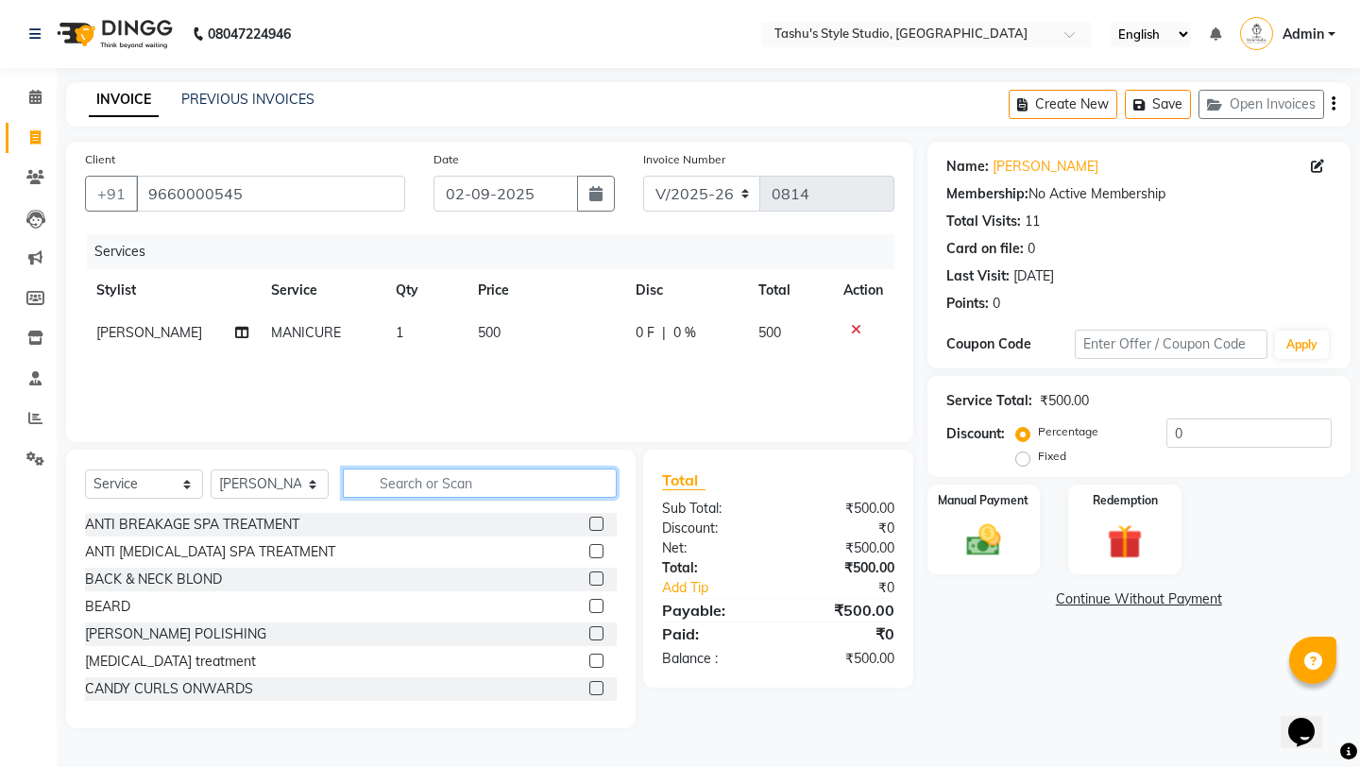
click at [599, 485] on input "text" at bounding box center [480, 482] width 274 height 29
type input "t"
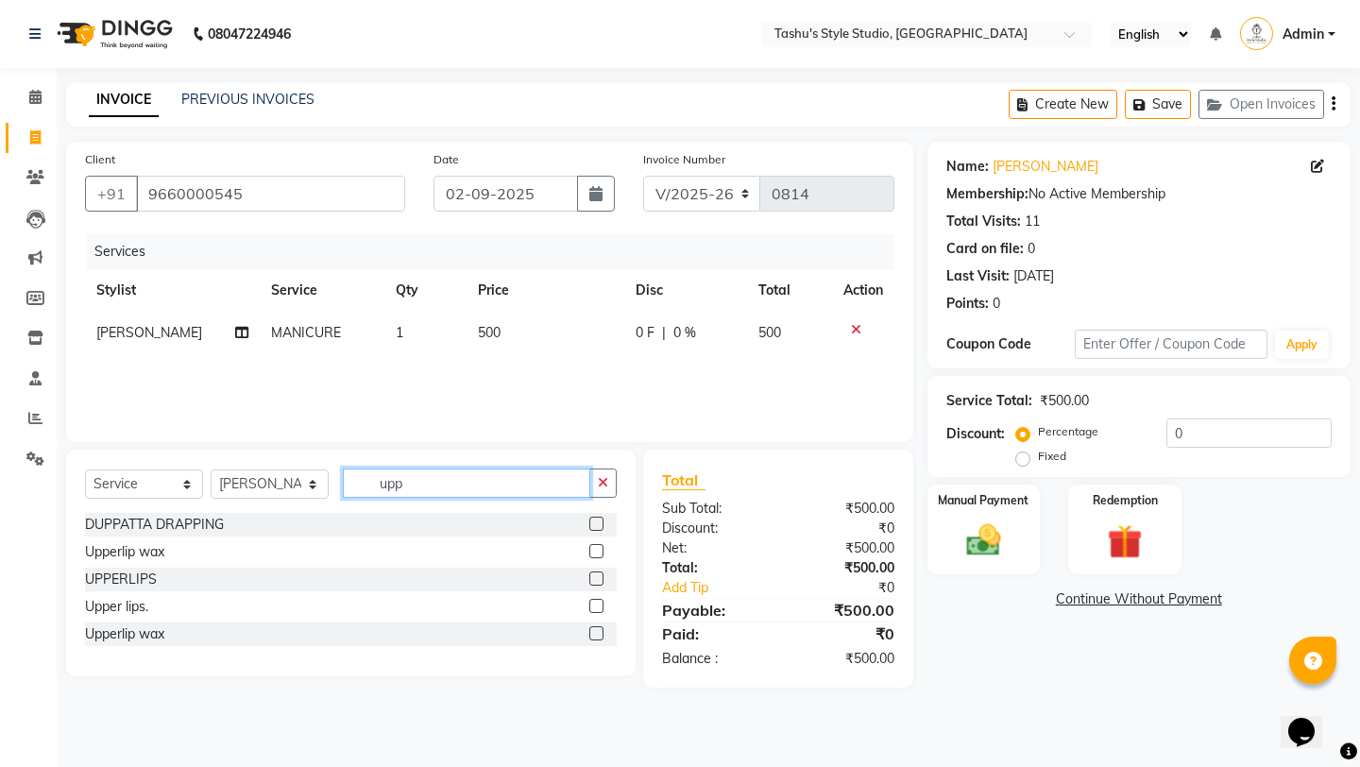
type input "upp"
click at [595, 576] on label at bounding box center [596, 578] width 14 height 14
click at [595, 576] on input "checkbox" at bounding box center [595, 579] width 12 height 12
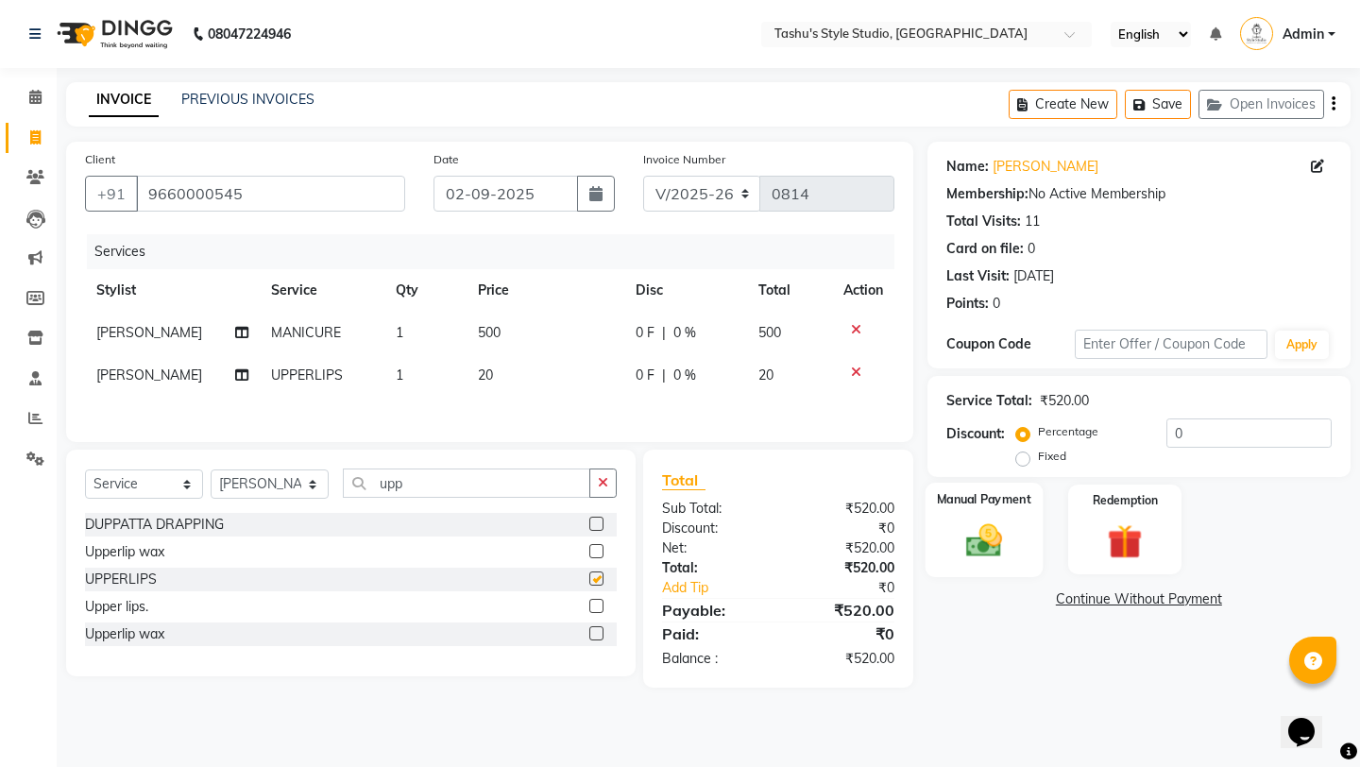
checkbox input "false"
click at [977, 534] on img at bounding box center [983, 540] width 59 height 42
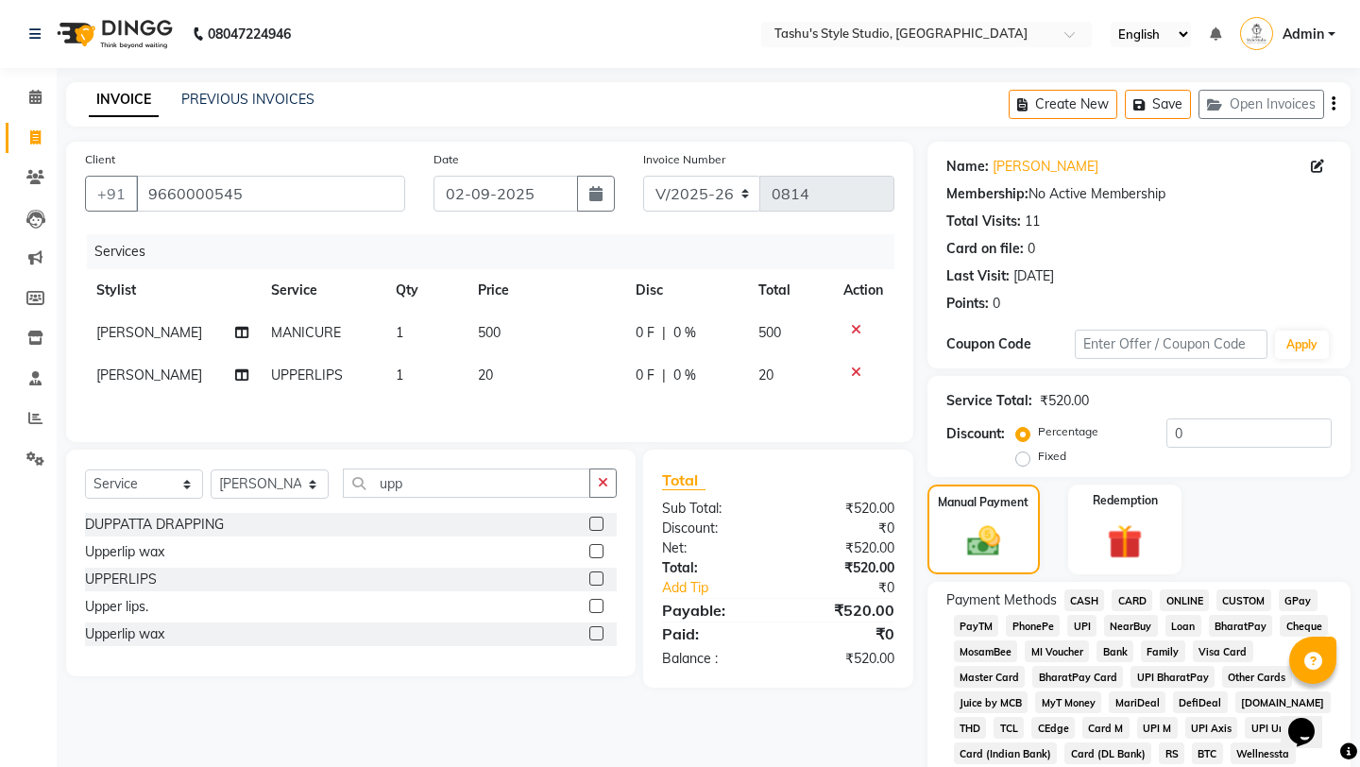
click at [1083, 589] on span "CASH" at bounding box center [1084, 600] width 41 height 22
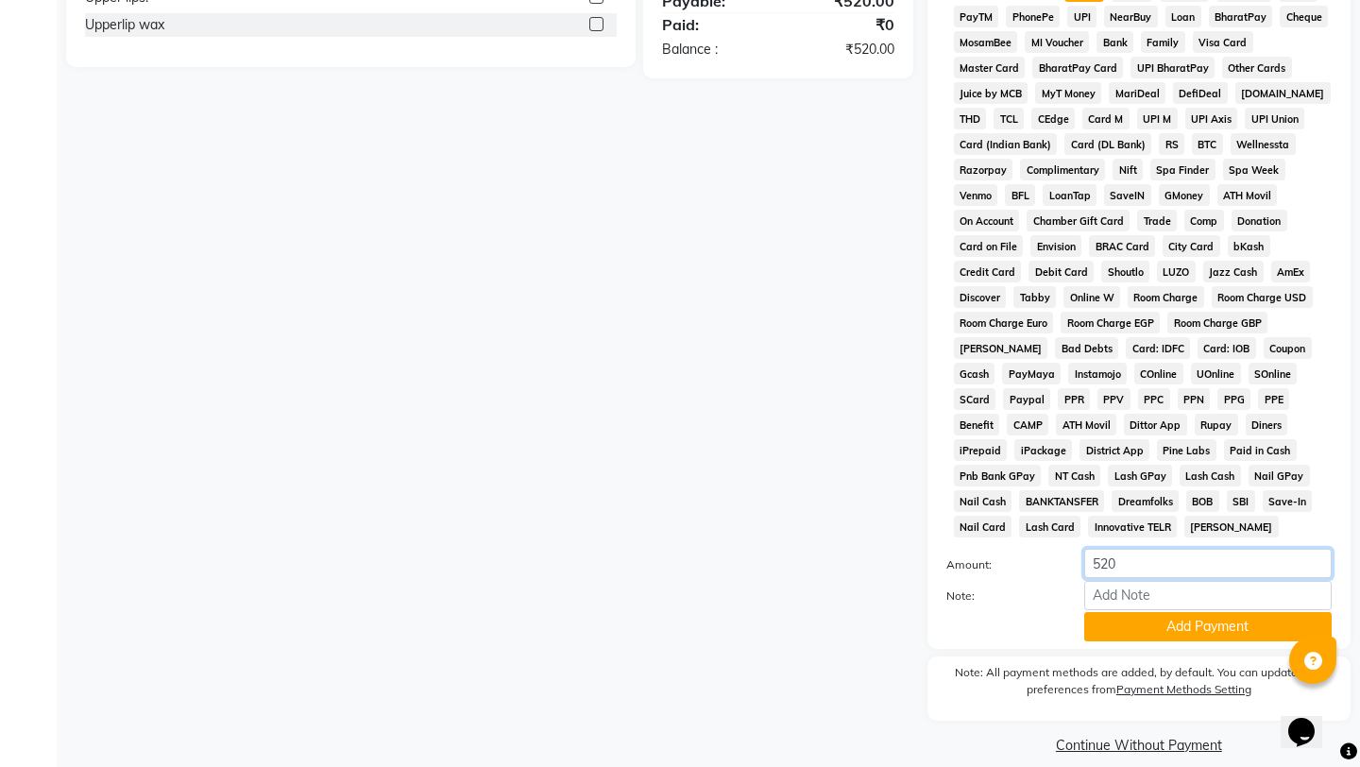
click at [1123, 549] on input "520" at bounding box center [1207, 563] width 247 height 29
type input "5"
type input "100"
click at [1145, 612] on button "Add Payment" at bounding box center [1207, 626] width 247 height 29
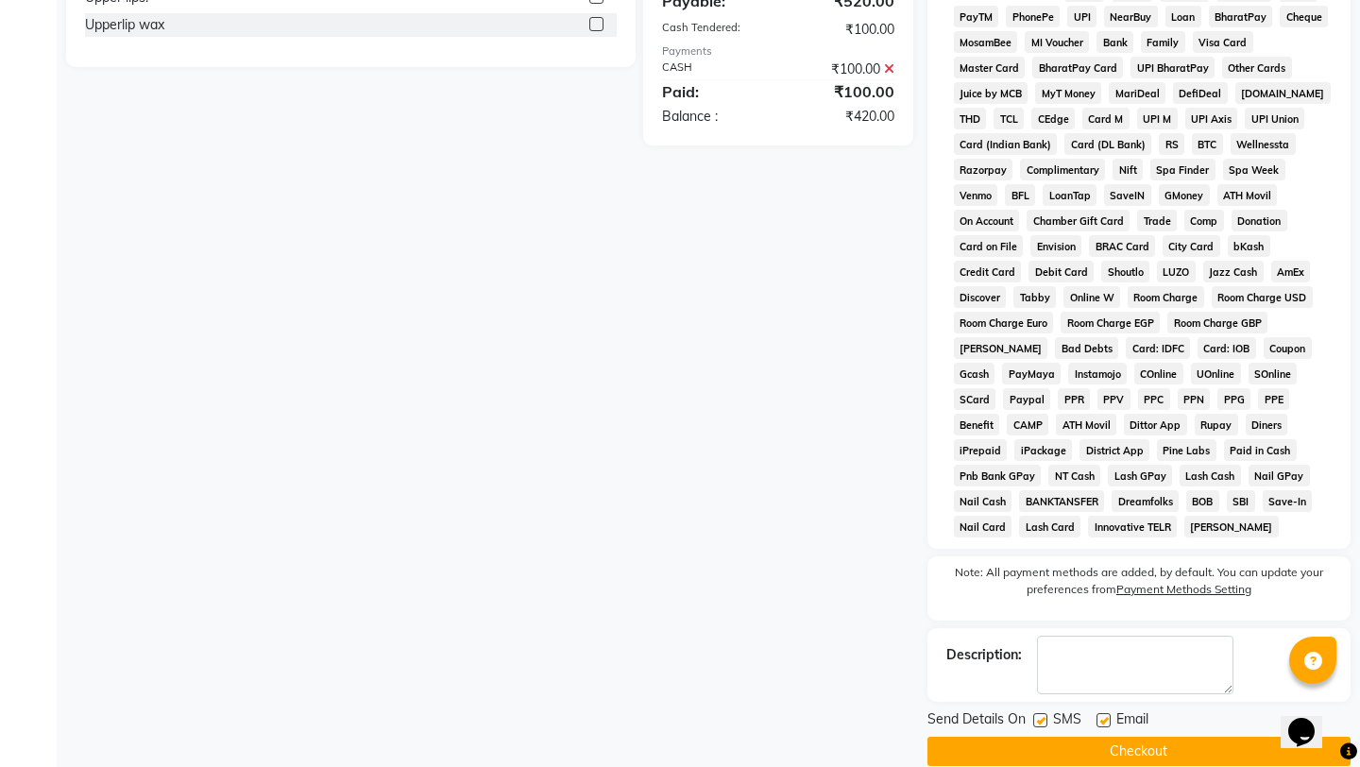
click at [1102, 713] on label at bounding box center [1103, 720] width 14 height 14
click at [1102, 715] on input "checkbox" at bounding box center [1102, 721] width 12 height 12
checkbox input "false"
click at [1038, 713] on label at bounding box center [1040, 720] width 14 height 14
click at [1038, 715] on input "checkbox" at bounding box center [1039, 721] width 12 height 12
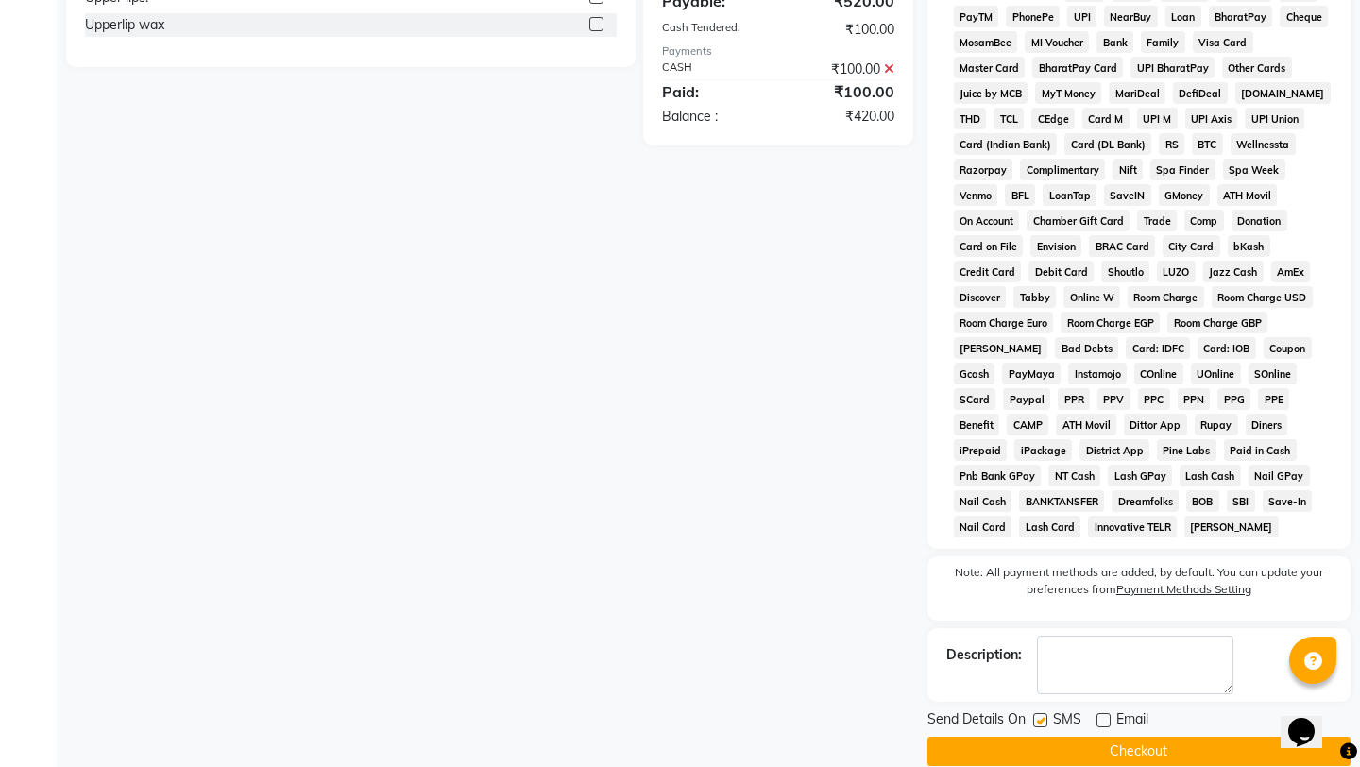
checkbox input "false"
click at [1037, 737] on button "Checkout" at bounding box center [1138, 751] width 423 height 29
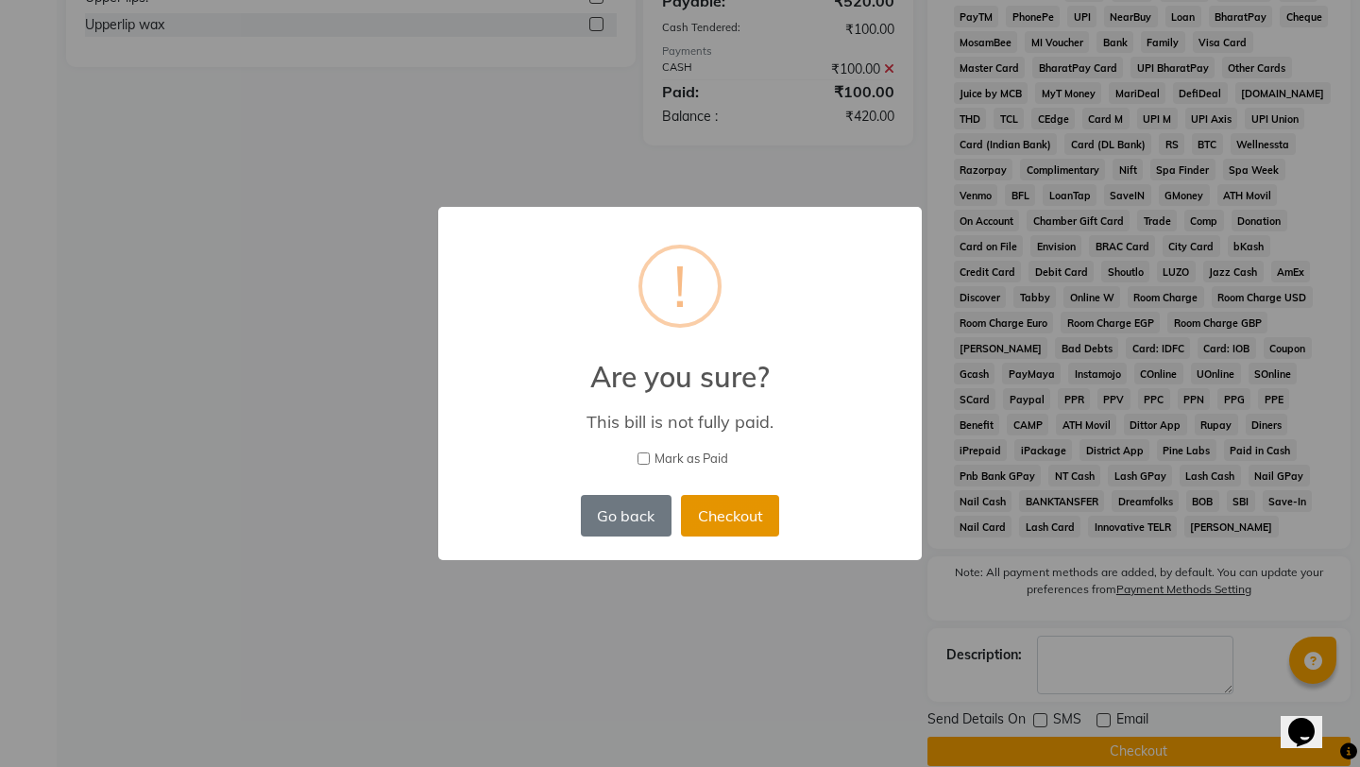
click at [740, 515] on button "Checkout" at bounding box center [730, 516] width 98 height 42
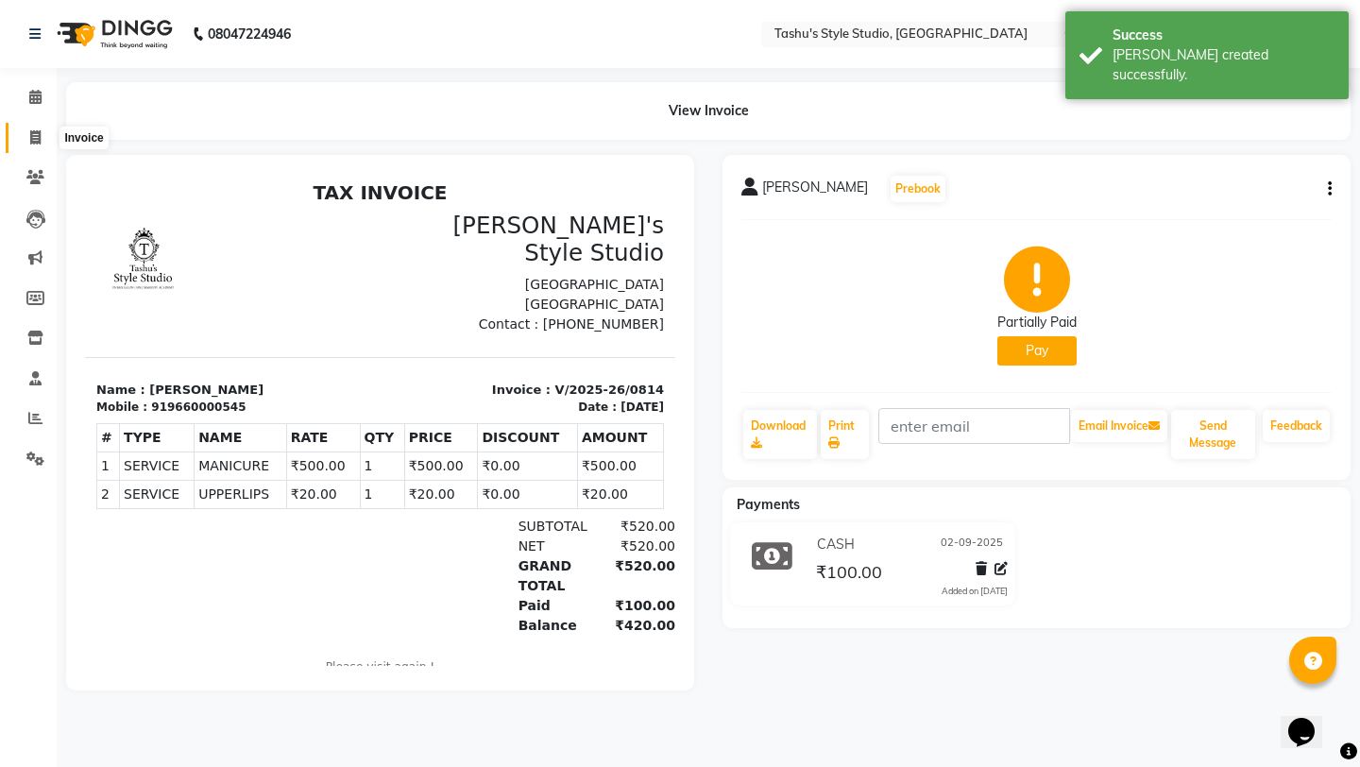
click at [38, 139] on icon at bounding box center [35, 137] width 10 height 14
select select "5375"
select select "service"
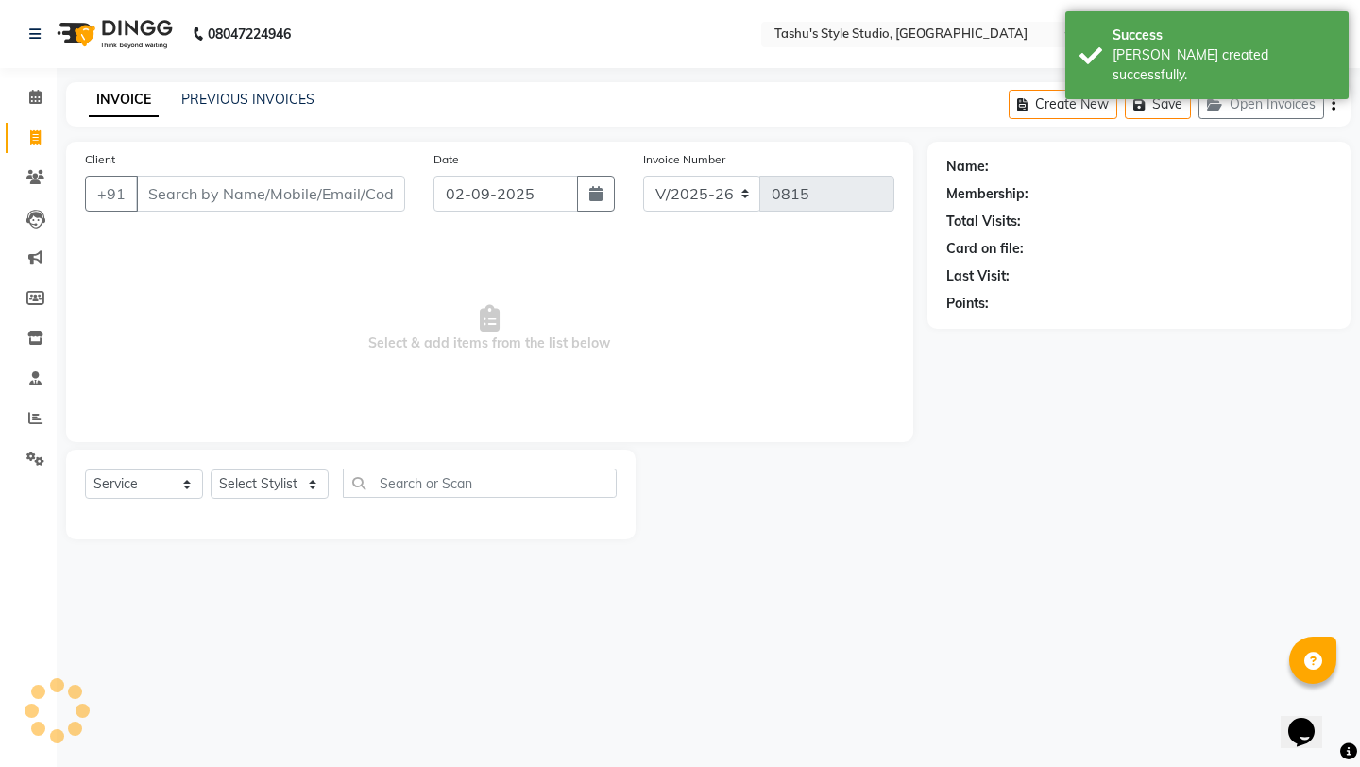
click at [150, 189] on input "Client" at bounding box center [270, 194] width 269 height 36
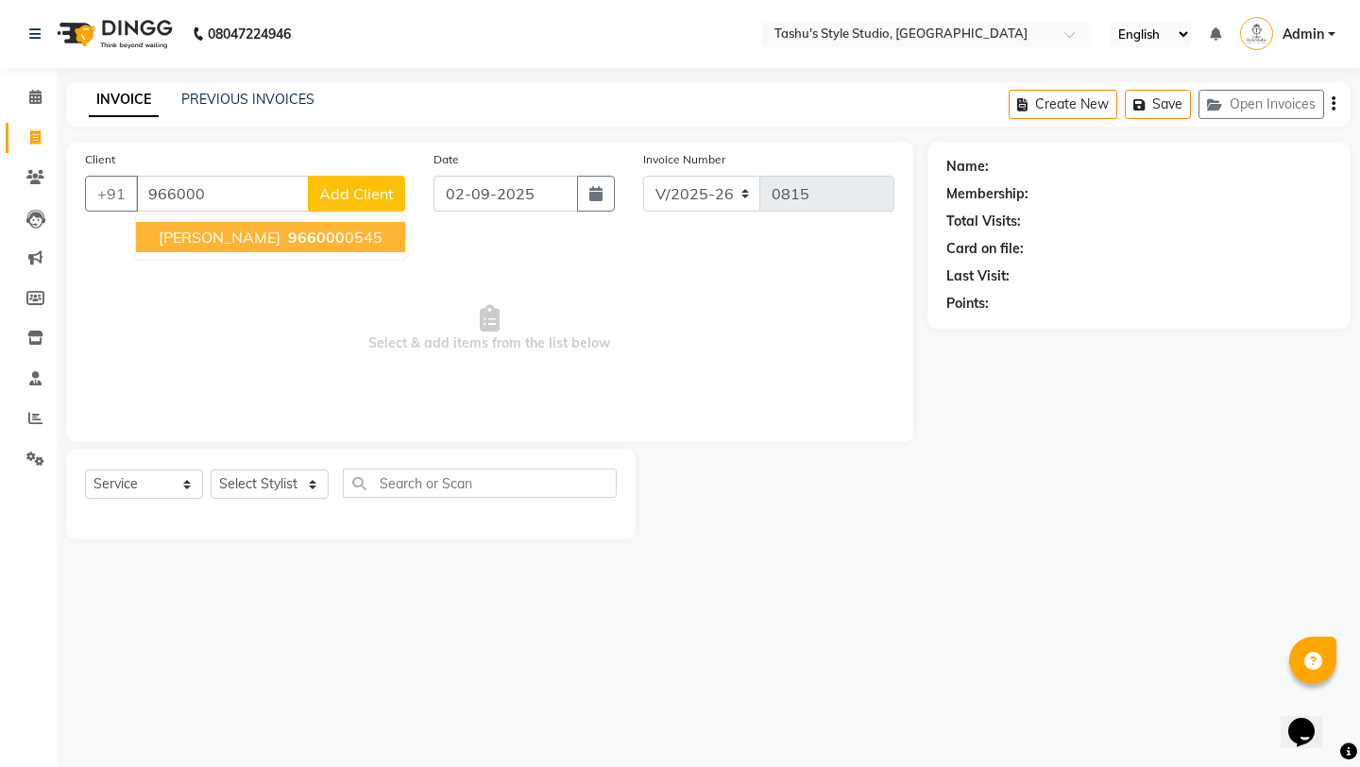
click at [191, 234] on span "Priyanka Maam" at bounding box center [220, 237] width 122 height 19
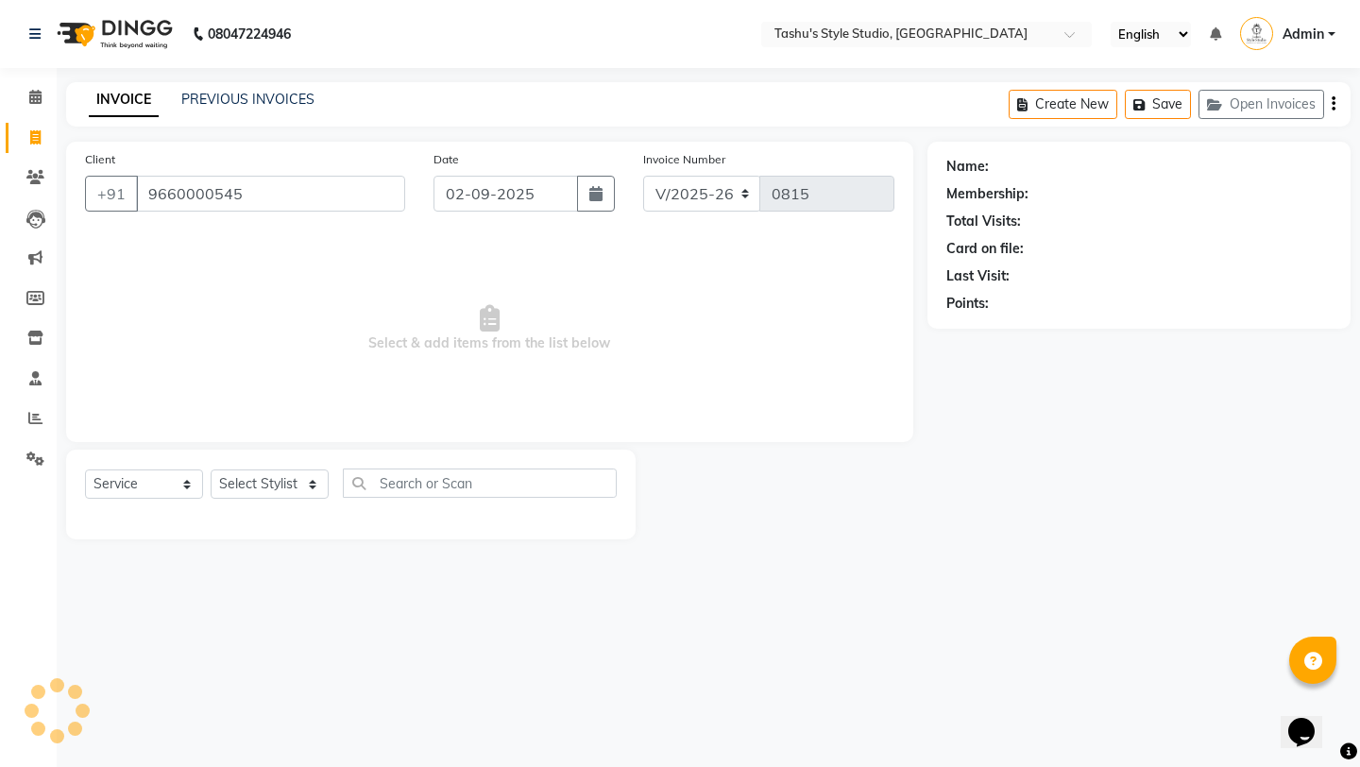
type input "9660000545"
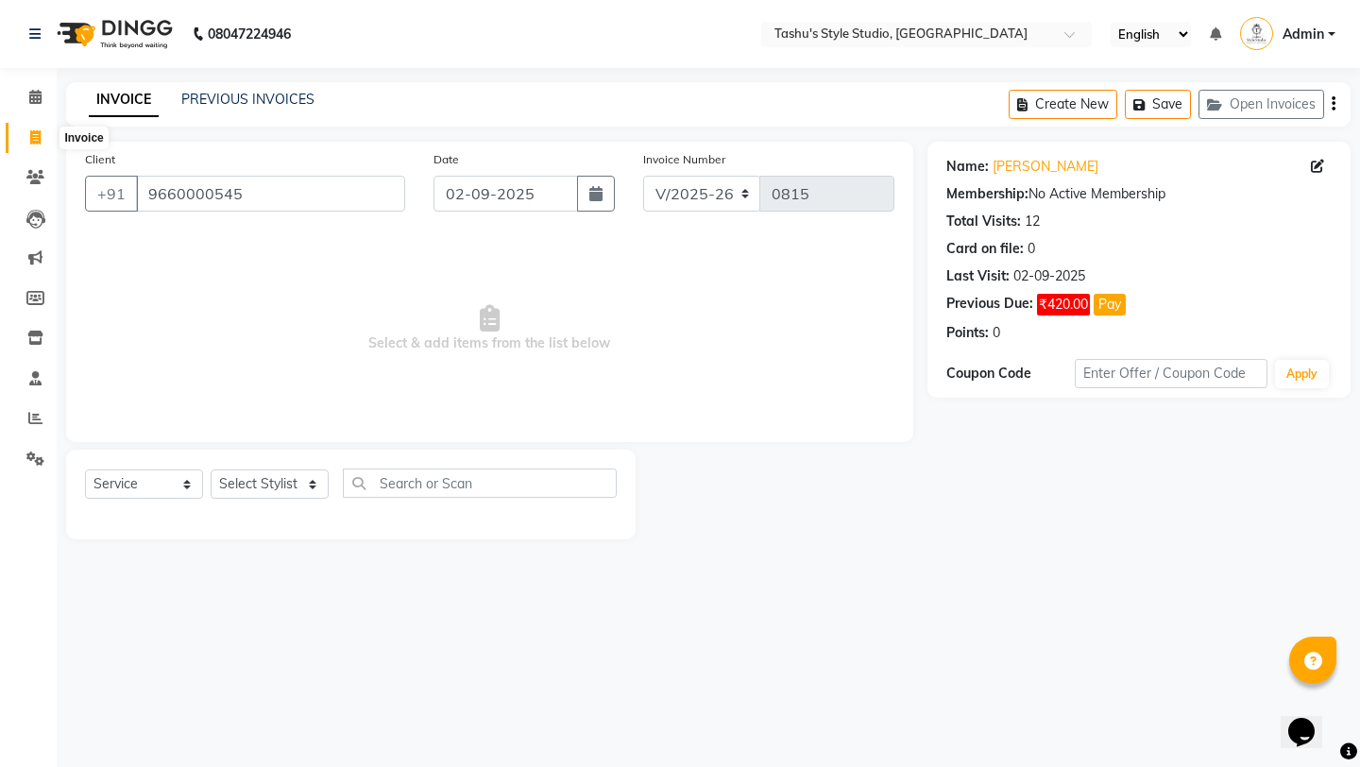
click at [28, 137] on span at bounding box center [35, 138] width 33 height 22
